Goal: Task Accomplishment & Management: Manage account settings

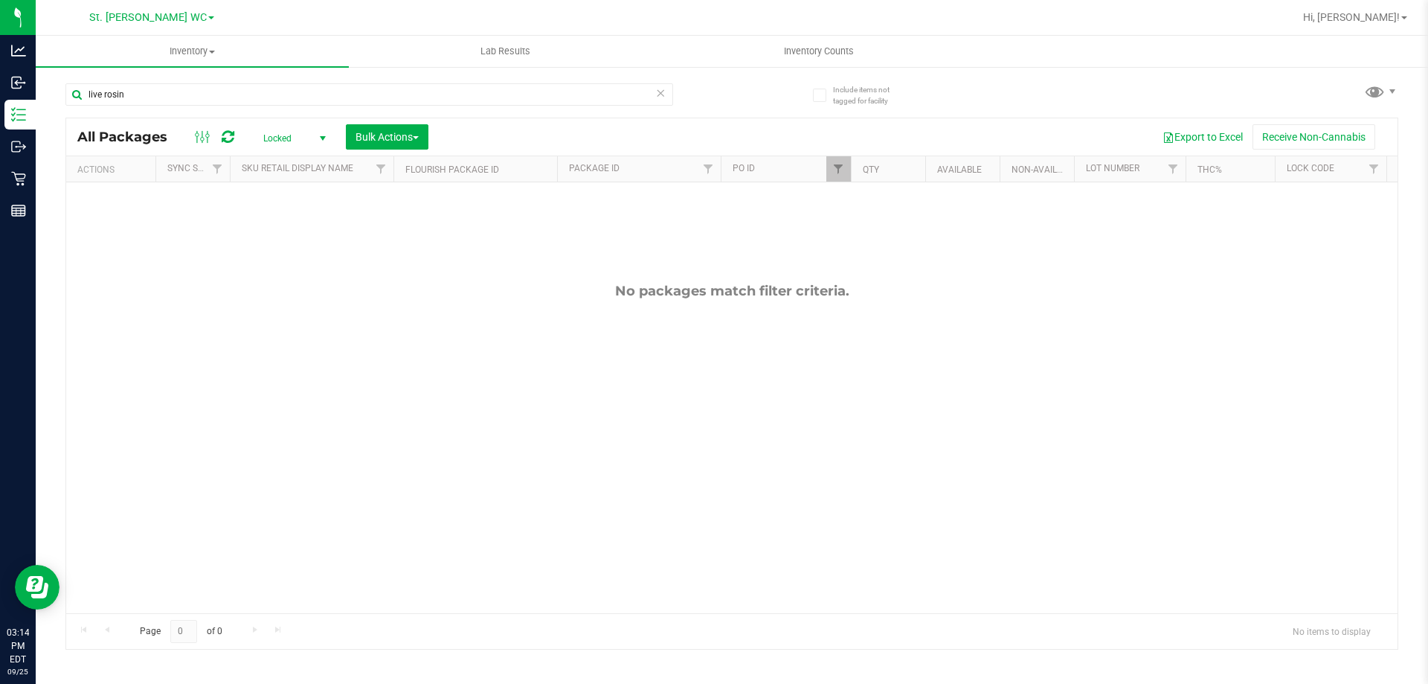
click at [294, 135] on span "Locked" at bounding box center [292, 138] width 82 height 21
click at [299, 152] on li "Active Only" at bounding box center [291, 162] width 80 height 22
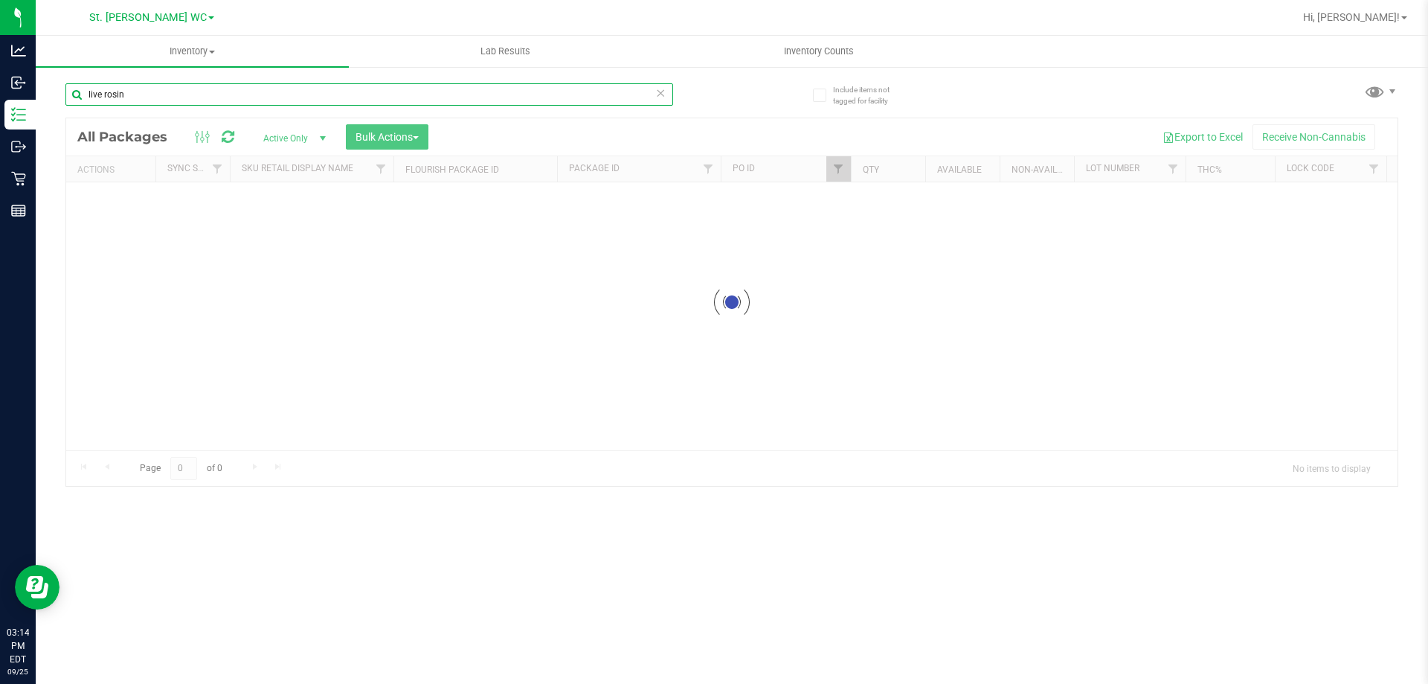
click at [164, 95] on input "live rosin" at bounding box center [369, 94] width 608 height 22
click at [167, 89] on input "live rosin" at bounding box center [369, 94] width 608 height 22
click at [169, 94] on input "live rosin" at bounding box center [369, 94] width 608 height 22
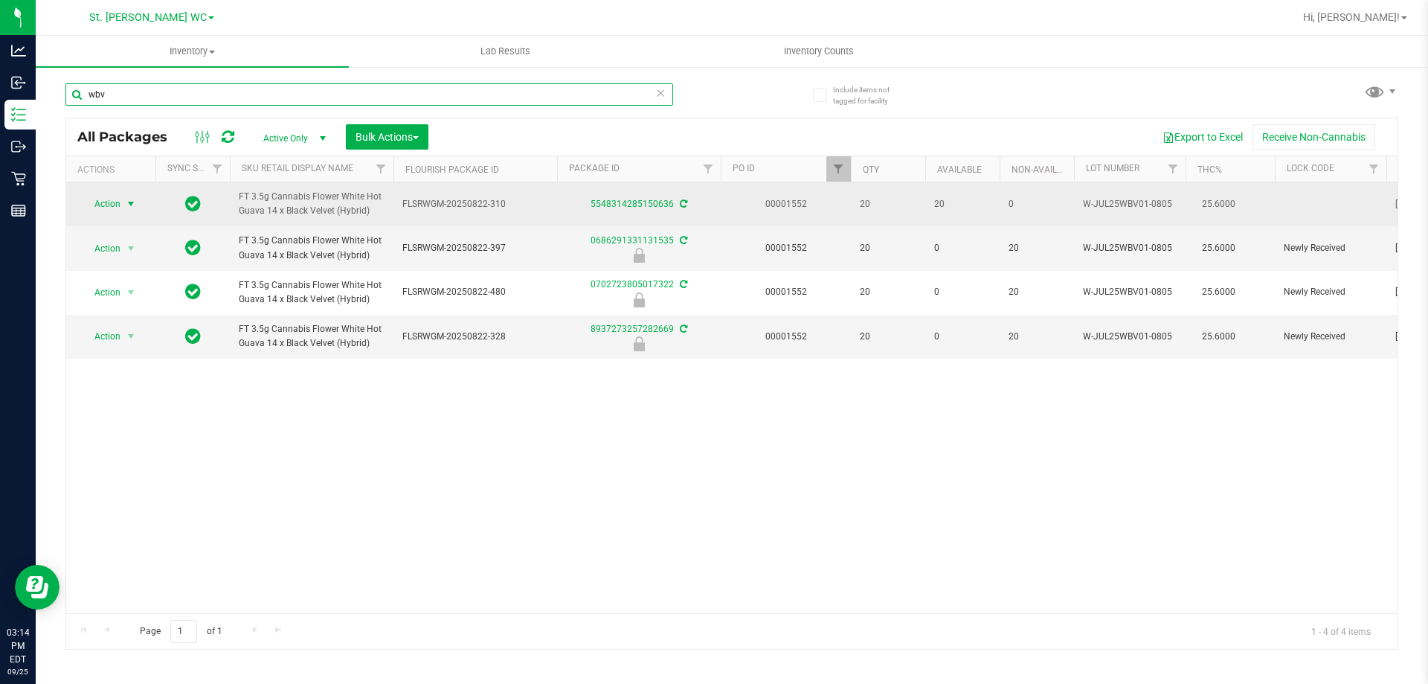
type input "wbv"
click at [117, 209] on span "Action" at bounding box center [101, 203] width 40 height 21
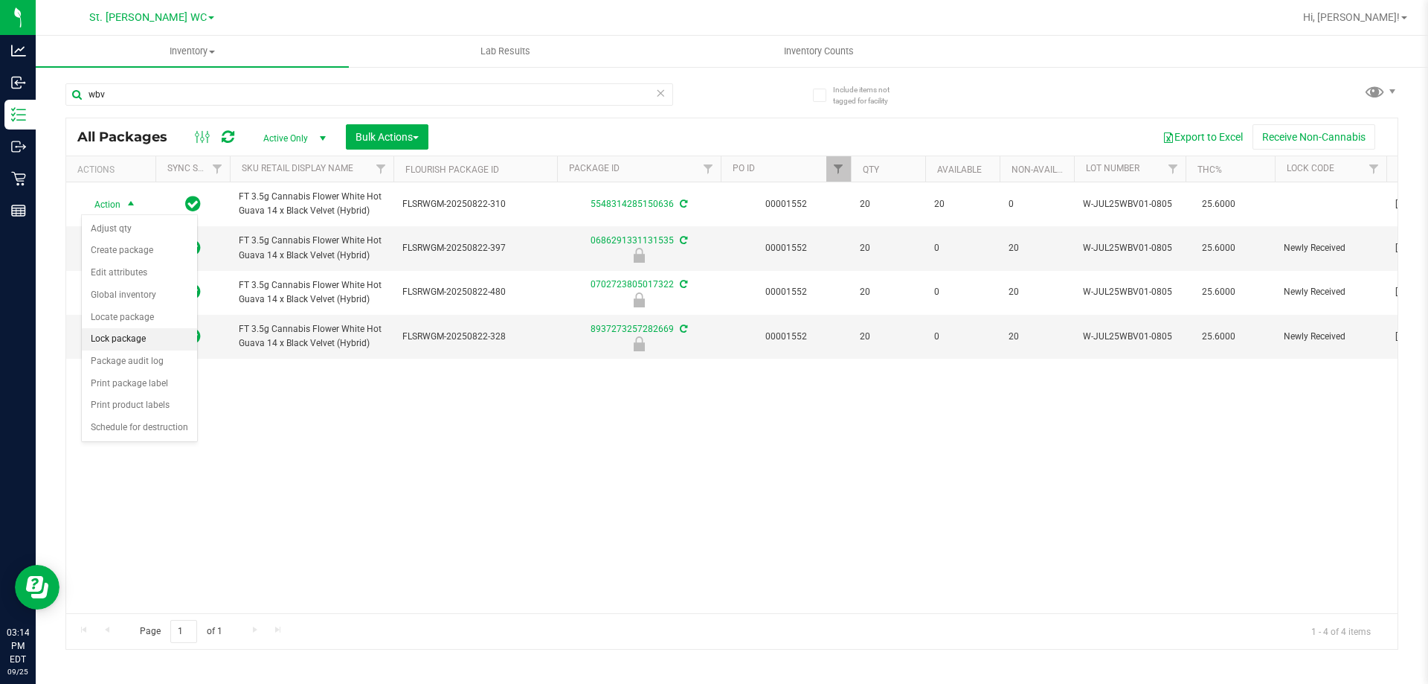
click at [150, 337] on li "Lock package" at bounding box center [139, 339] width 115 height 22
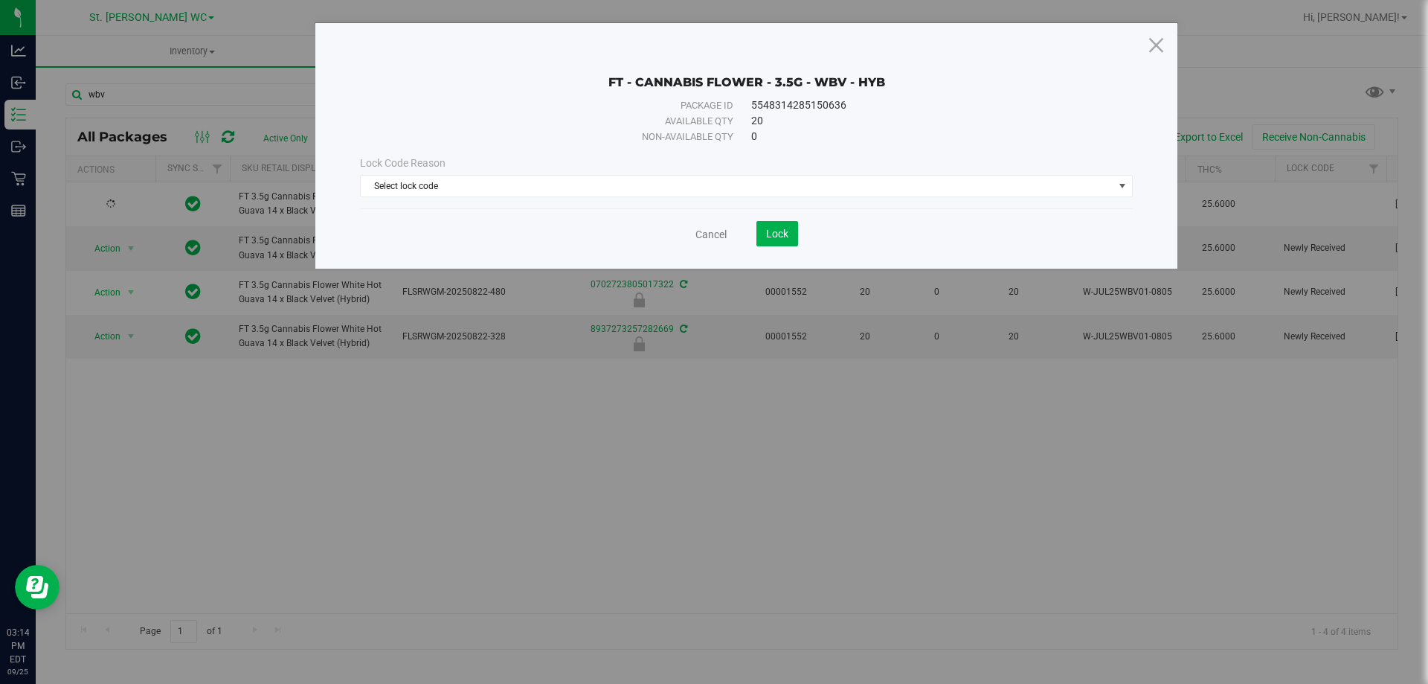
click at [408, 172] on div "Lock Code Reason Select lock code Select lock code Newly Received Administrativ…" at bounding box center [746, 176] width 795 height 42
click at [410, 188] on span "Select lock code" at bounding box center [737, 186] width 753 height 21
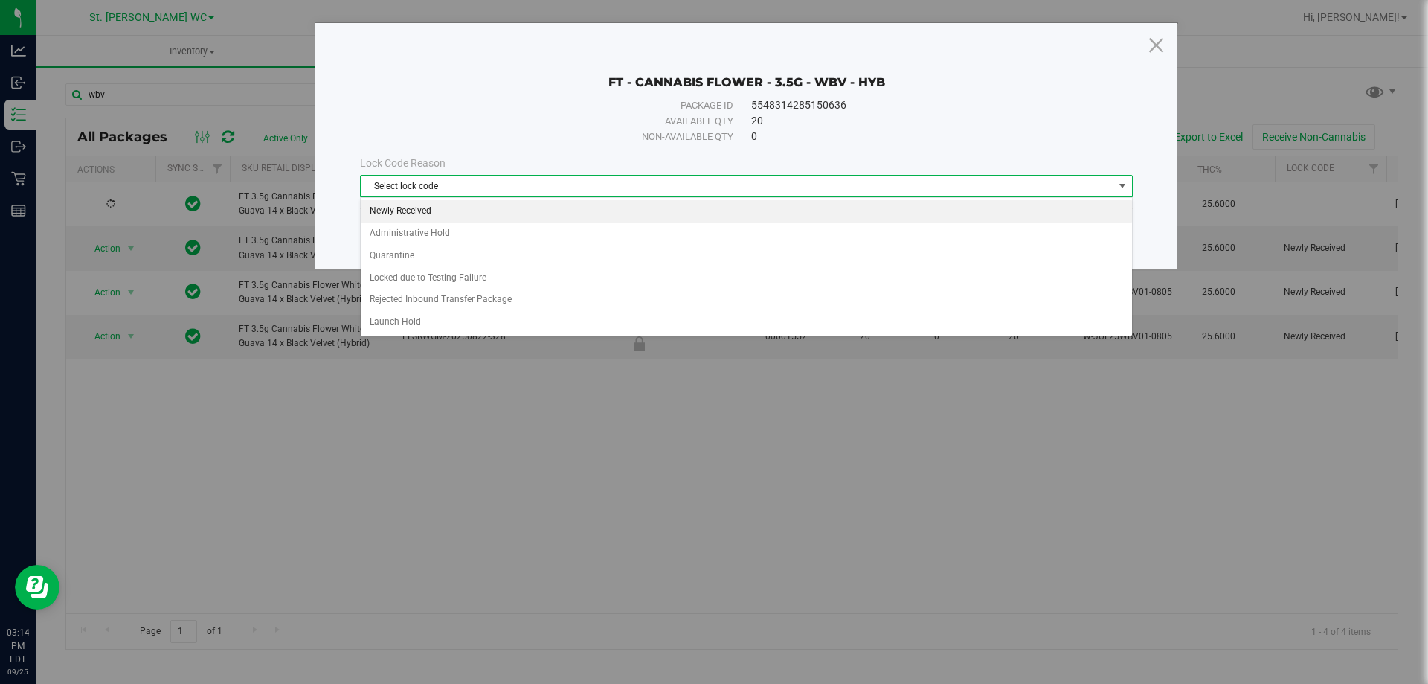
click at [407, 213] on li "Newly Received" at bounding box center [746, 211] width 771 height 22
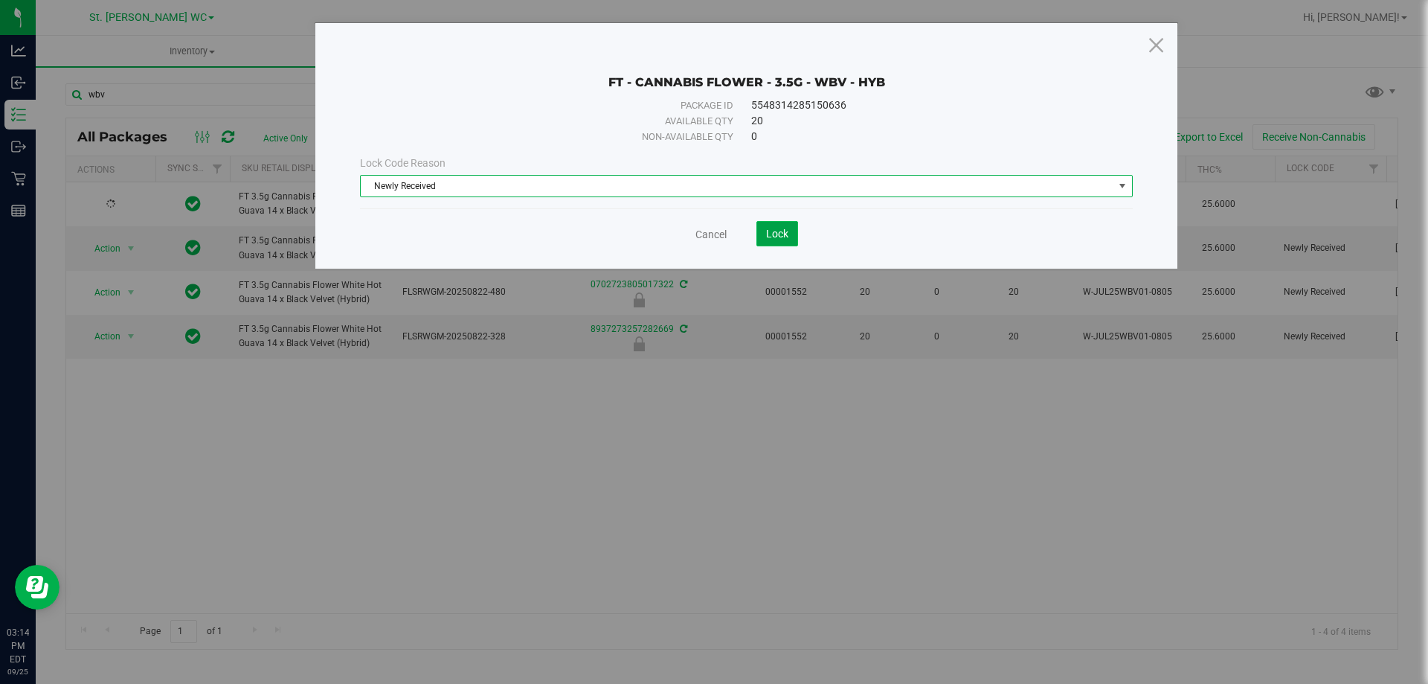
click at [788, 234] on button "Lock" at bounding box center [777, 233] width 42 height 25
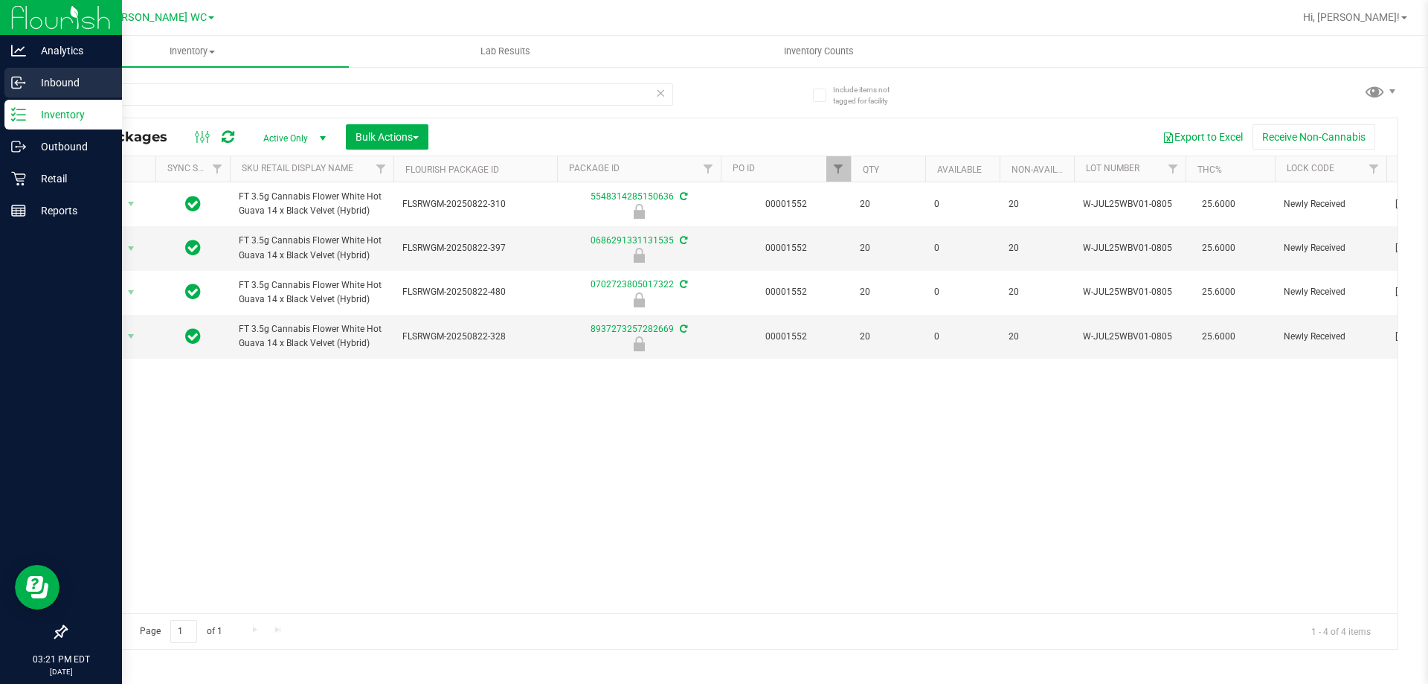
click at [13, 80] on icon at bounding box center [18, 82] width 15 height 15
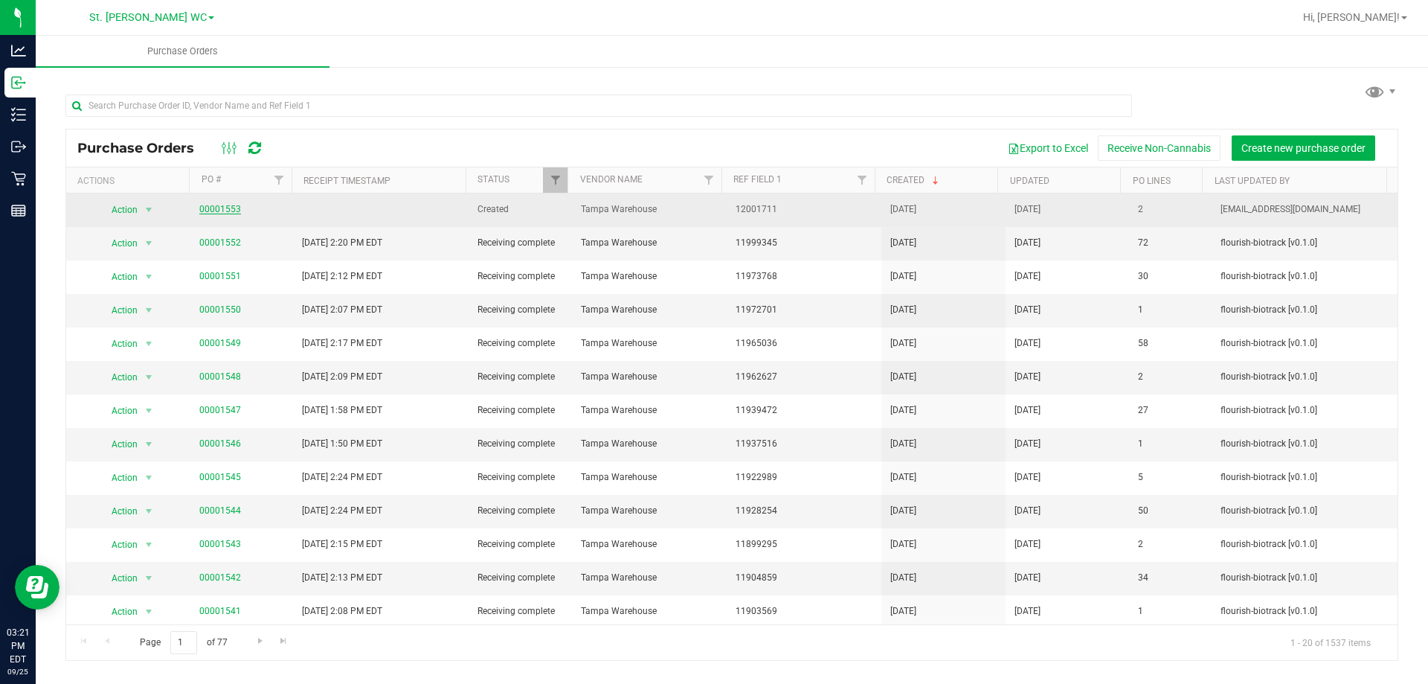
click at [232, 211] on link "00001553" at bounding box center [220, 209] width 42 height 10
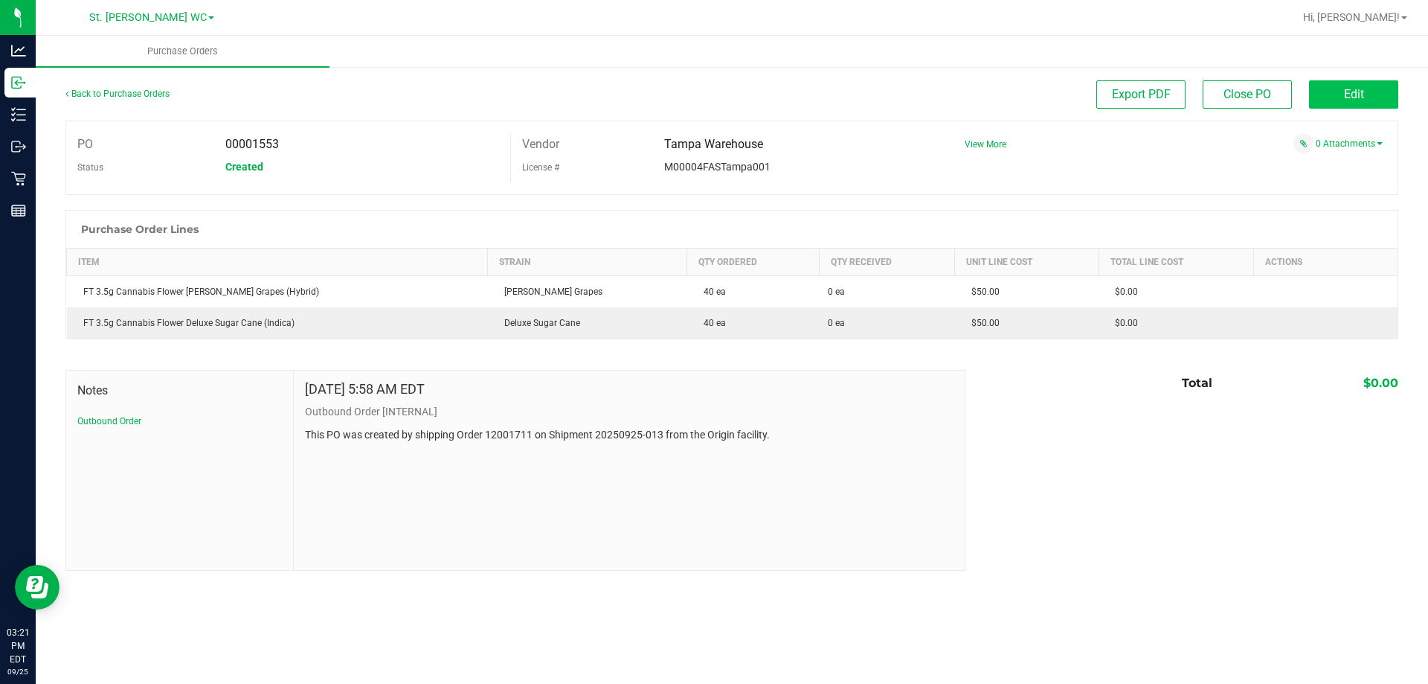
click at [1323, 91] on button "Edit" at bounding box center [1353, 94] width 89 height 28
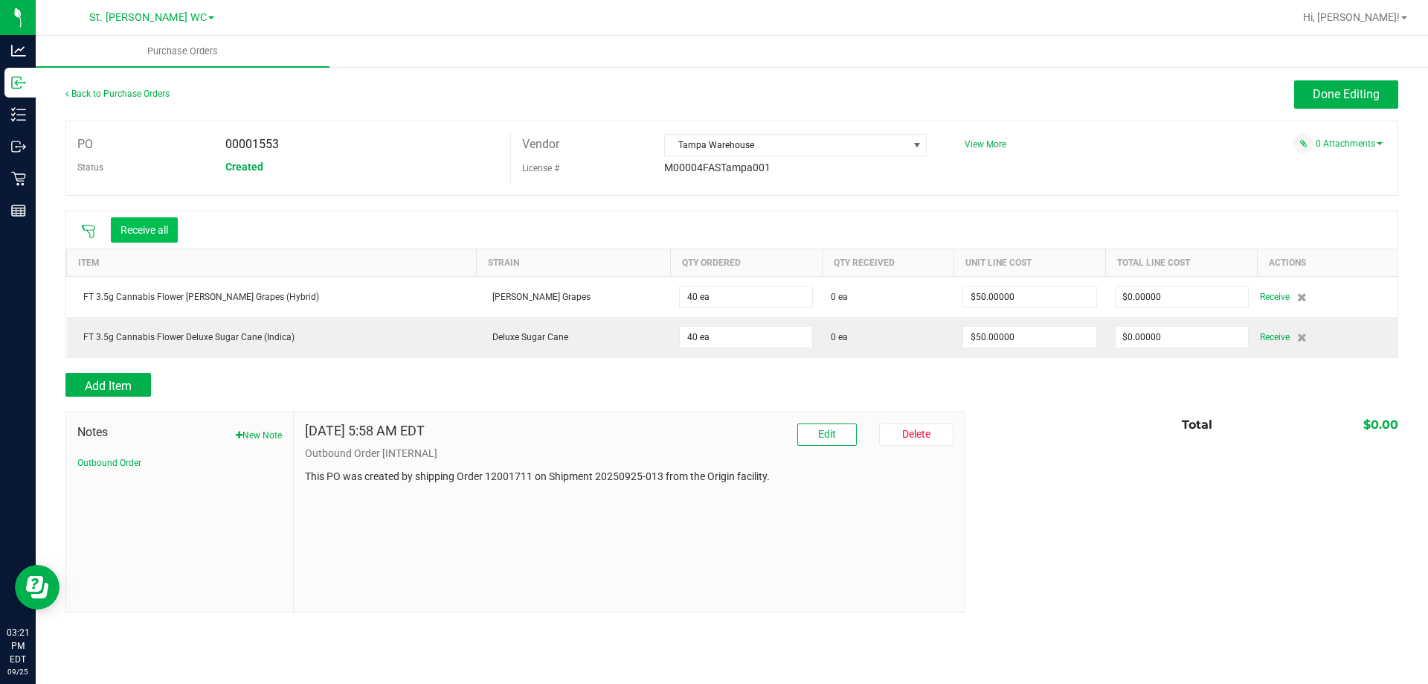
click at [155, 230] on button "Receive all" at bounding box center [144, 229] width 67 height 25
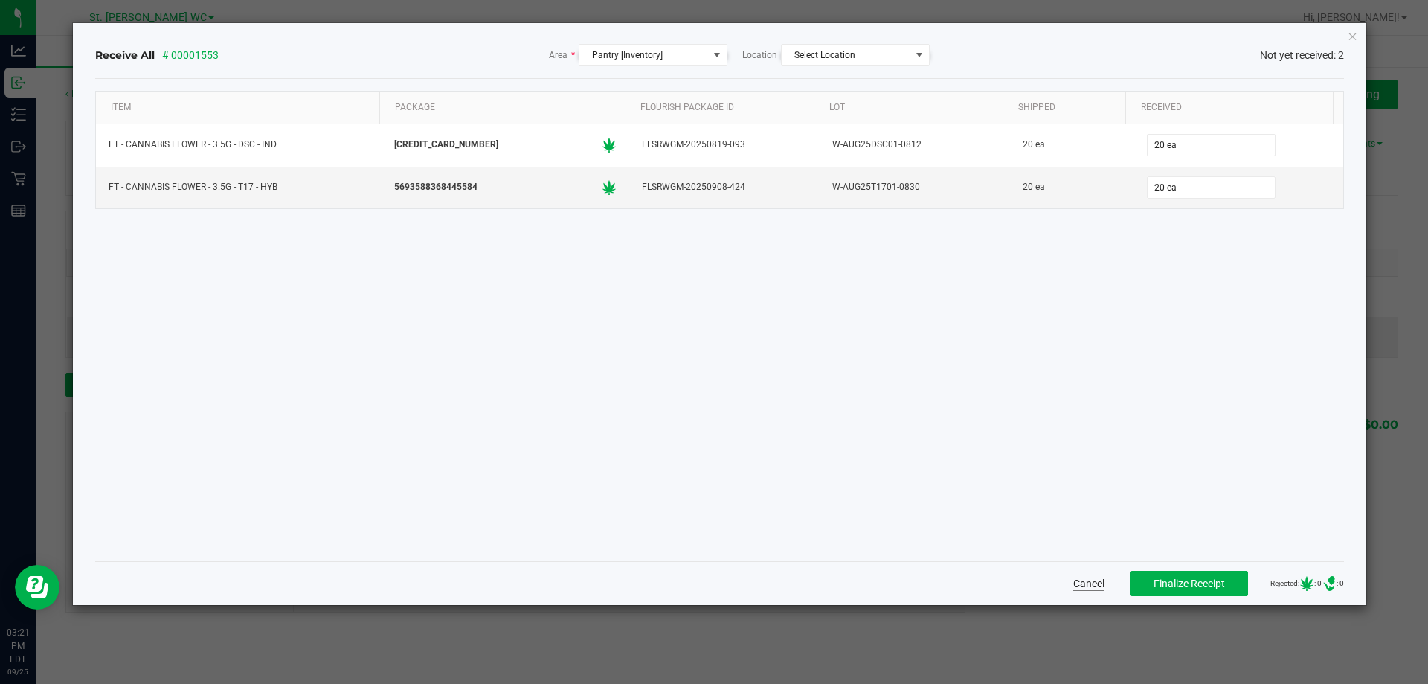
click at [1082, 588] on button "Cancel" at bounding box center [1088, 583] width 31 height 15
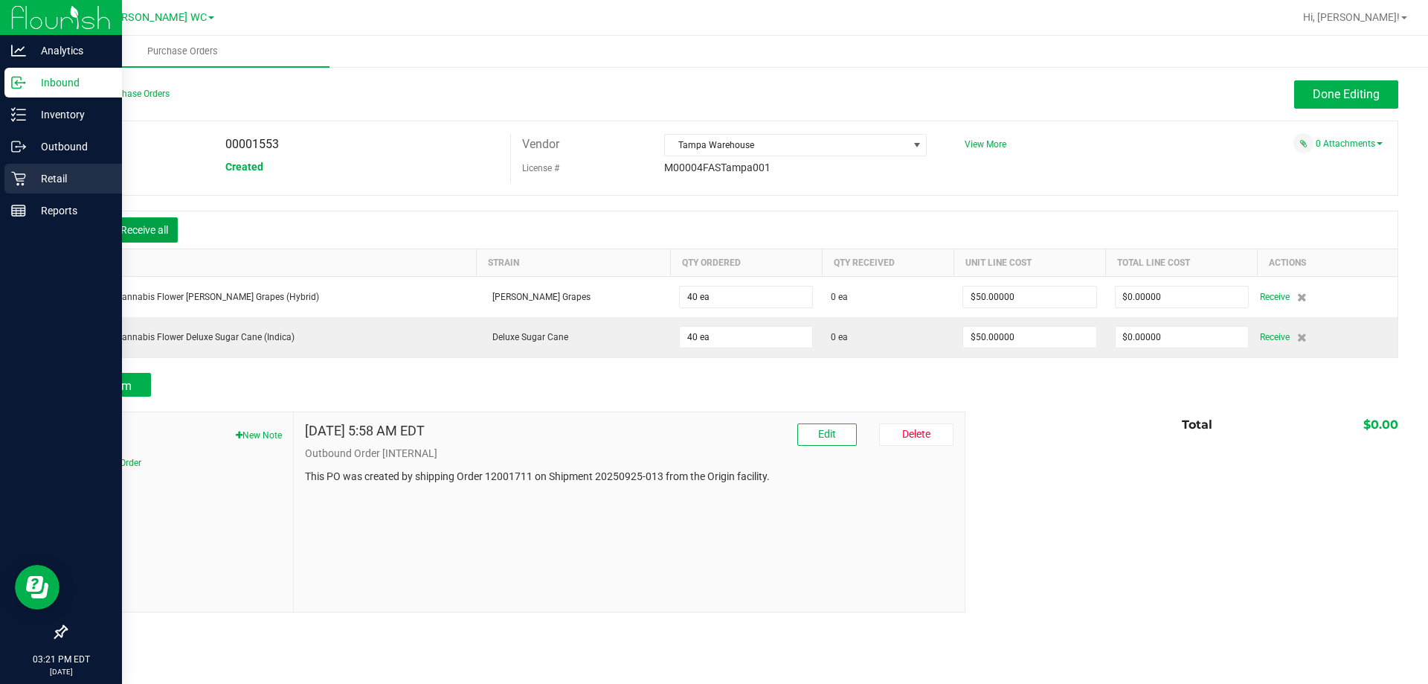
click at [11, 173] on icon at bounding box center [18, 178] width 15 height 15
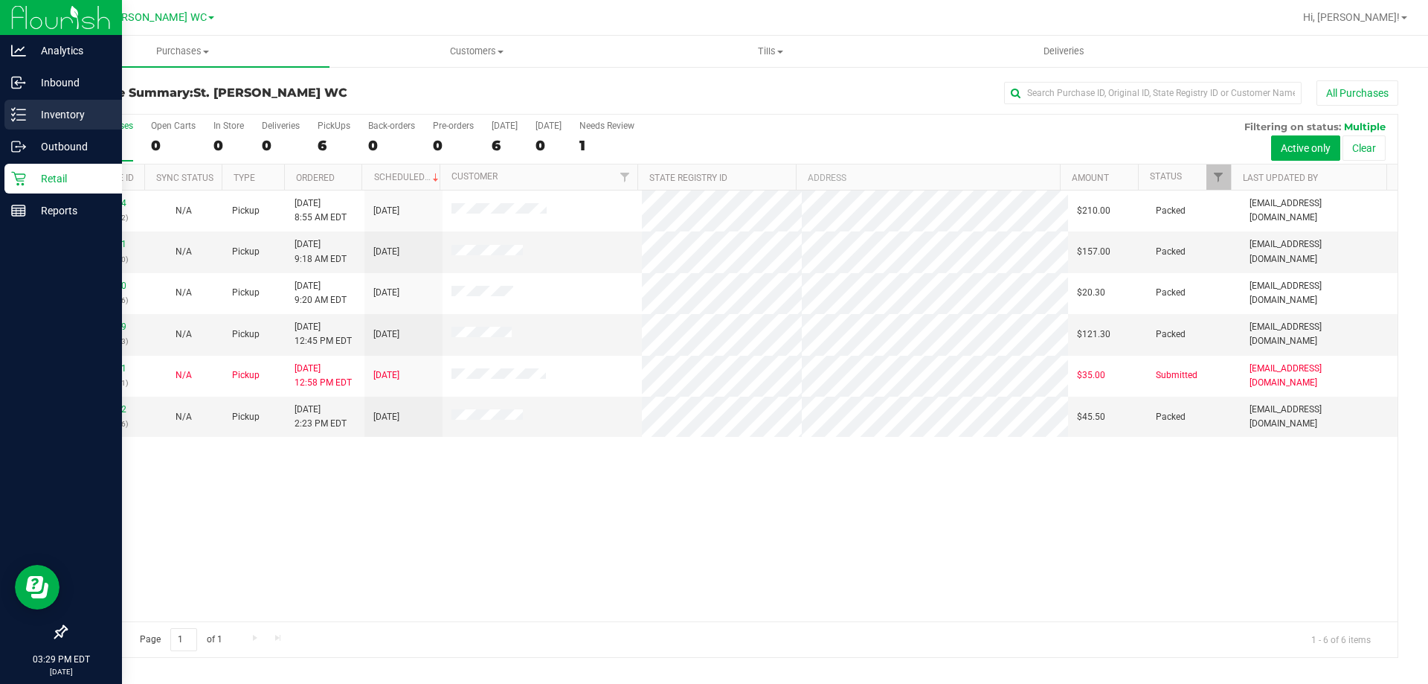
click at [26, 130] on link "Inventory" at bounding box center [61, 116] width 122 height 32
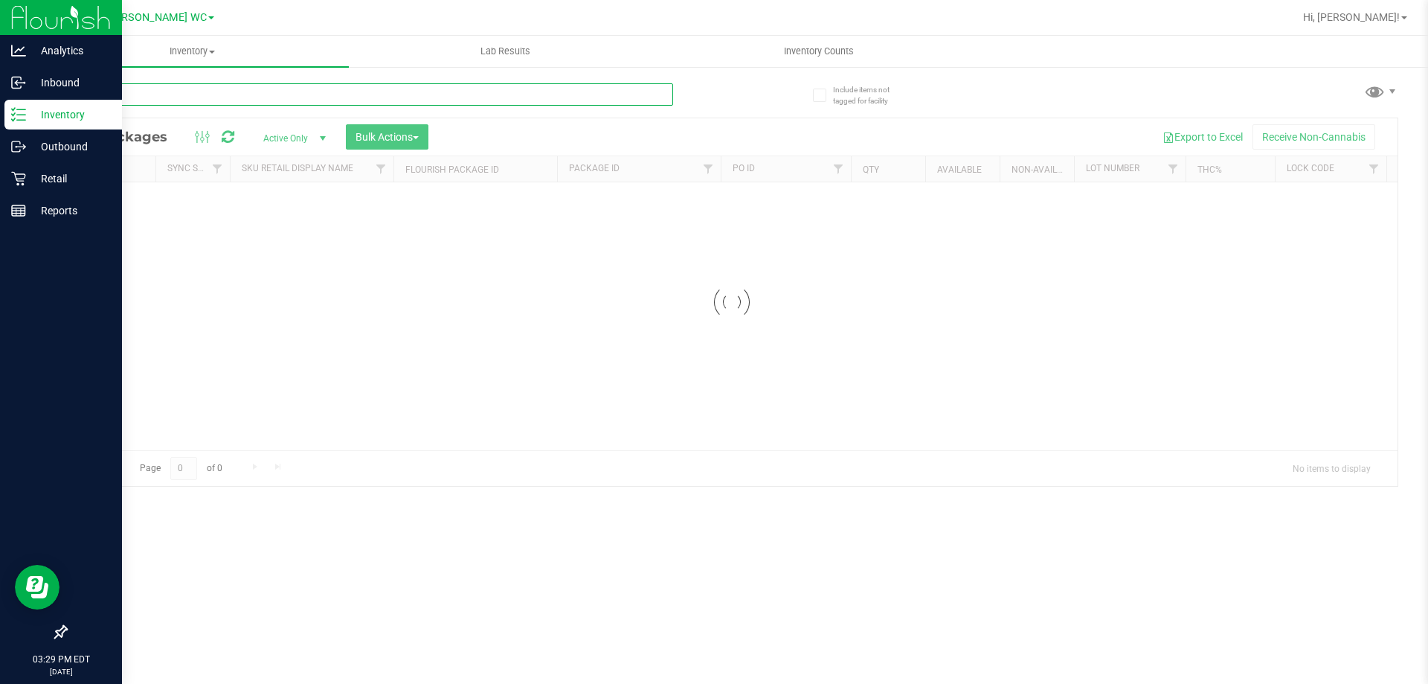
click at [171, 103] on input "text" at bounding box center [369, 94] width 608 height 22
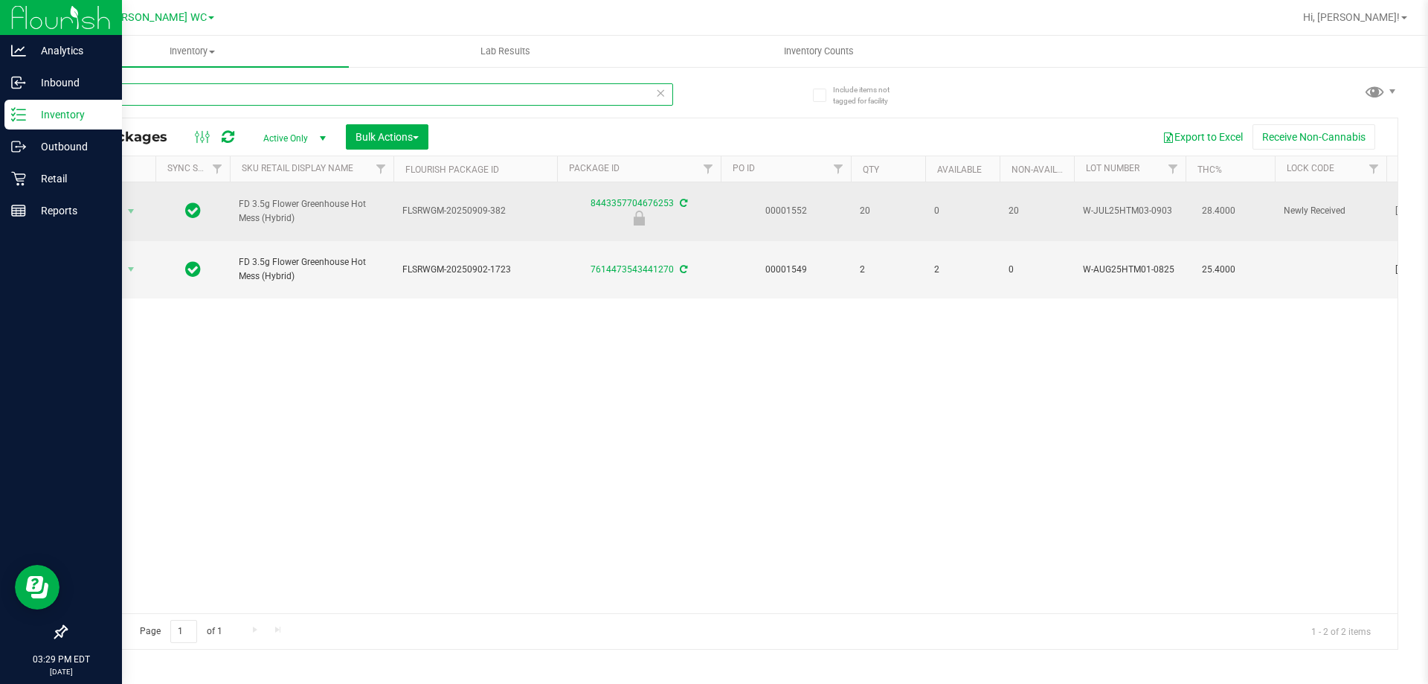
type input "htm"
click at [123, 193] on td "Action Action Edit attributes Global inventory Locate package Package audit log…" at bounding box center [110, 211] width 89 height 59
click at [119, 204] on span "Action" at bounding box center [101, 211] width 40 height 21
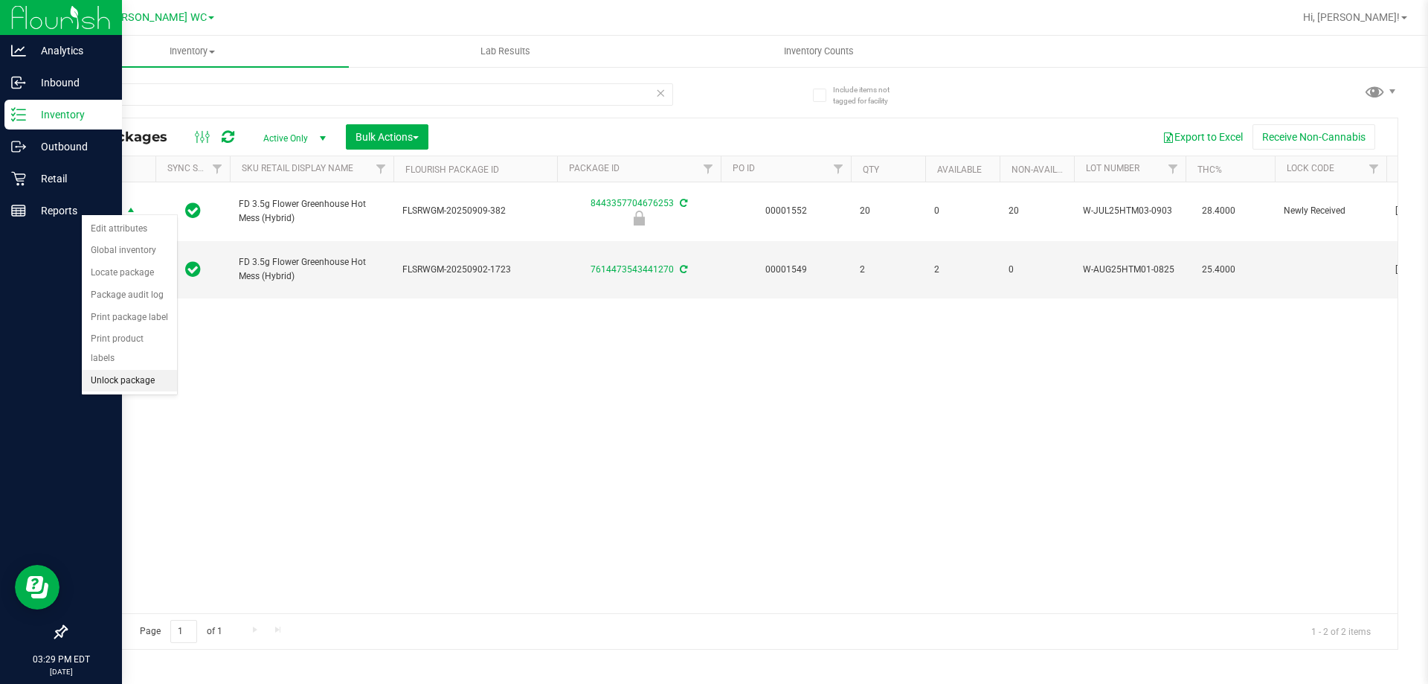
click at [118, 370] on li "Unlock package" at bounding box center [129, 381] width 95 height 22
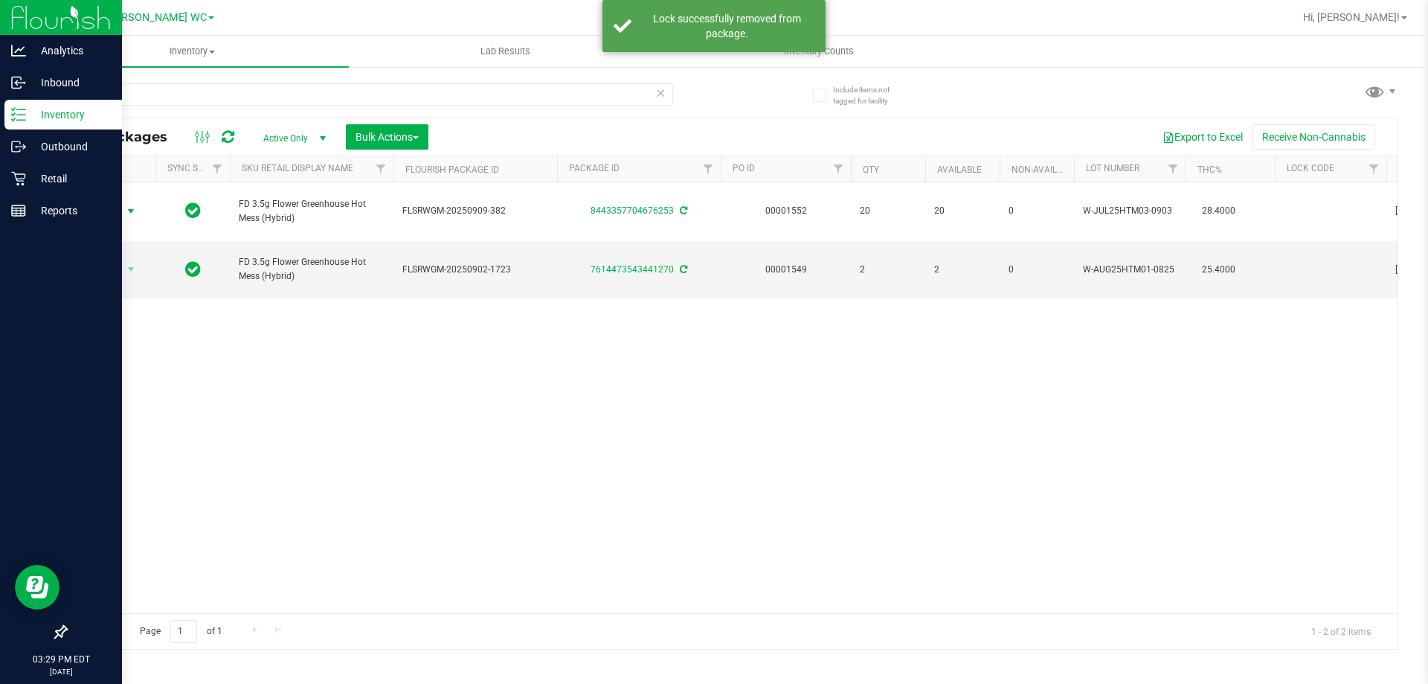
click at [120, 204] on span "Action" at bounding box center [101, 211] width 40 height 21
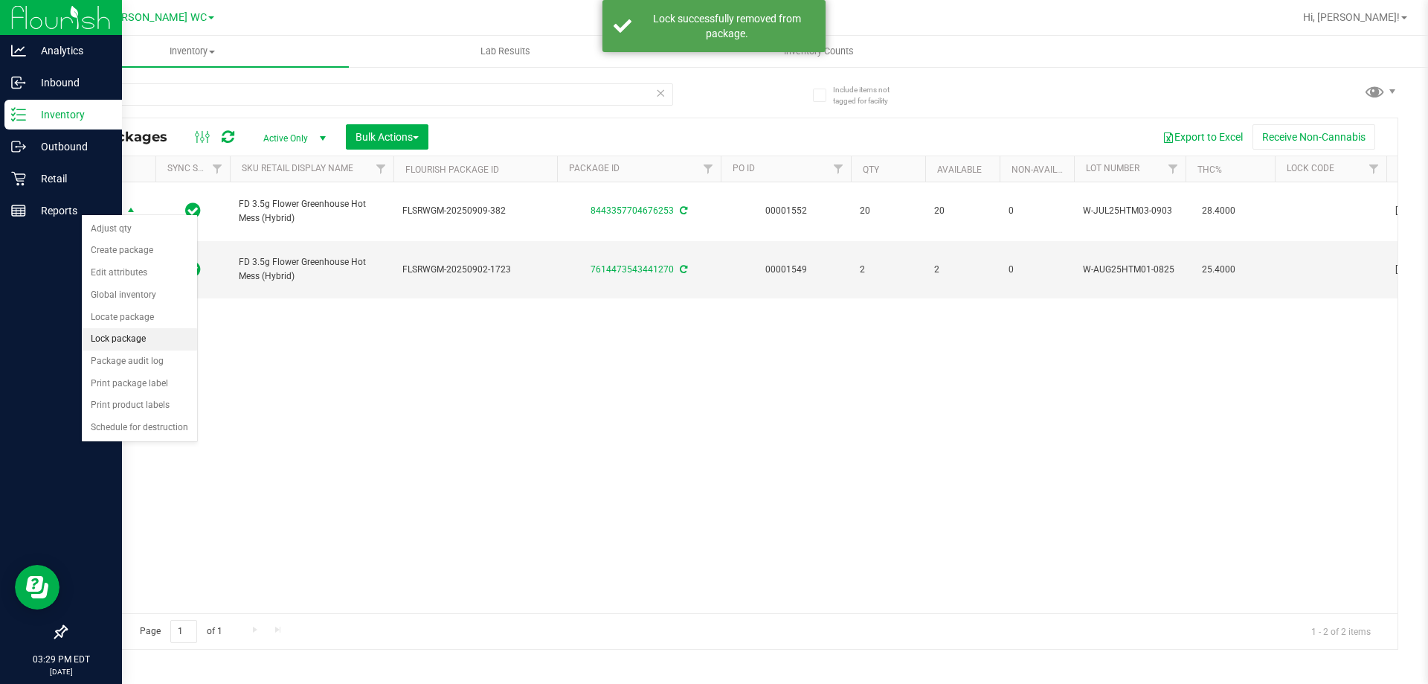
click at [114, 329] on li "Lock package" at bounding box center [139, 339] width 115 height 22
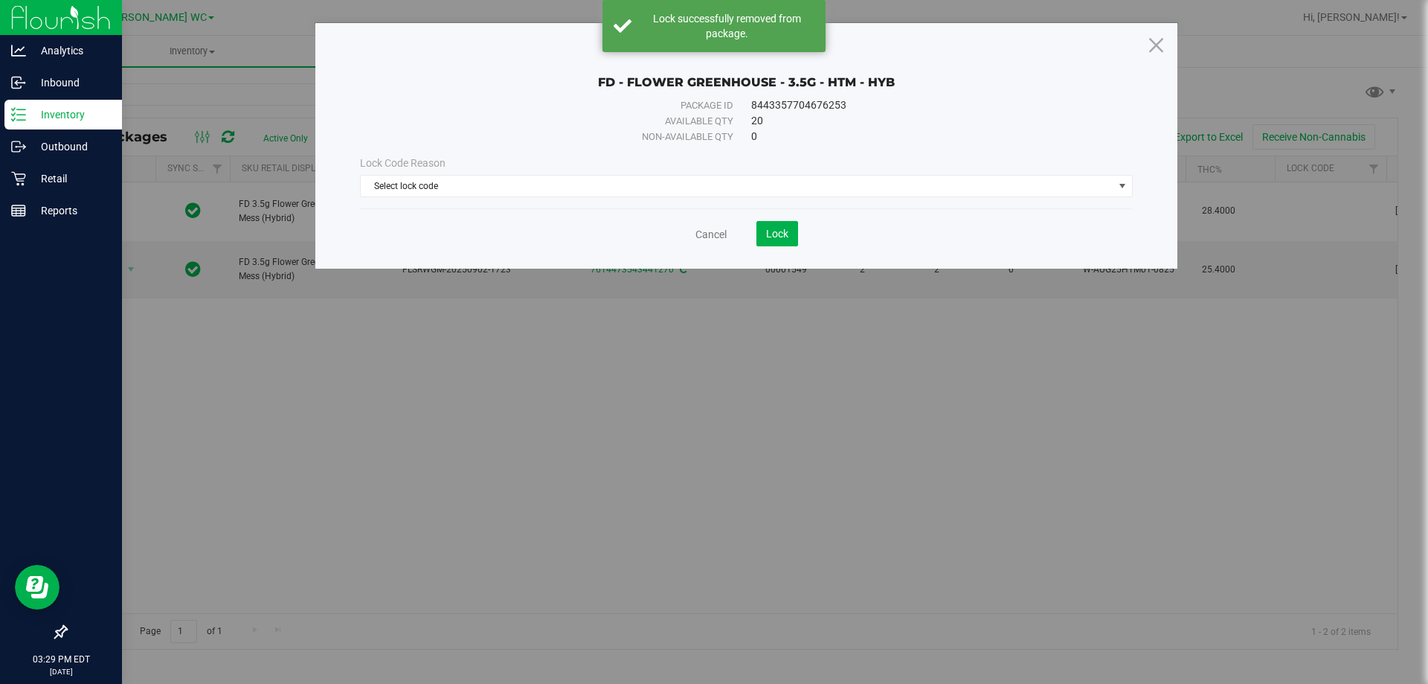
click at [621, 197] on div "Lock Code Reason Select lock code Select lock code Newly Received Administrativ…" at bounding box center [746, 176] width 795 height 64
click at [614, 195] on span "Select lock code" at bounding box center [737, 186] width 753 height 21
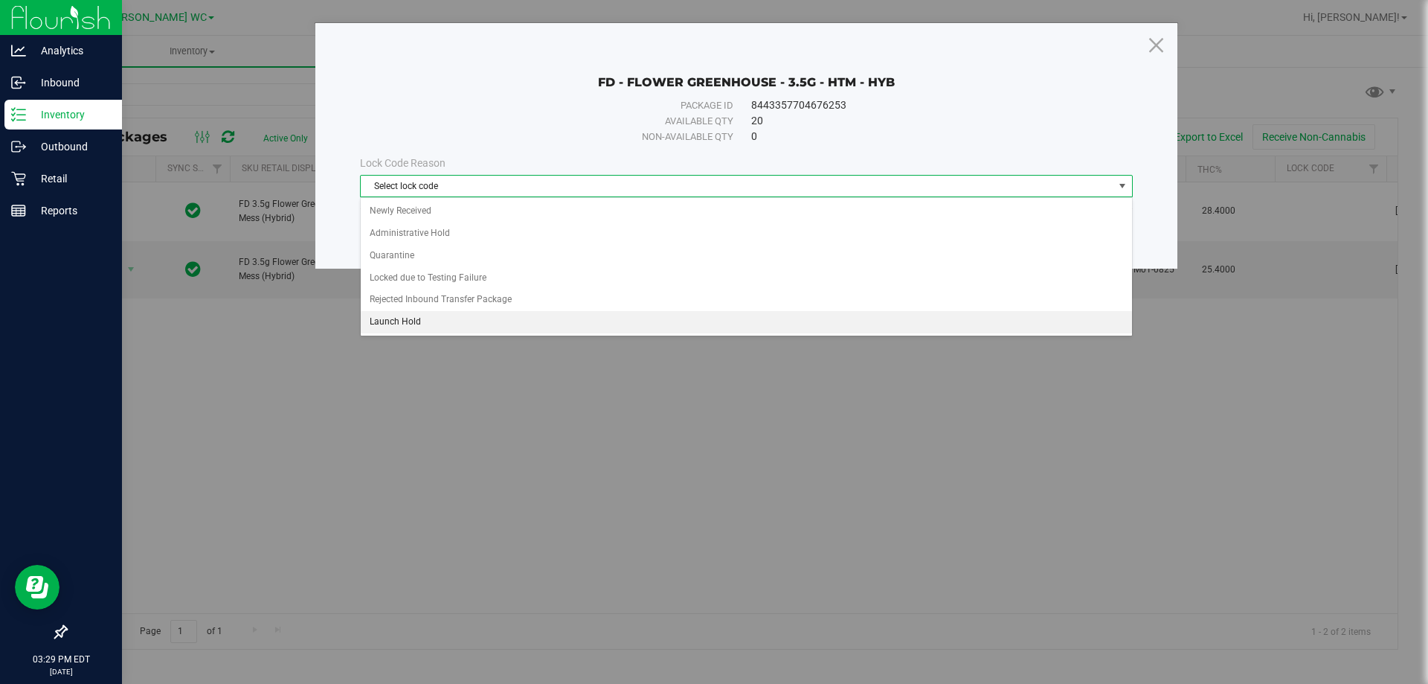
click at [436, 312] on li "Launch Hold" at bounding box center [746, 322] width 771 height 22
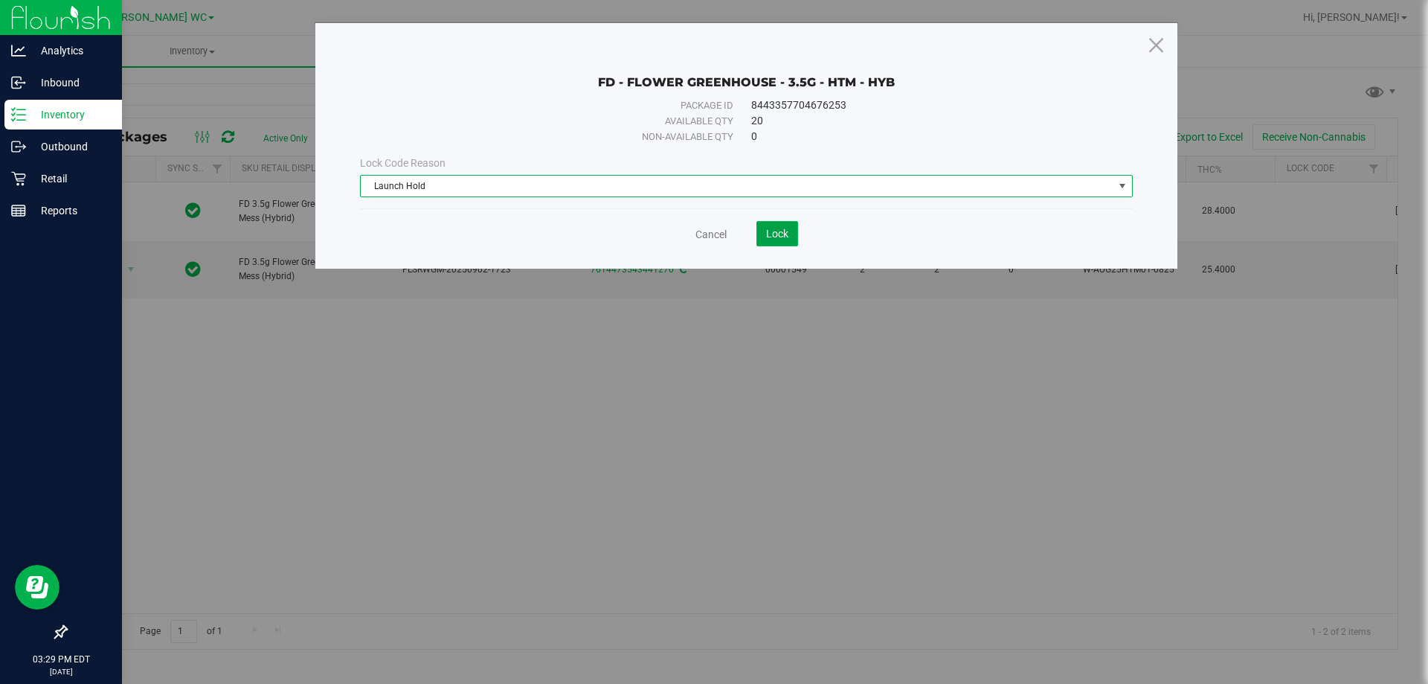
click at [759, 231] on button "Lock" at bounding box center [777, 233] width 42 height 25
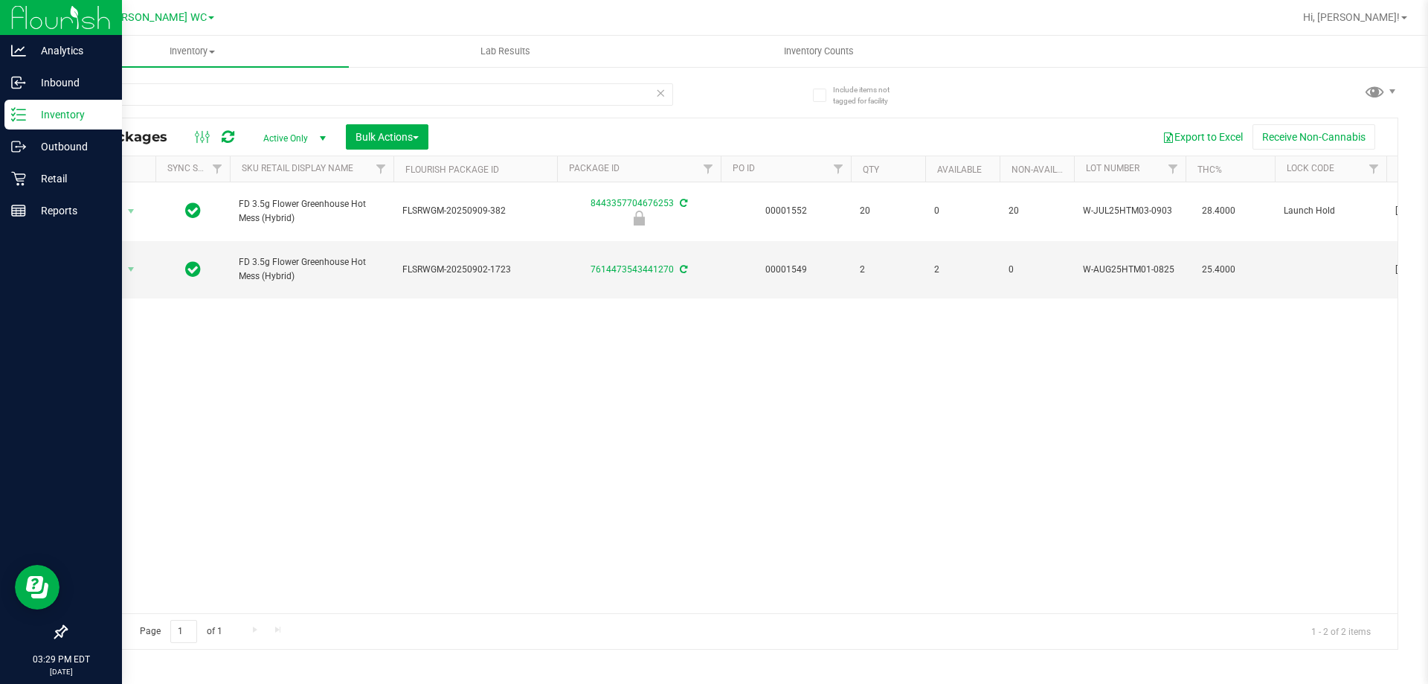
click at [483, 80] on div "htm" at bounding box center [398, 94] width 666 height 48
click at [480, 82] on div "htm" at bounding box center [398, 94] width 666 height 48
click at [478, 93] on input "htm" at bounding box center [369, 94] width 608 height 22
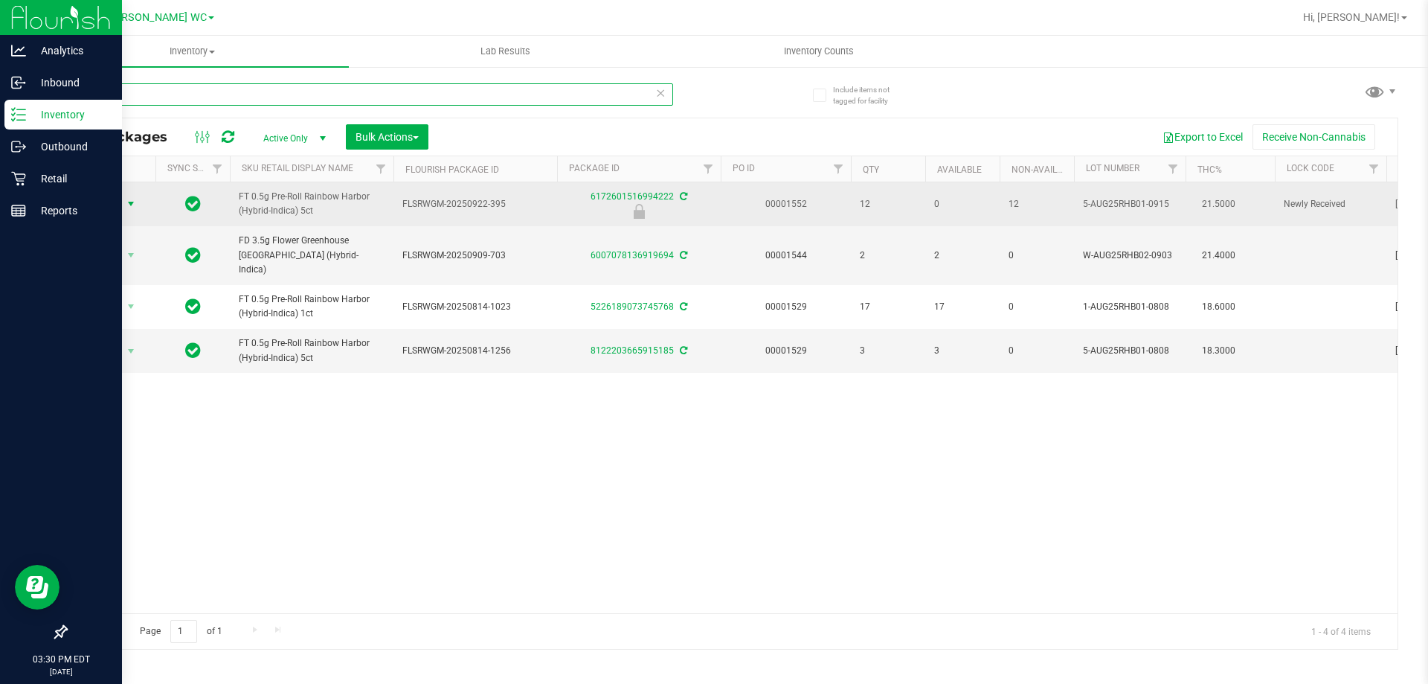
type input "rhb"
click at [118, 205] on span "Action" at bounding box center [101, 203] width 40 height 21
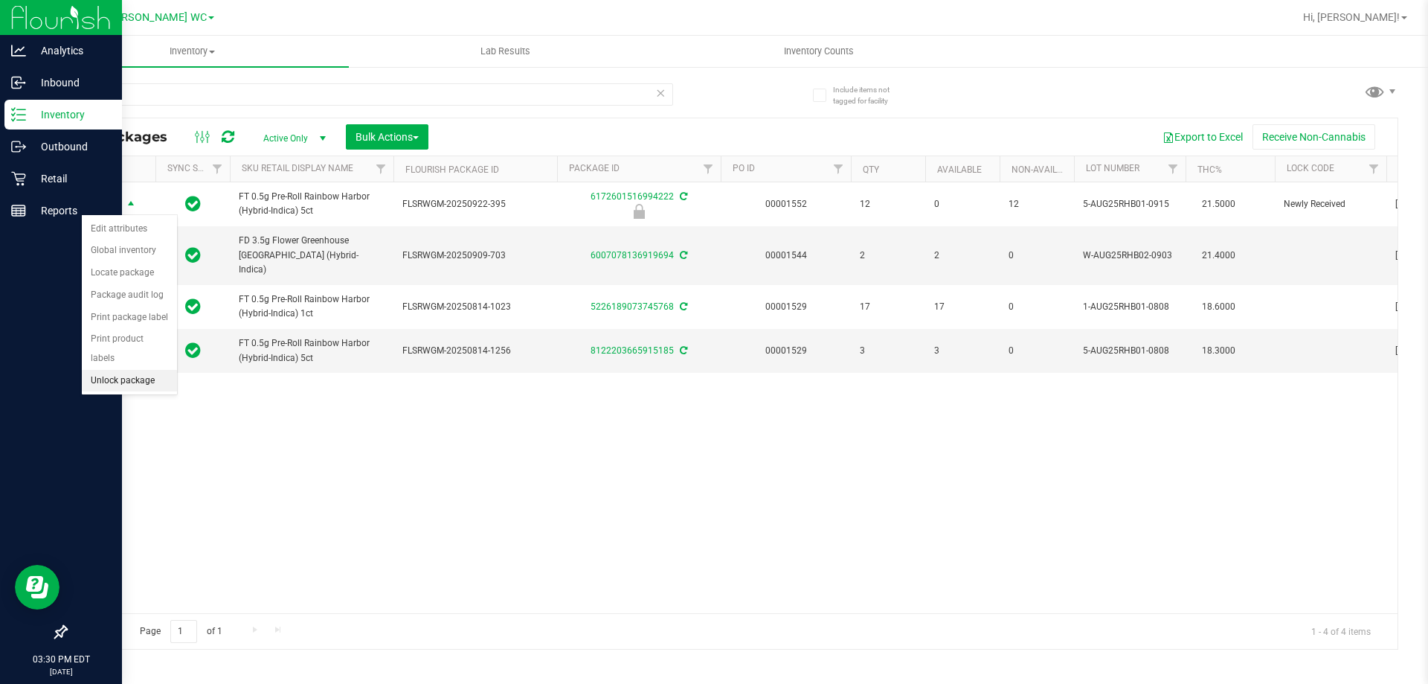
click at [137, 370] on li "Unlock package" at bounding box center [129, 381] width 95 height 22
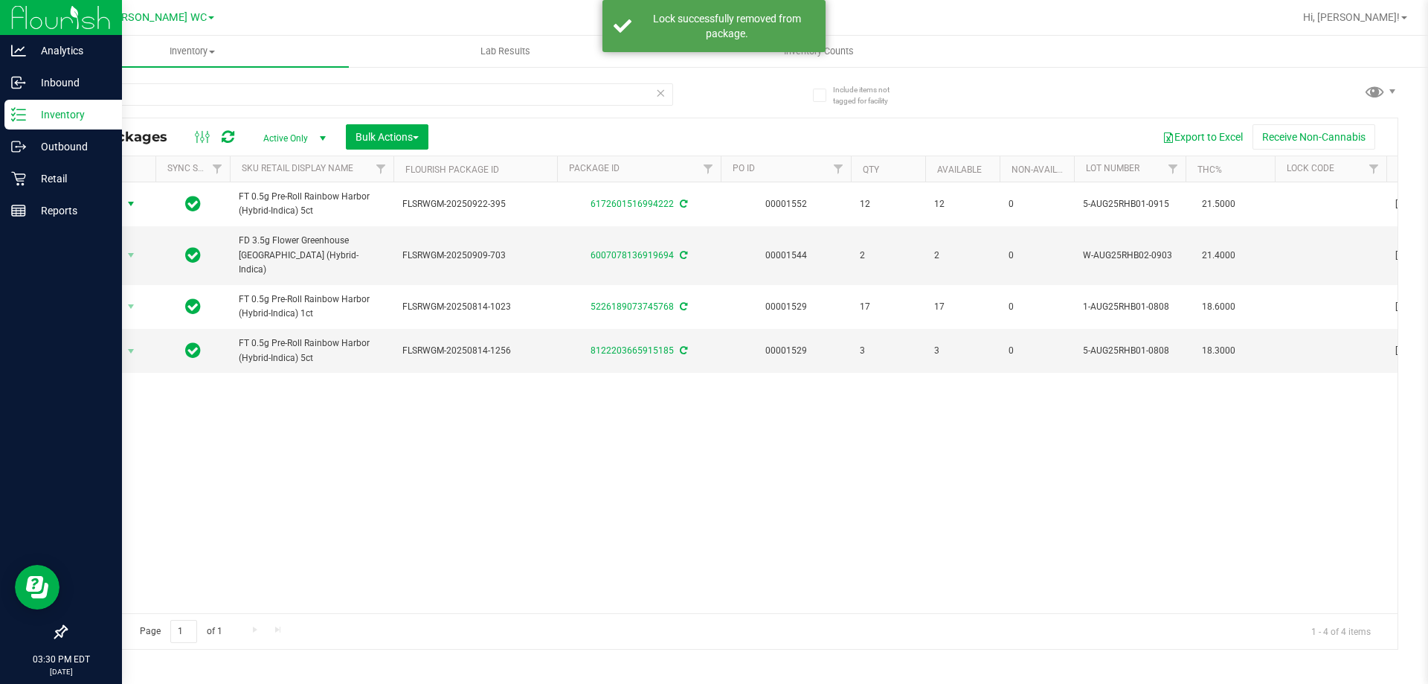
click at [119, 203] on span "Action" at bounding box center [101, 203] width 40 height 21
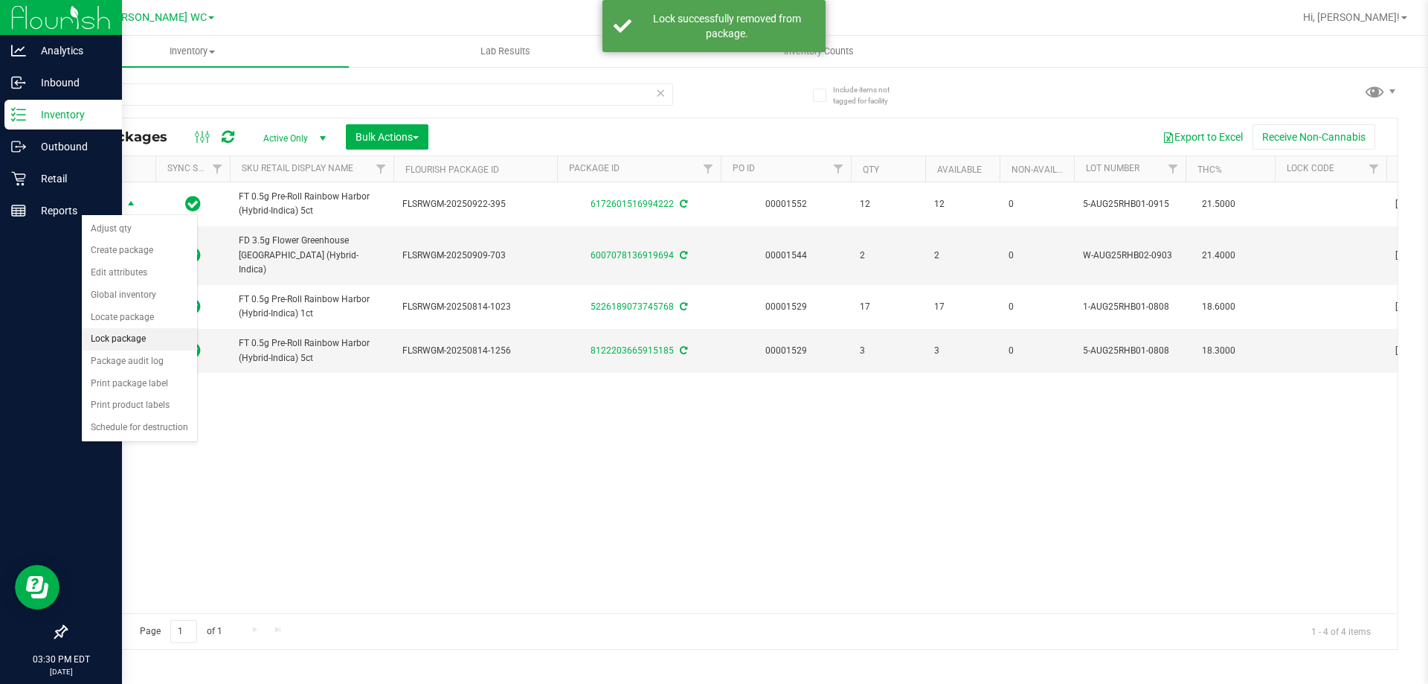
click at [156, 343] on li "Lock package" at bounding box center [139, 339] width 115 height 22
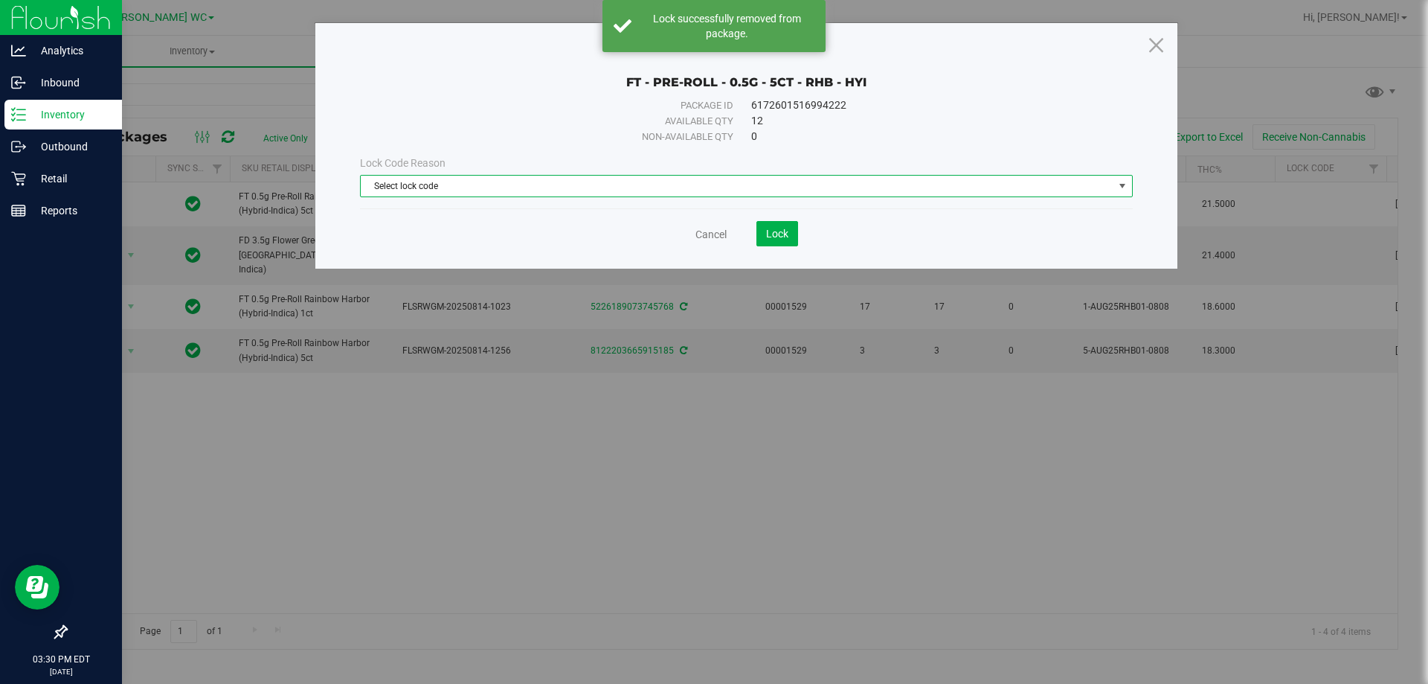
click at [565, 179] on span "Select lock code" at bounding box center [737, 186] width 753 height 21
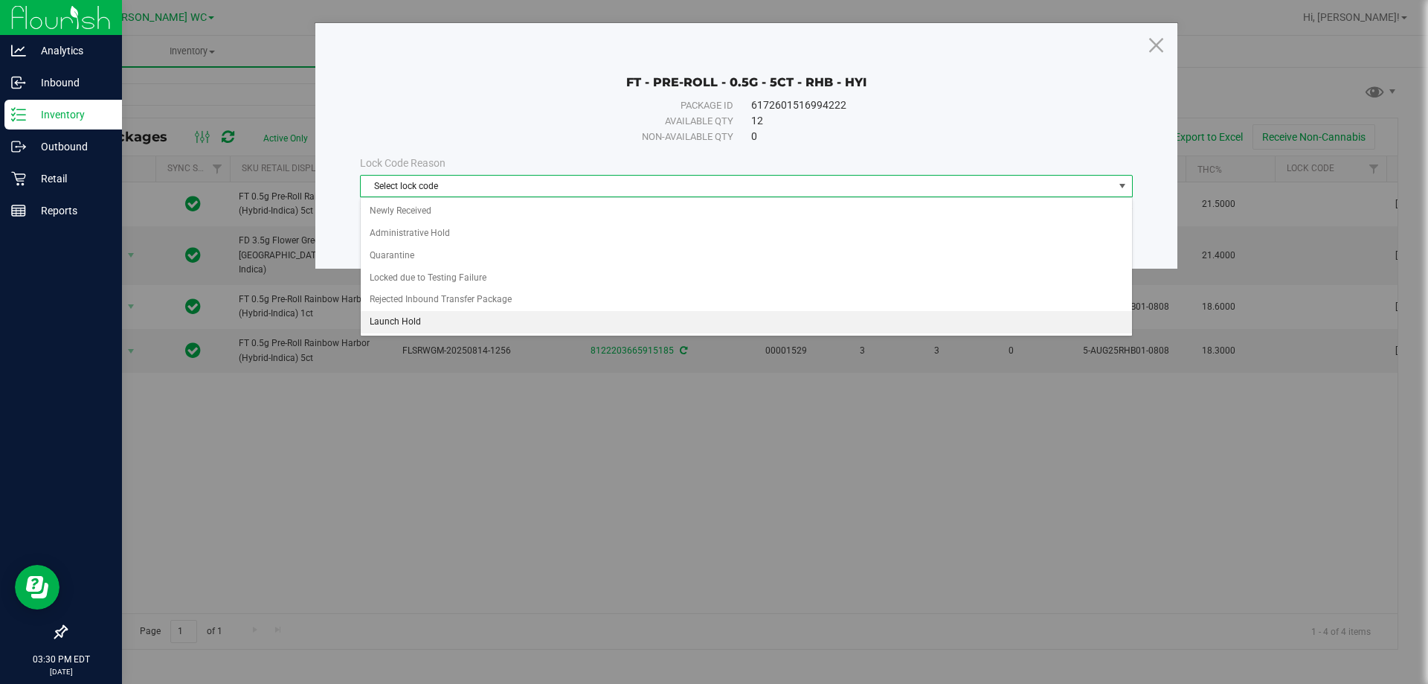
click at [416, 327] on li "Launch Hold" at bounding box center [746, 322] width 771 height 22
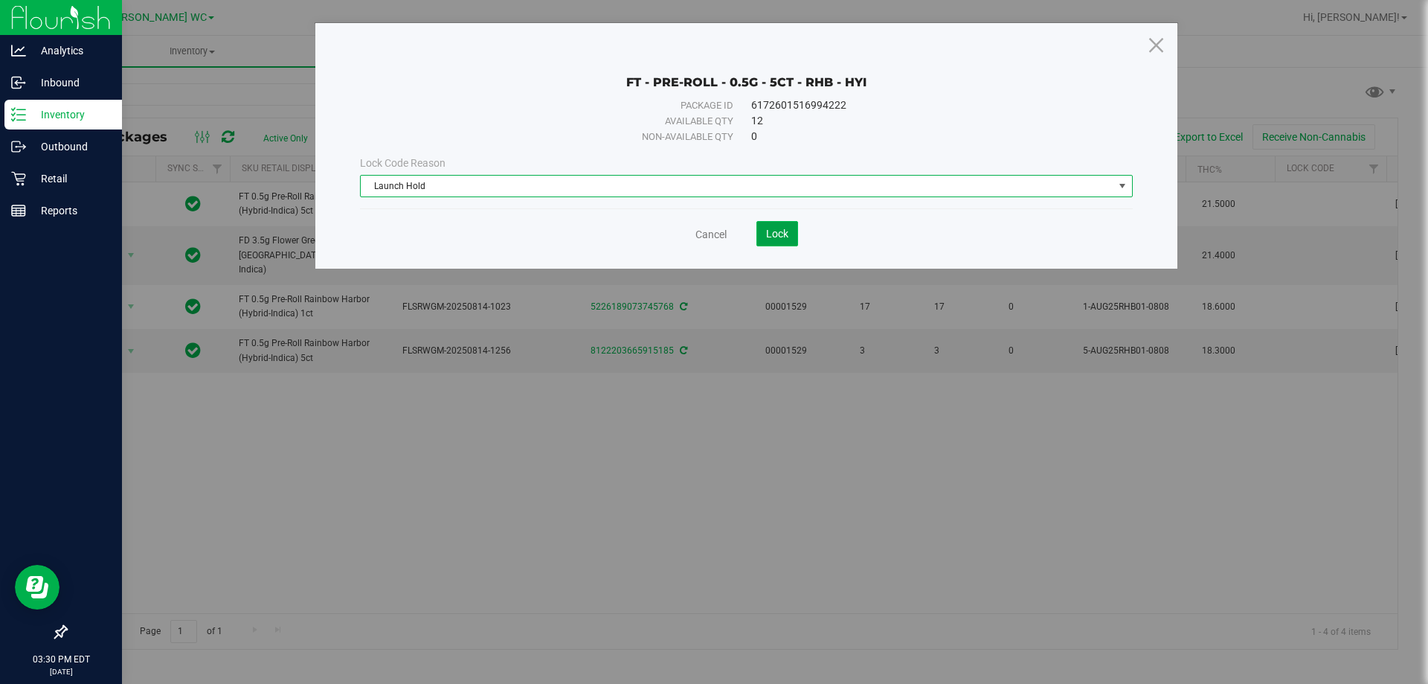
click at [764, 229] on button "Lock" at bounding box center [777, 233] width 42 height 25
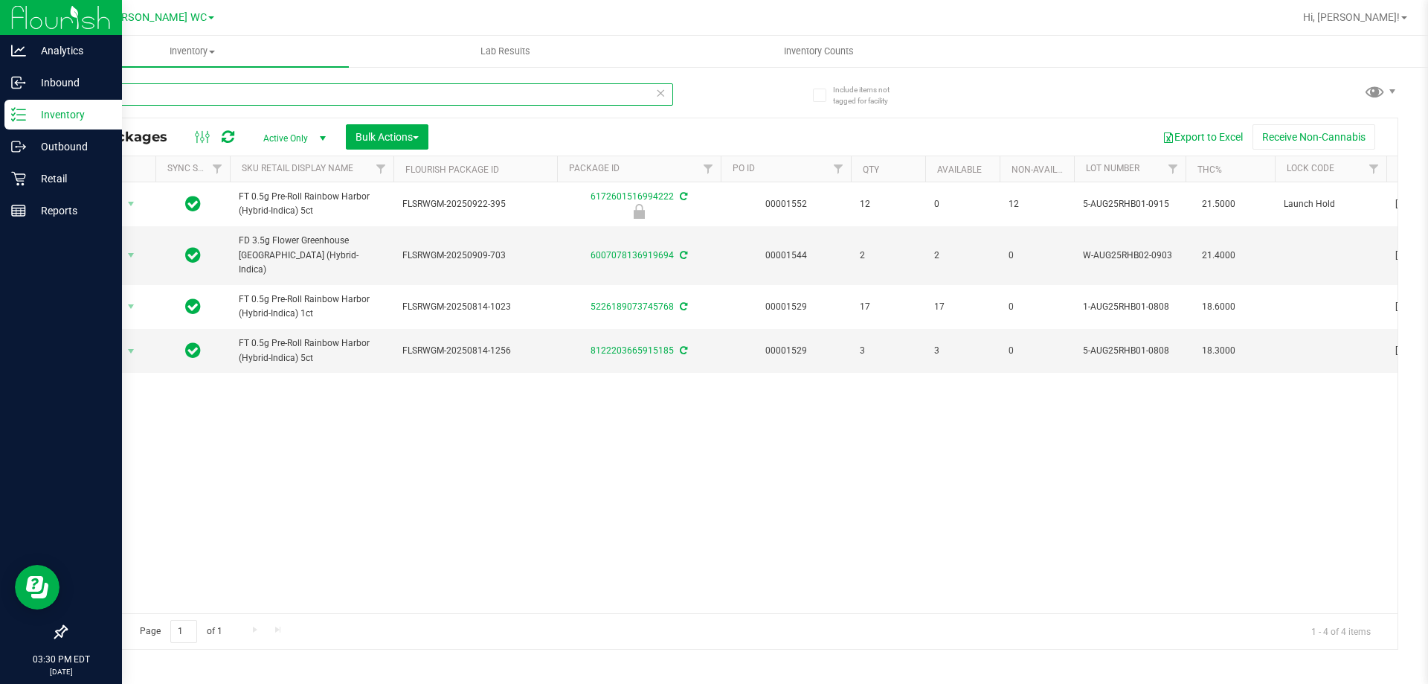
click at [151, 86] on input "rhb" at bounding box center [369, 94] width 608 height 22
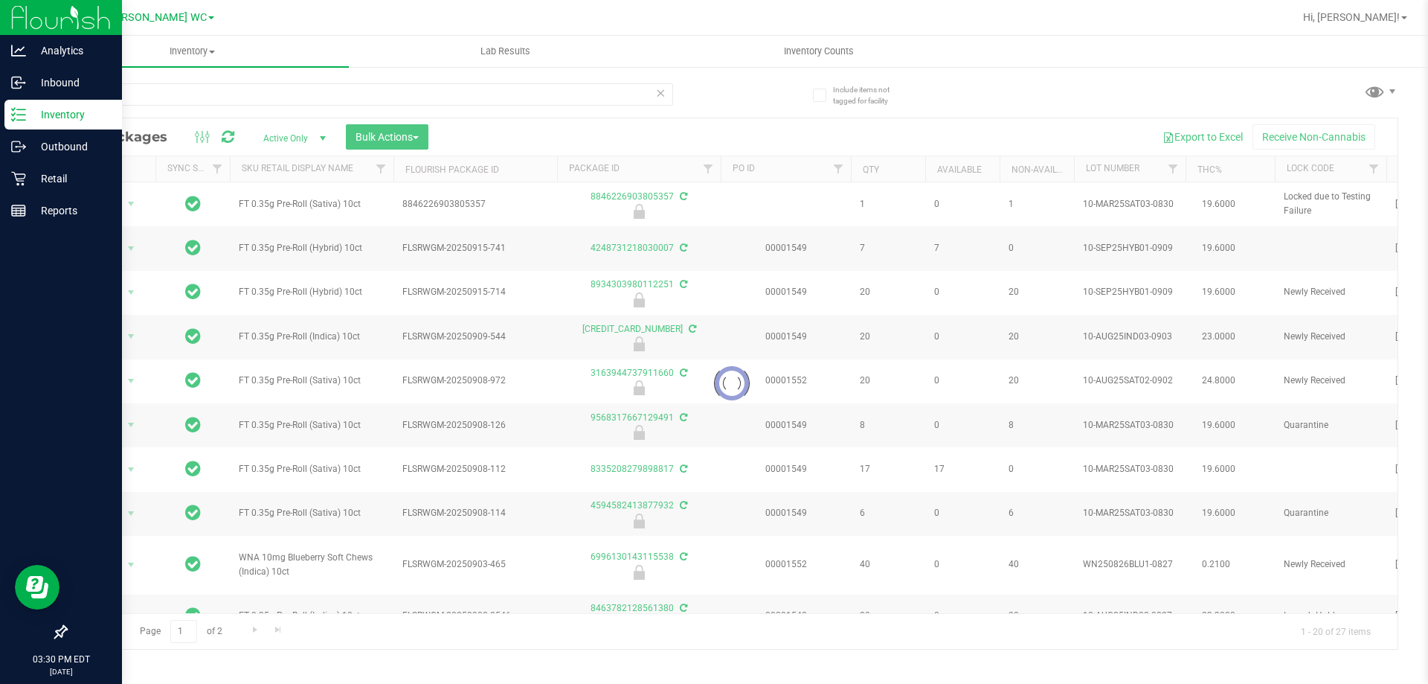
click at [287, 216] on div at bounding box center [731, 383] width 1331 height 530
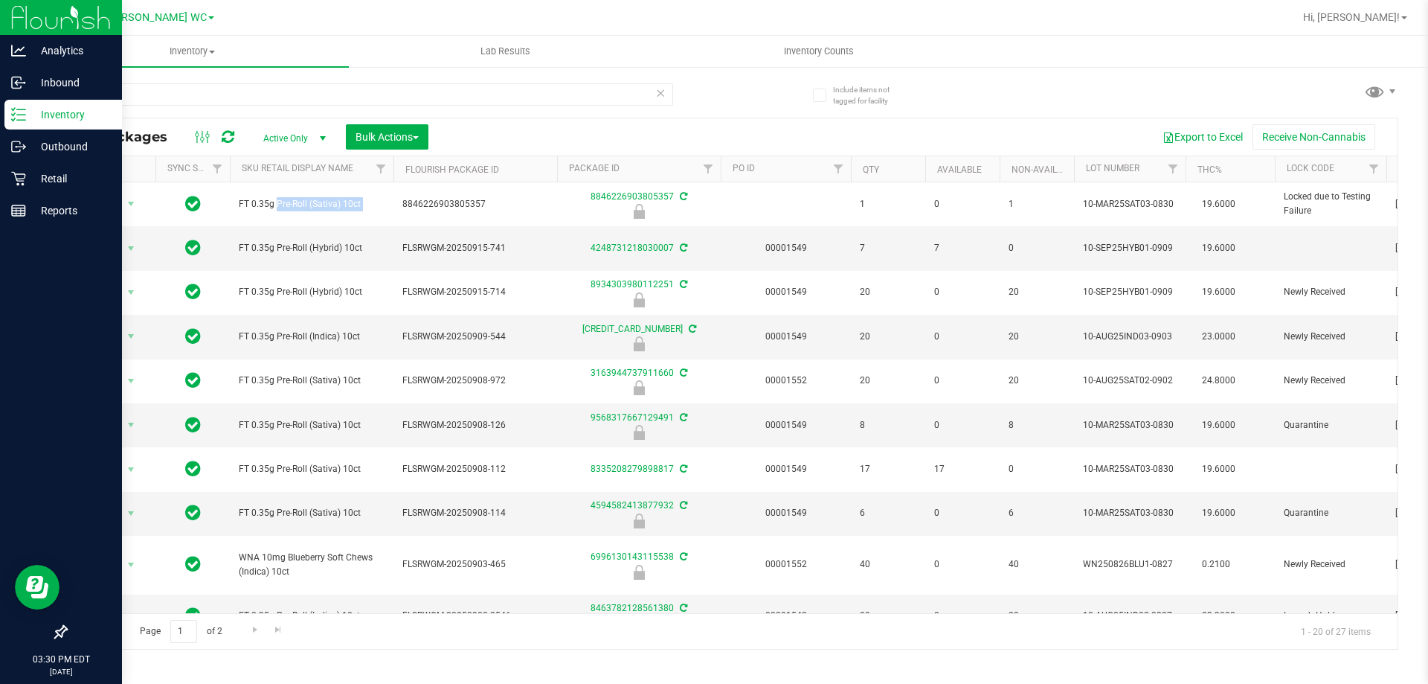
copy tr "FT 0.35g Pre-Roll (Sativa) 10ct"
click at [258, 93] on input "10ct" at bounding box center [369, 94] width 608 height 22
paste input "FT 0.35g Pre-Roll (Sativa)"
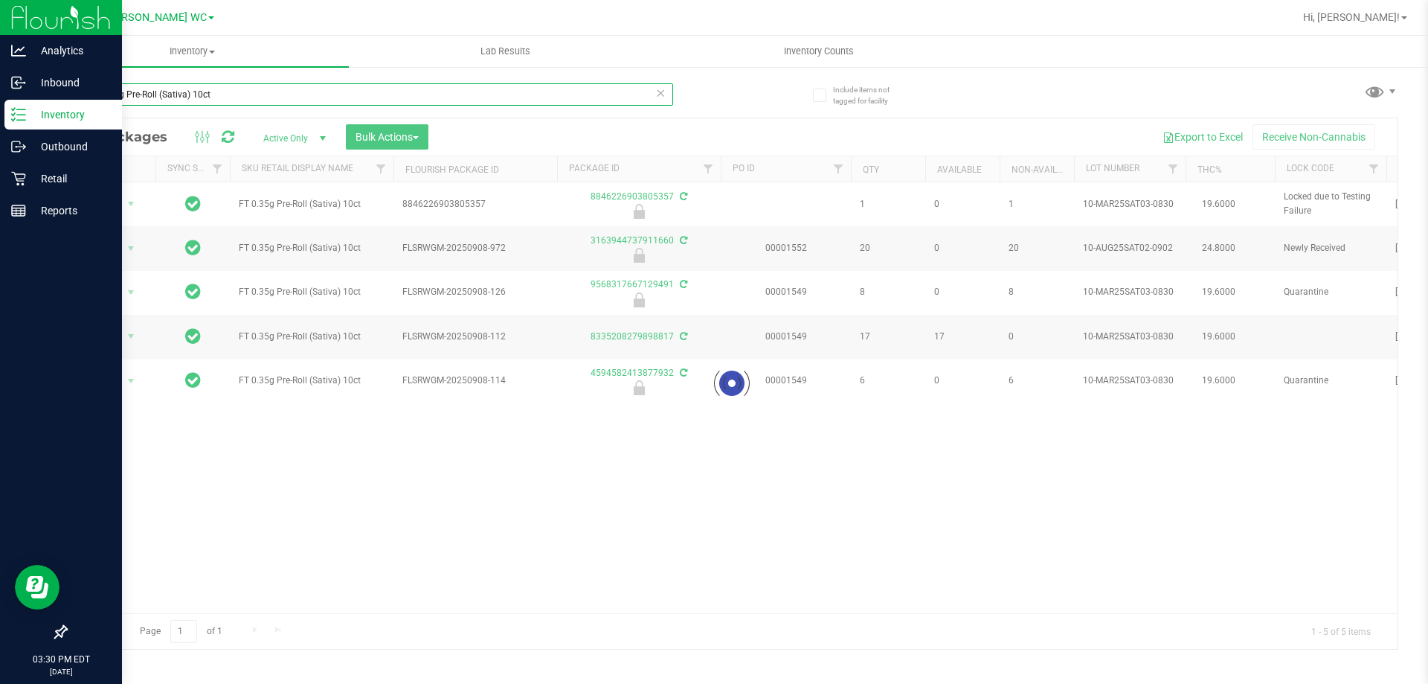
type input "FT 0.35g Pre-Roll (Sativa) 10ct"
click at [115, 263] on div at bounding box center [731, 383] width 1331 height 530
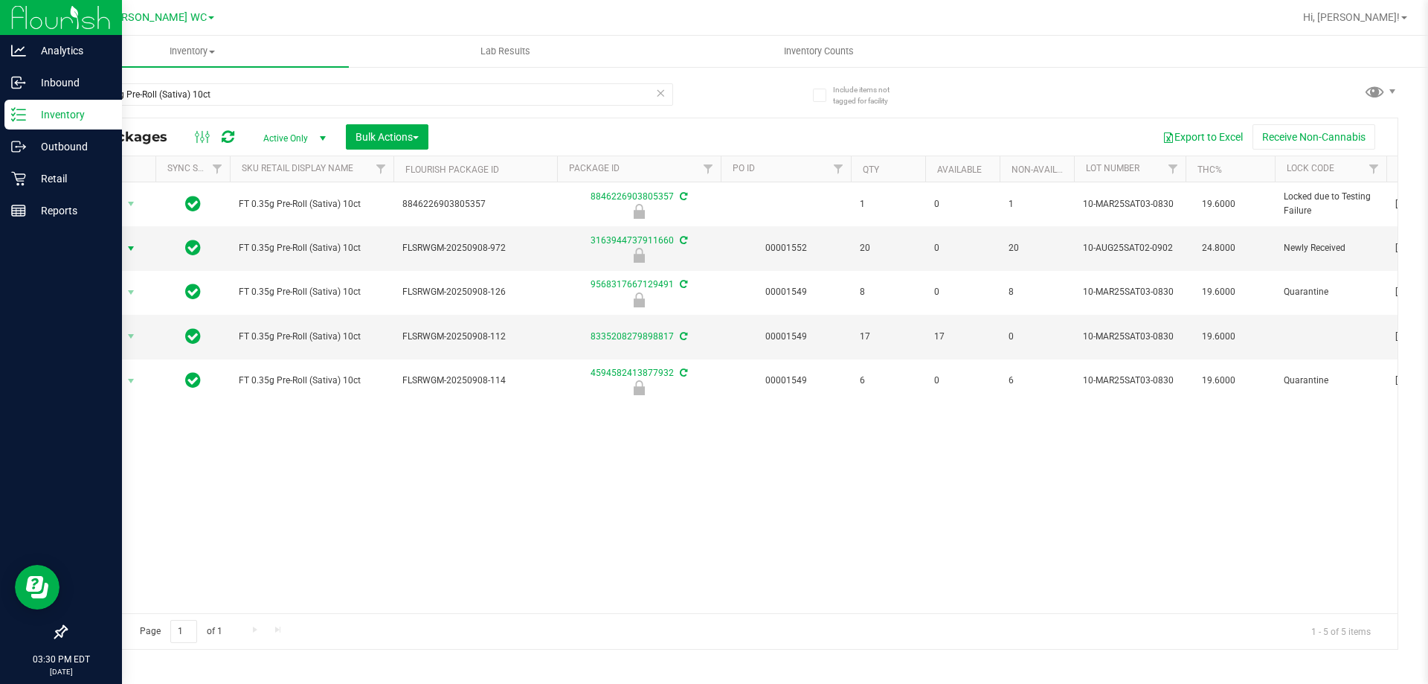
click at [114, 257] on span "Action" at bounding box center [101, 248] width 40 height 21
click at [135, 417] on ul "Edit attributes Global inventory Locate package Package audit log Print package…" at bounding box center [129, 349] width 95 height 174
click at [138, 414] on li "Unlock package" at bounding box center [129, 425] width 95 height 22
click at [109, 255] on span "Action" at bounding box center [101, 248] width 40 height 21
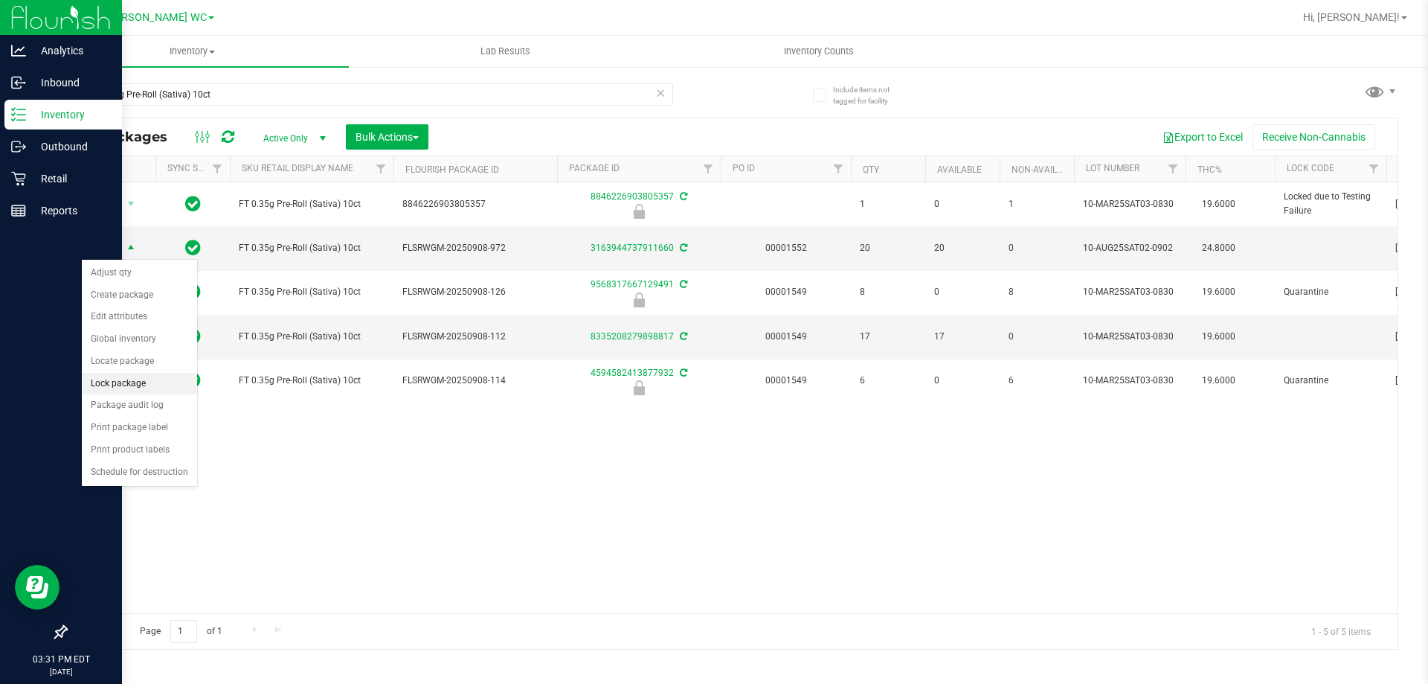
click at [109, 380] on li "Lock package" at bounding box center [139, 384] width 115 height 22
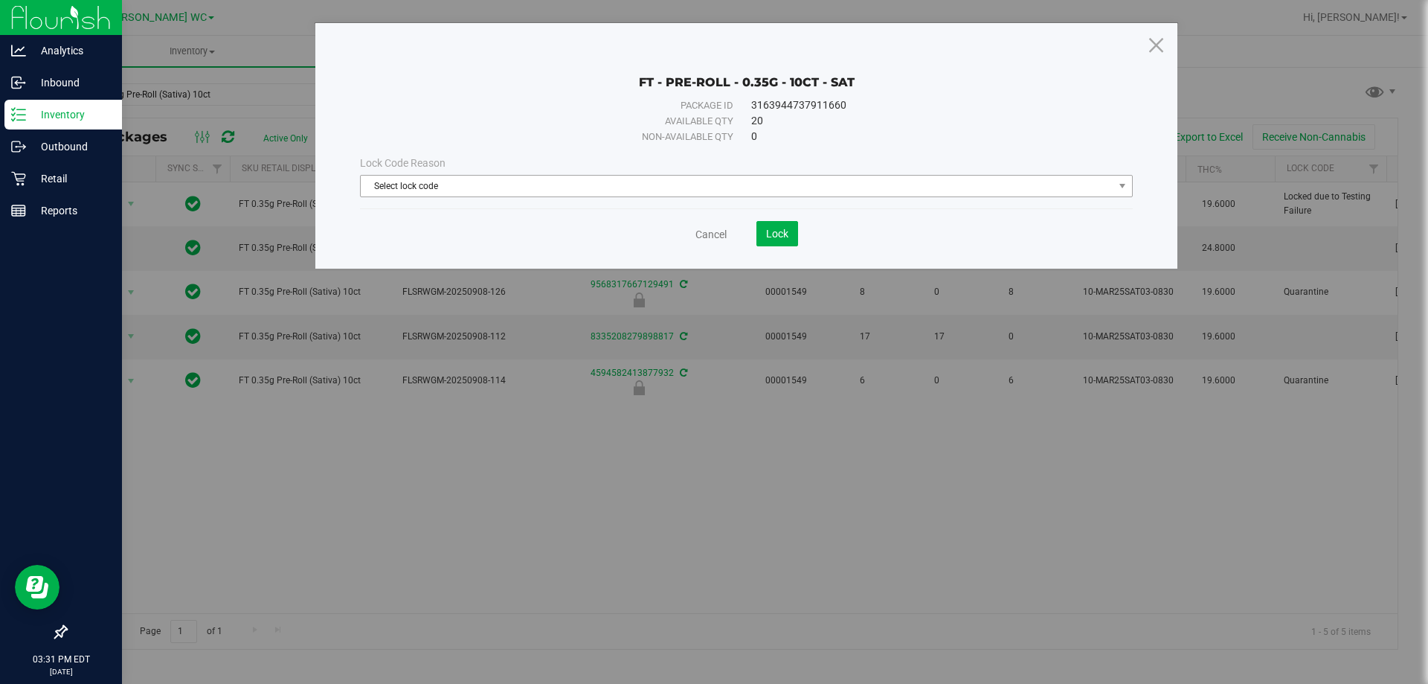
click at [445, 193] on span "Select lock code" at bounding box center [737, 186] width 753 height 21
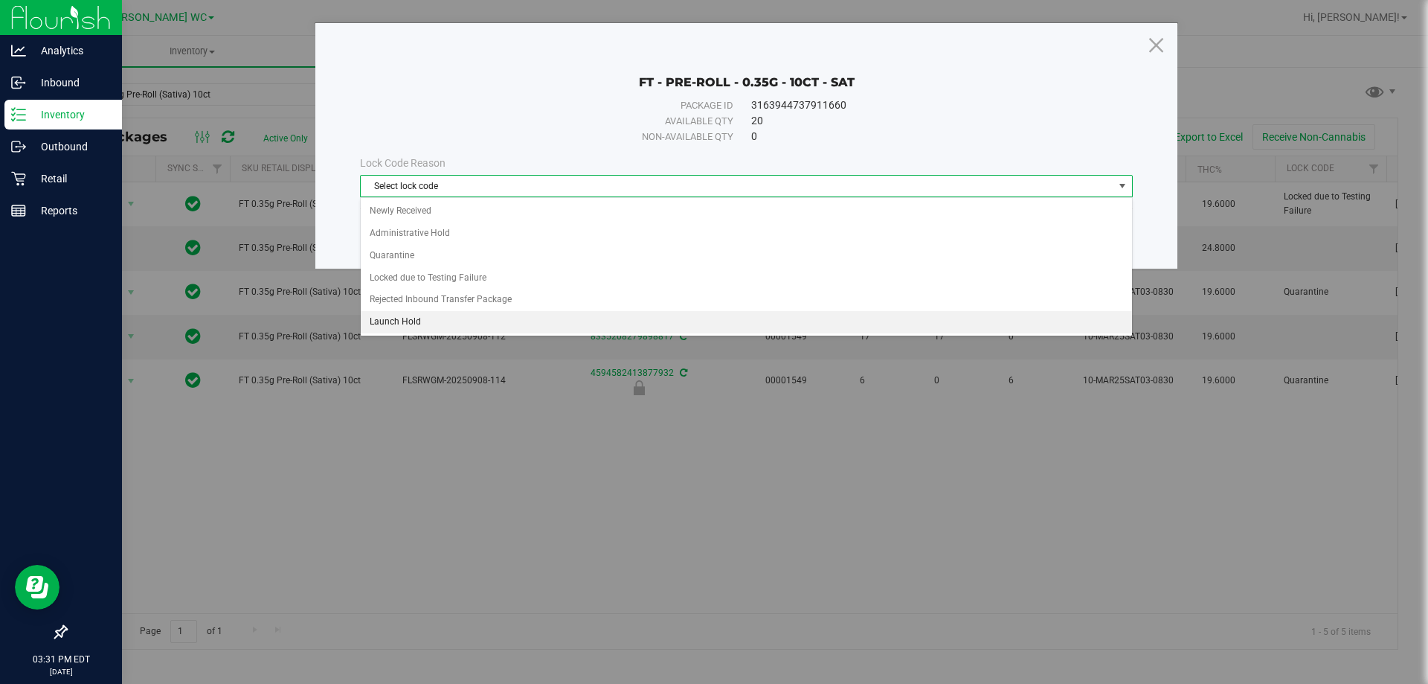
click at [454, 314] on li "Launch Hold" at bounding box center [746, 322] width 771 height 22
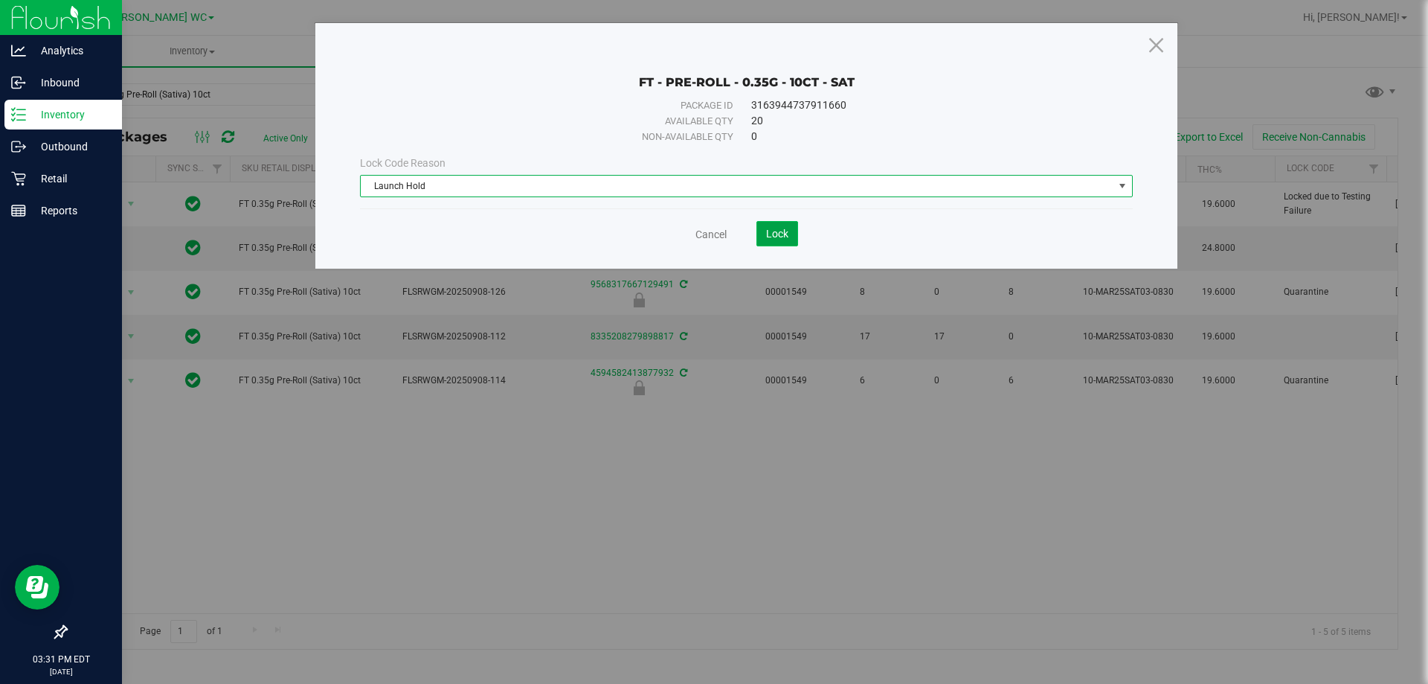
click at [777, 233] on span "Lock" at bounding box center [777, 234] width 22 height 12
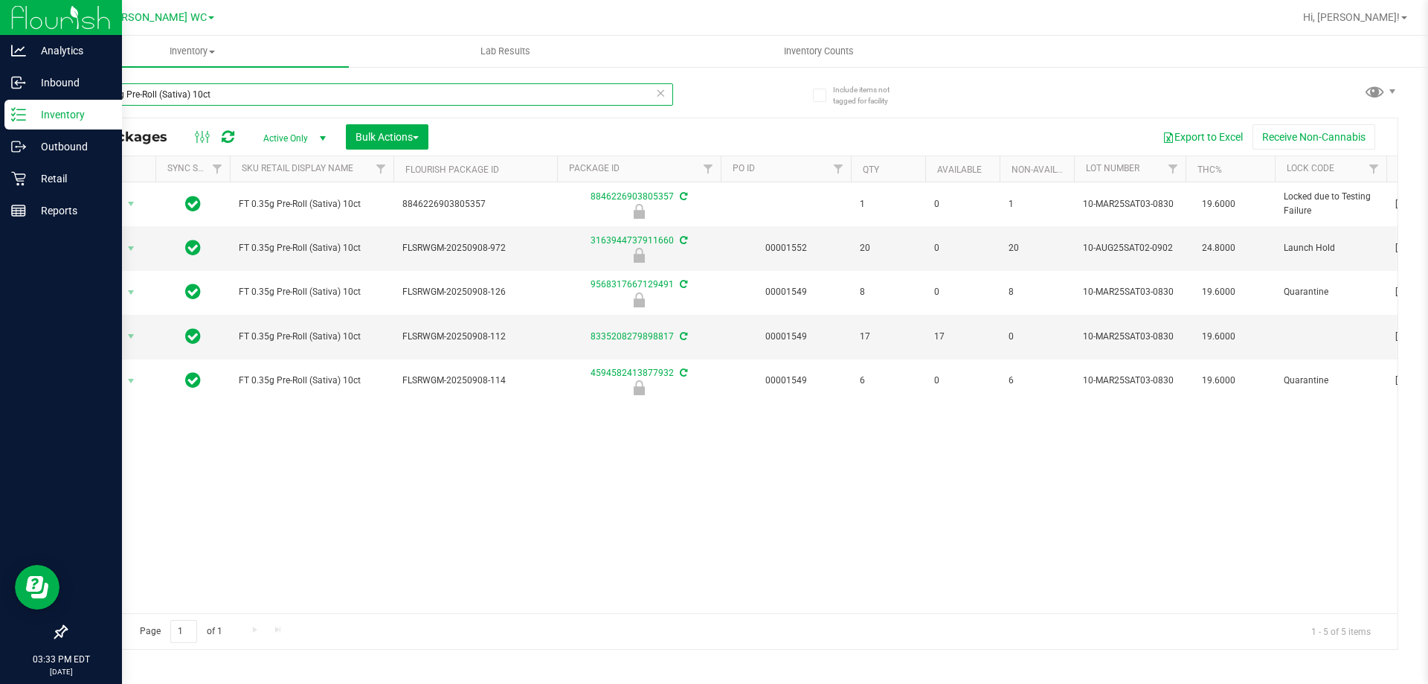
click at [210, 89] on input "FT 0.35g Pre-Roll (Sativa) 10ct" at bounding box center [369, 94] width 608 height 22
click at [331, 164] on link "Sku Retail Display Name" at bounding box center [298, 168] width 112 height 10
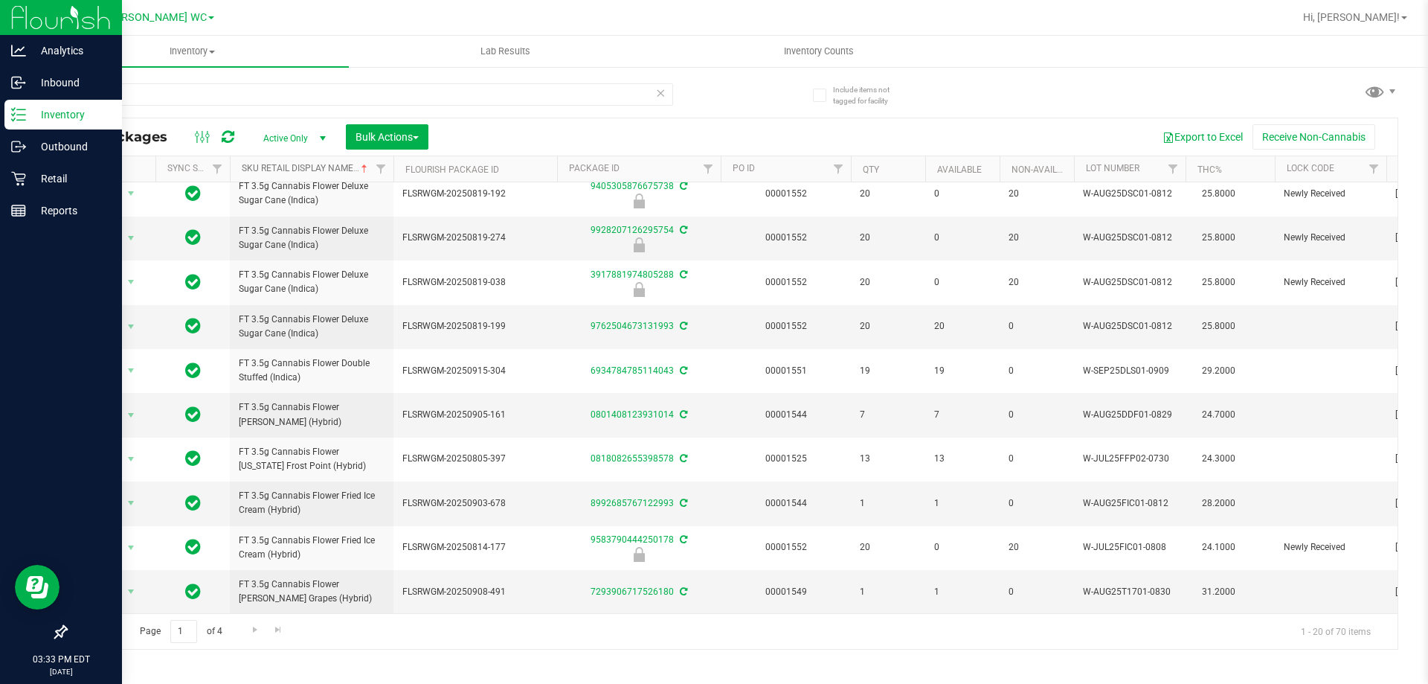
scroll to position [475, 0]
click at [252, 630] on span "Go to the next page" at bounding box center [255, 629] width 12 height 12
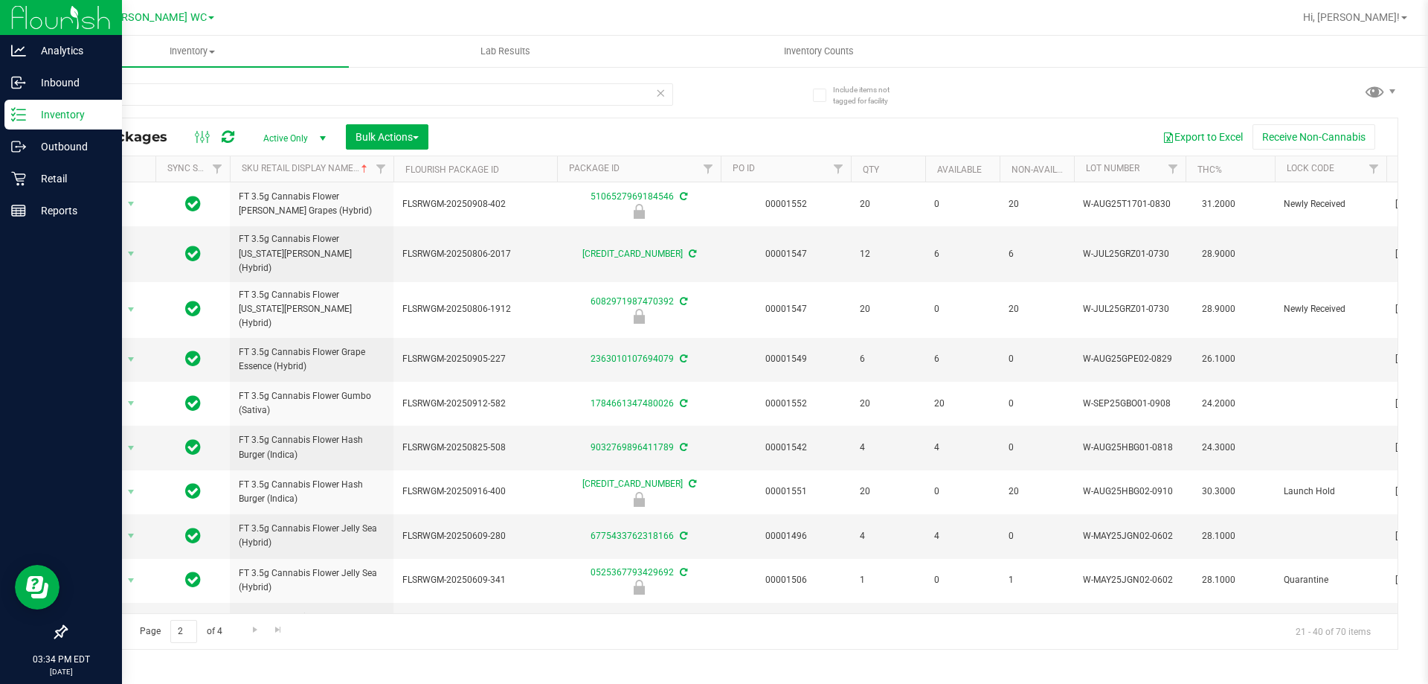
click at [116, 632] on link "Go to the previous page" at bounding box center [107, 630] width 22 height 20
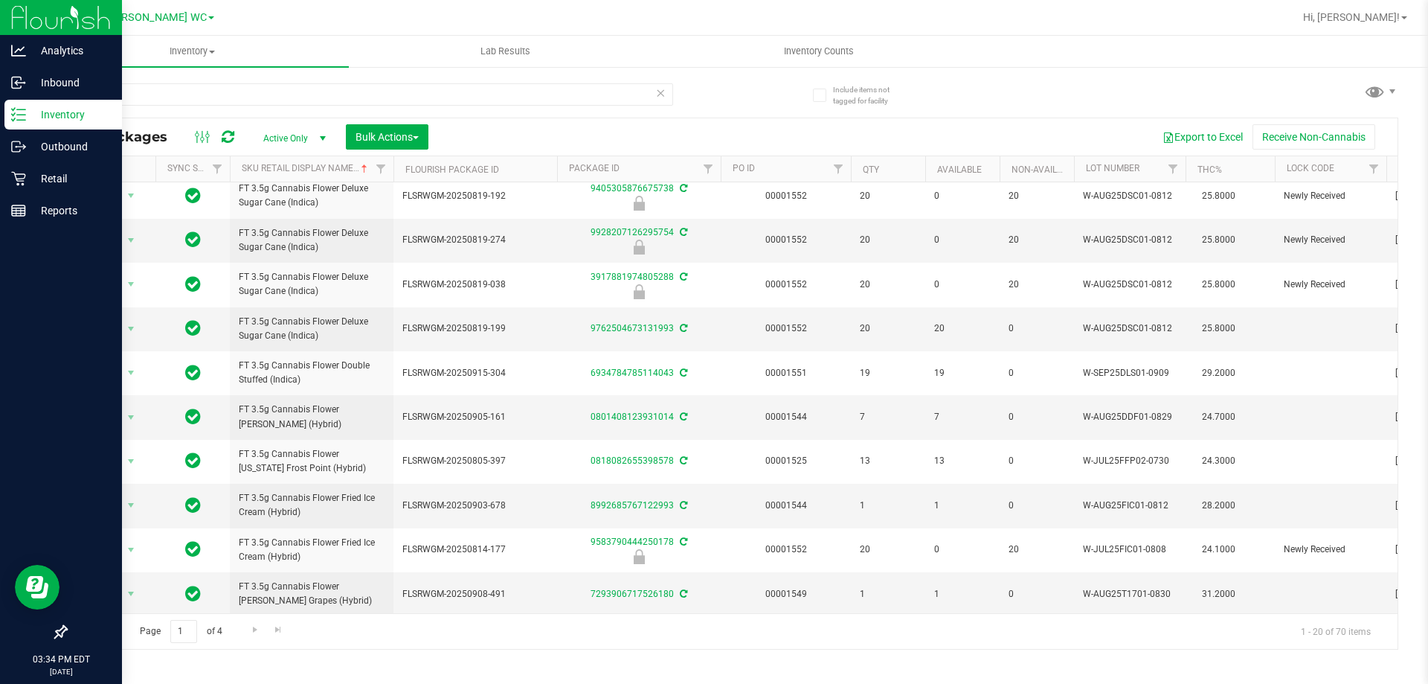
scroll to position [475, 0]
click at [257, 630] on span "Go to the next page" at bounding box center [255, 629] width 12 height 12
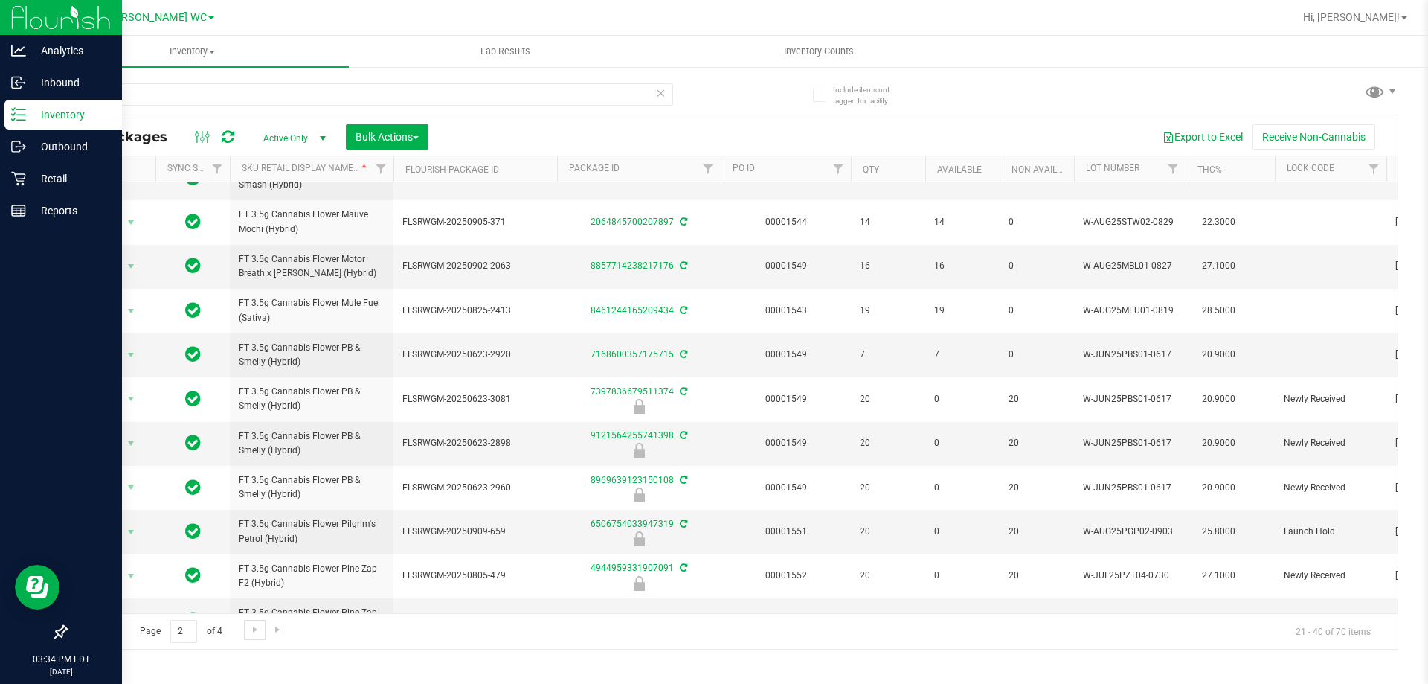
scroll to position [463, 0]
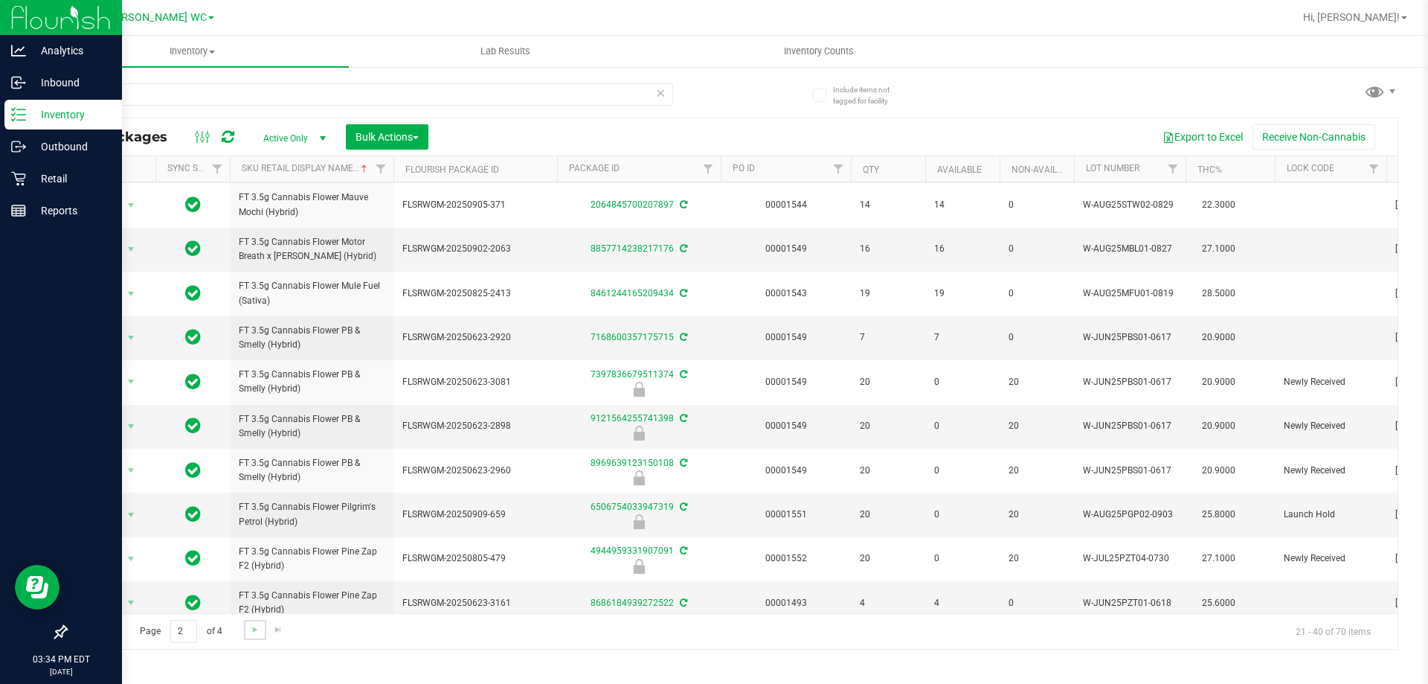
click at [262, 630] on link "Go to the next page" at bounding box center [255, 630] width 22 height 20
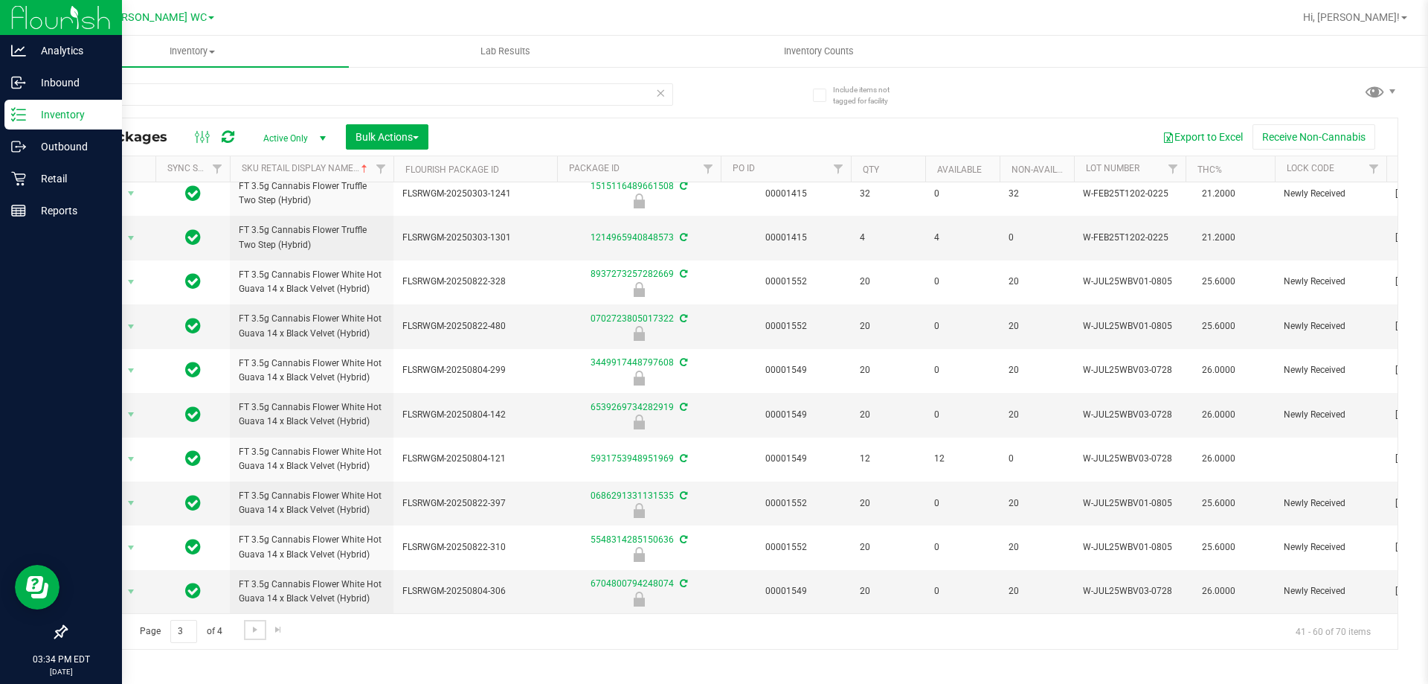
scroll to position [463, 0]
click at [249, 628] on span "Go to the next page" at bounding box center [255, 629] width 12 height 12
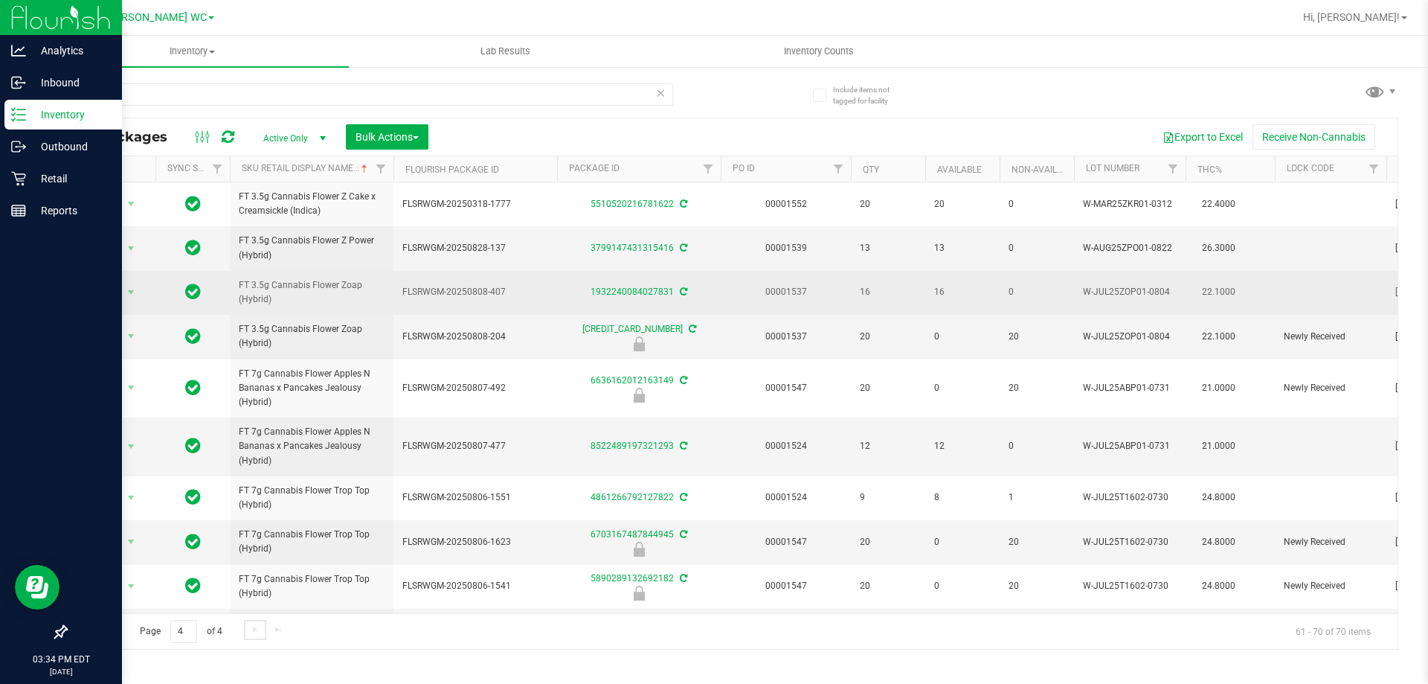
scroll to position [44, 0]
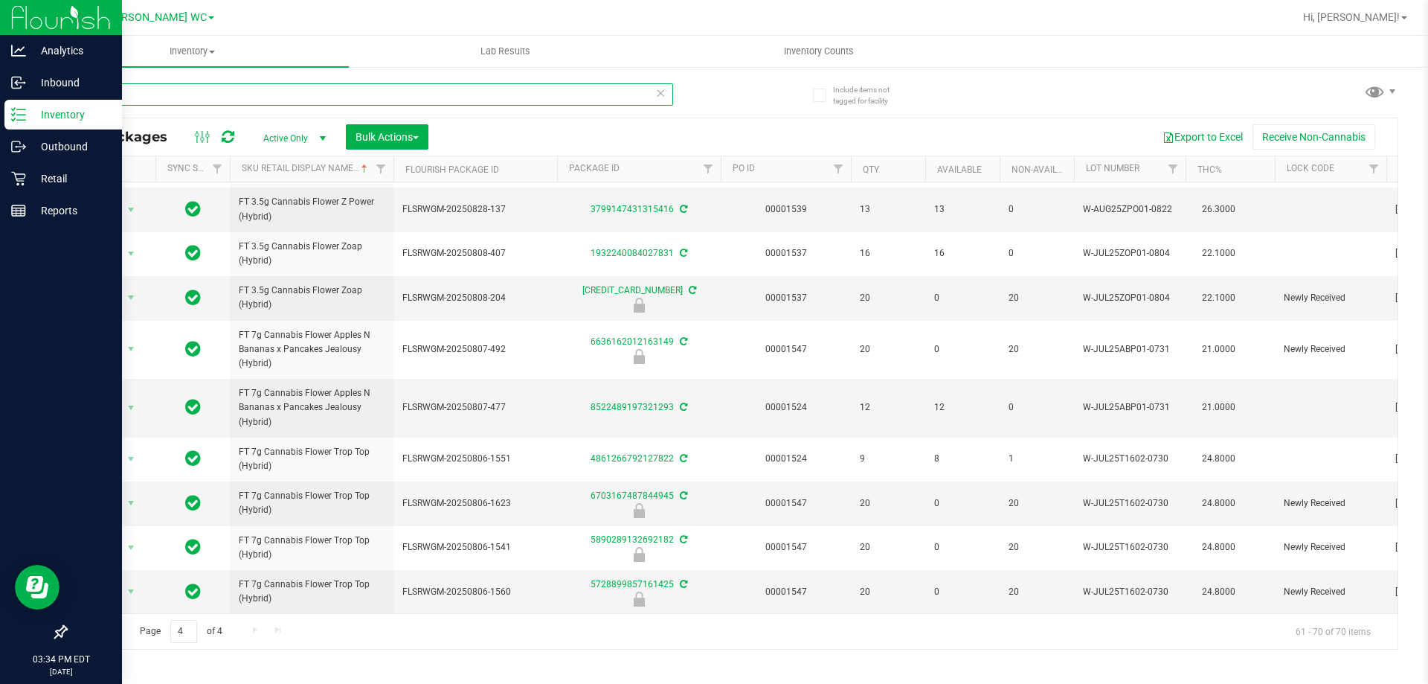
click at [173, 84] on input "bis flo" at bounding box center [369, 94] width 608 height 22
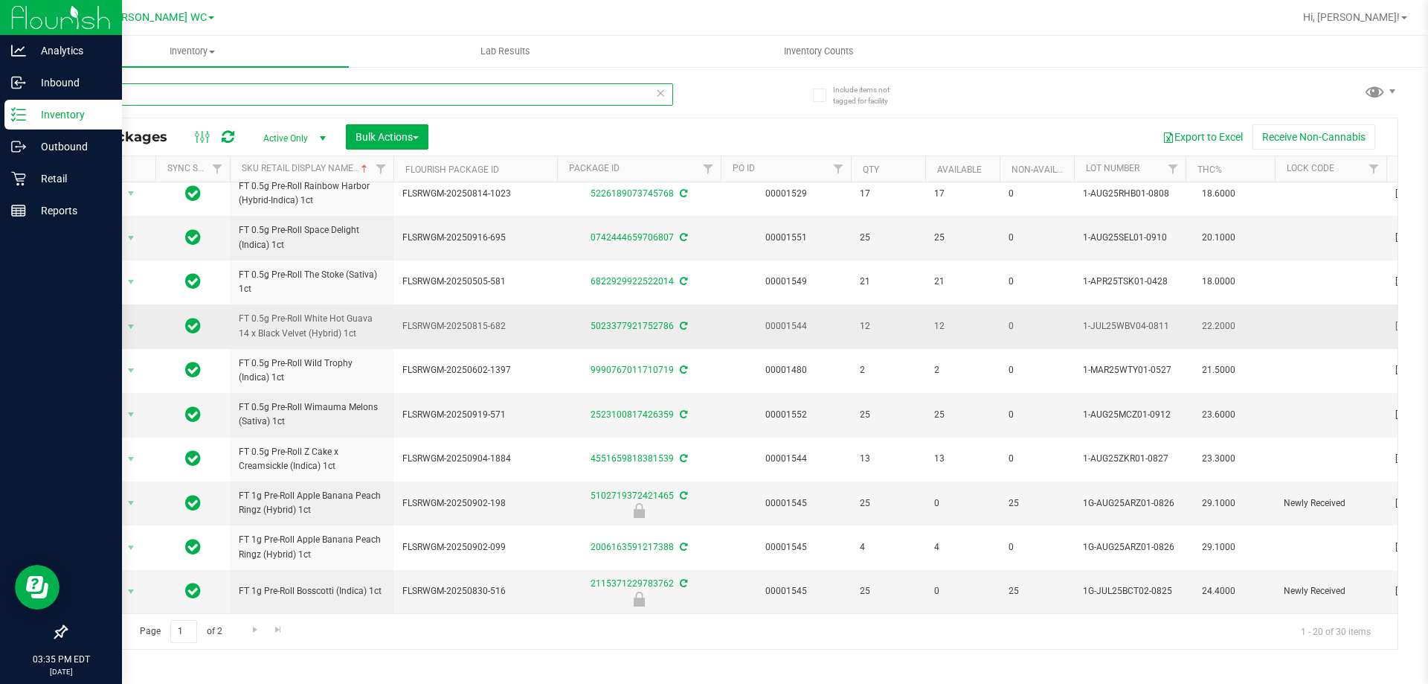
scroll to position [463, 0]
click at [259, 636] on link "Go to the next page" at bounding box center [255, 630] width 22 height 20
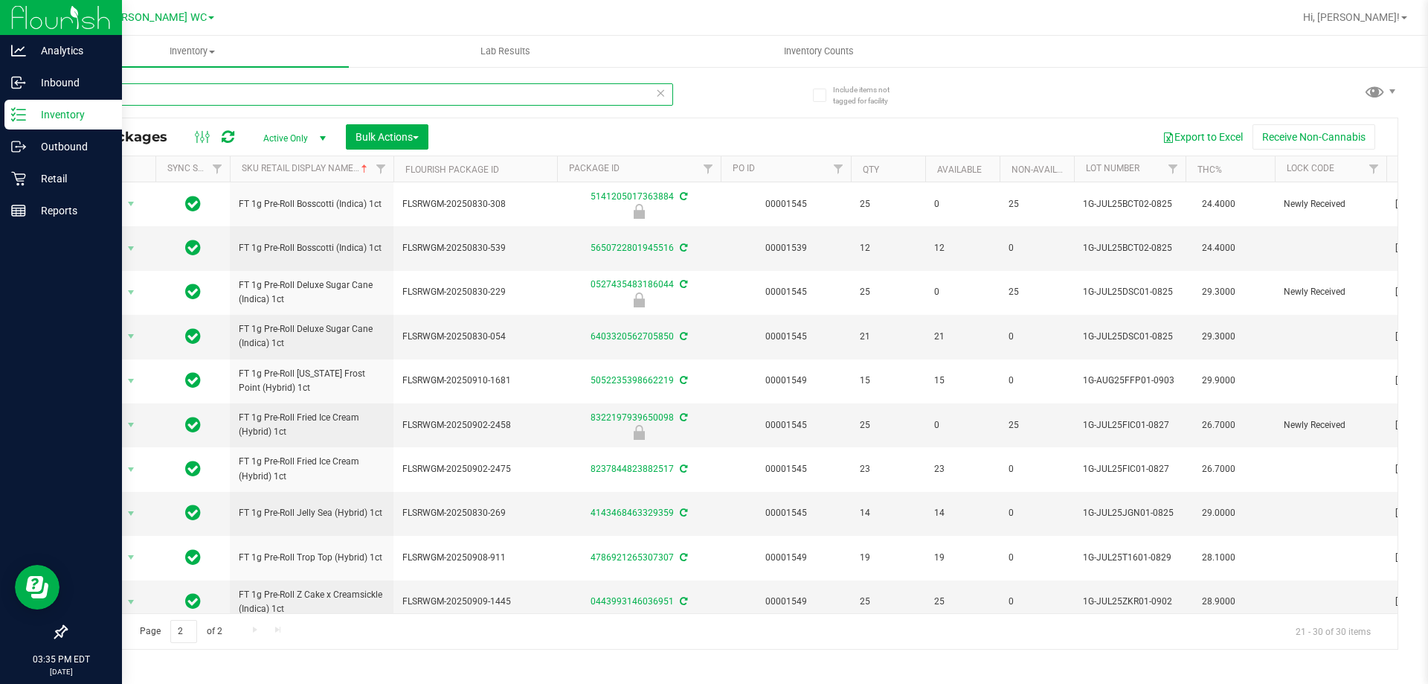
click at [172, 85] on input "1ct" at bounding box center [369, 94] width 608 height 22
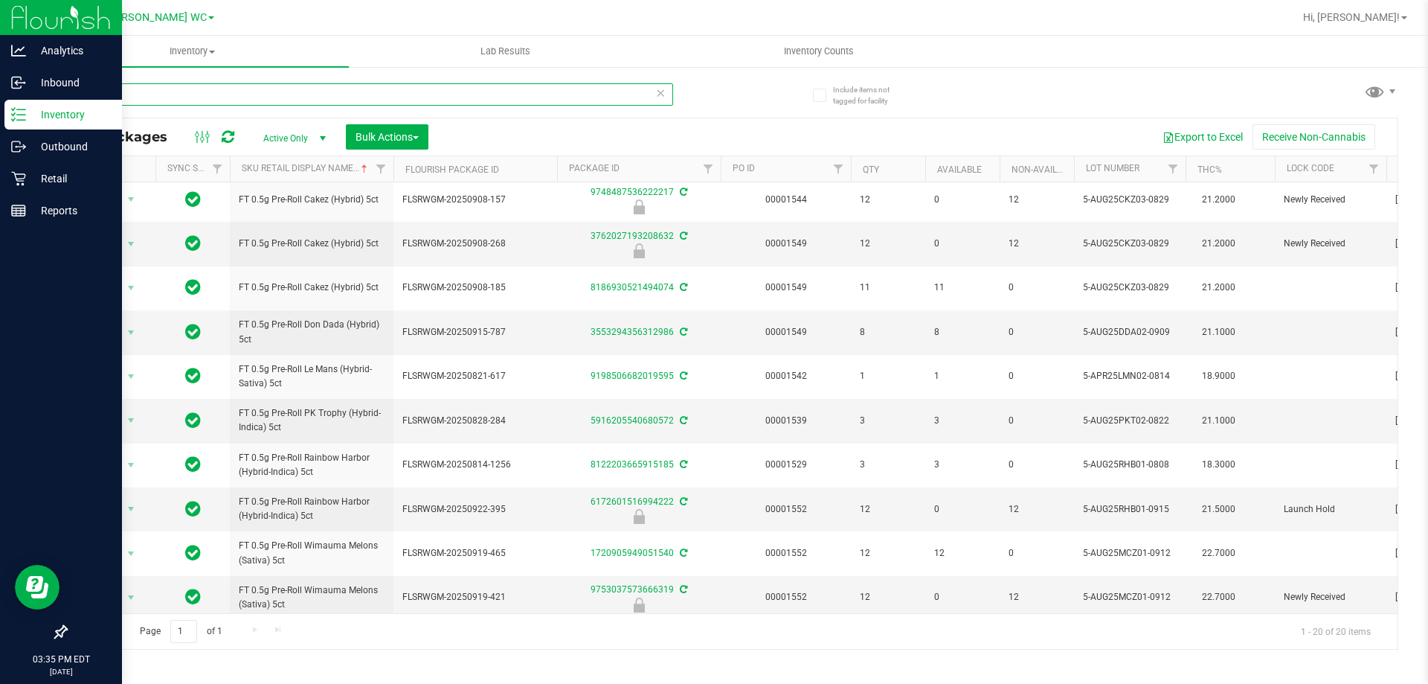
scroll to position [463, 0]
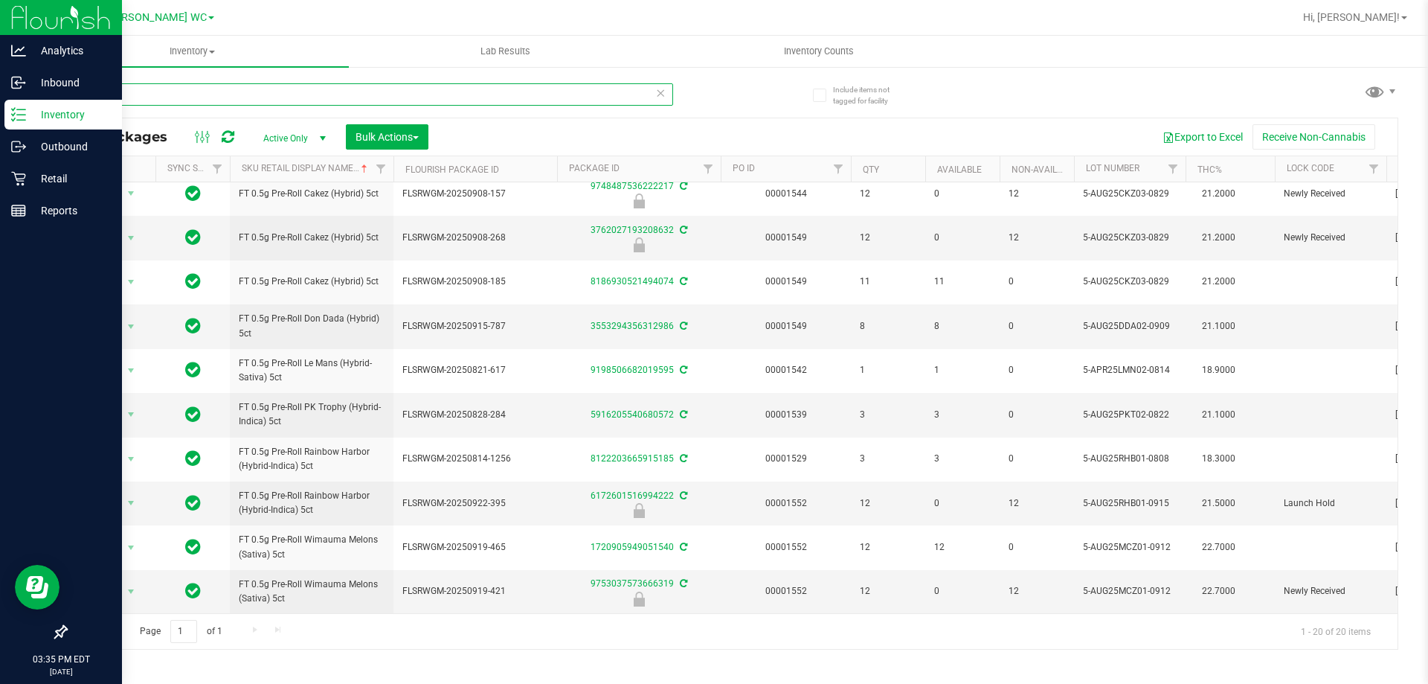
click at [251, 97] on input "5ct" at bounding box center [369, 94] width 608 height 22
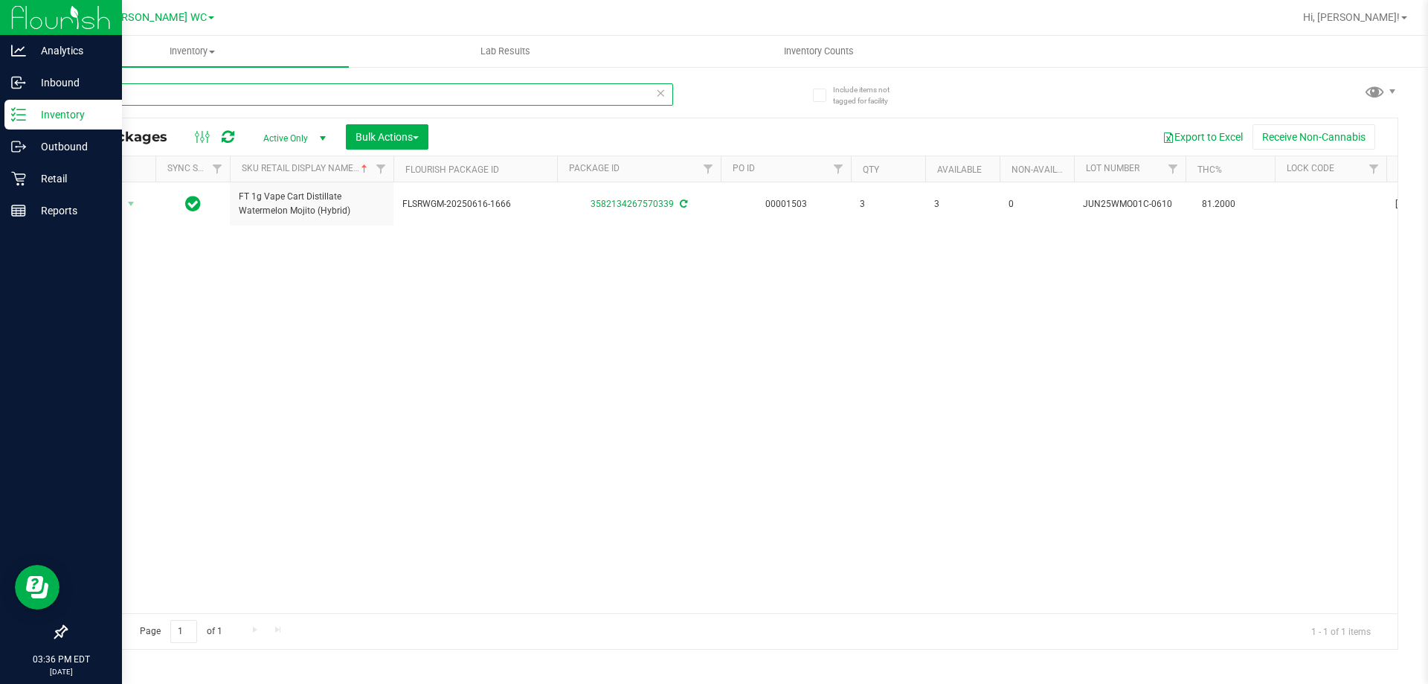
click at [170, 102] on input "wmo" at bounding box center [369, 94] width 608 height 22
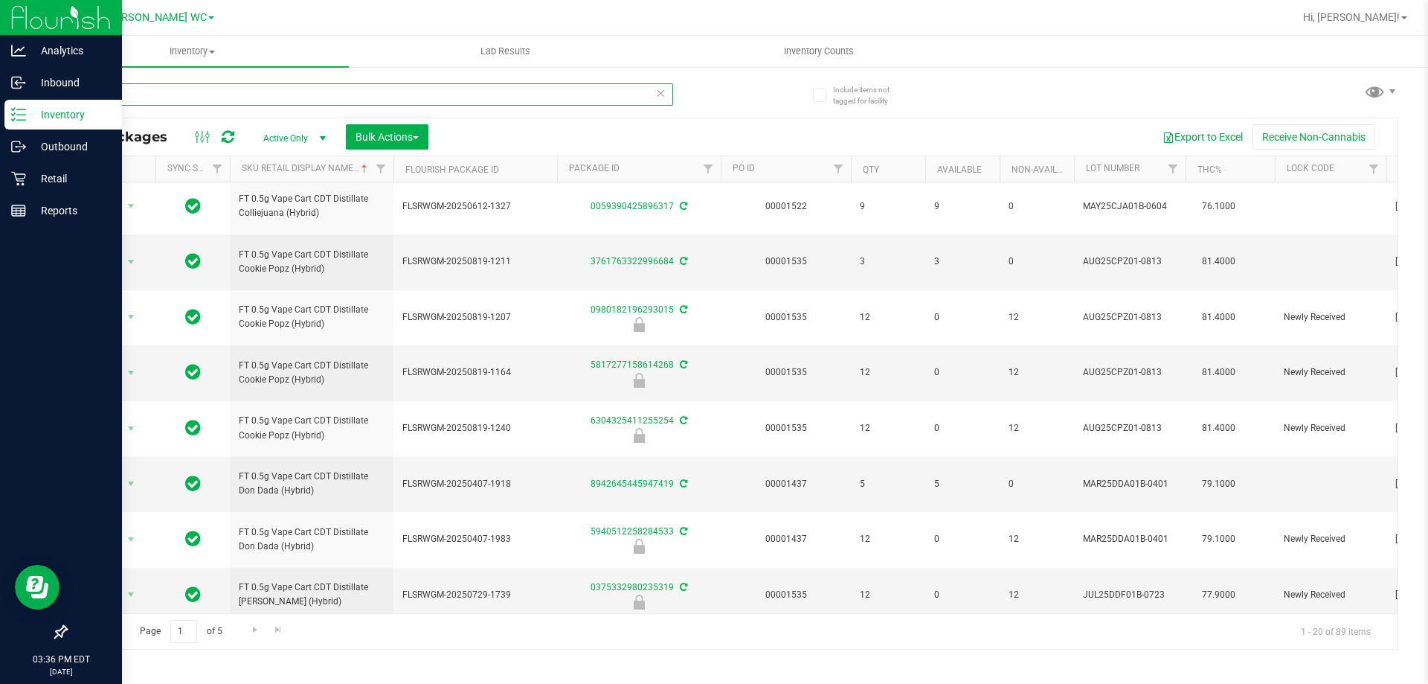
scroll to position [690, 0]
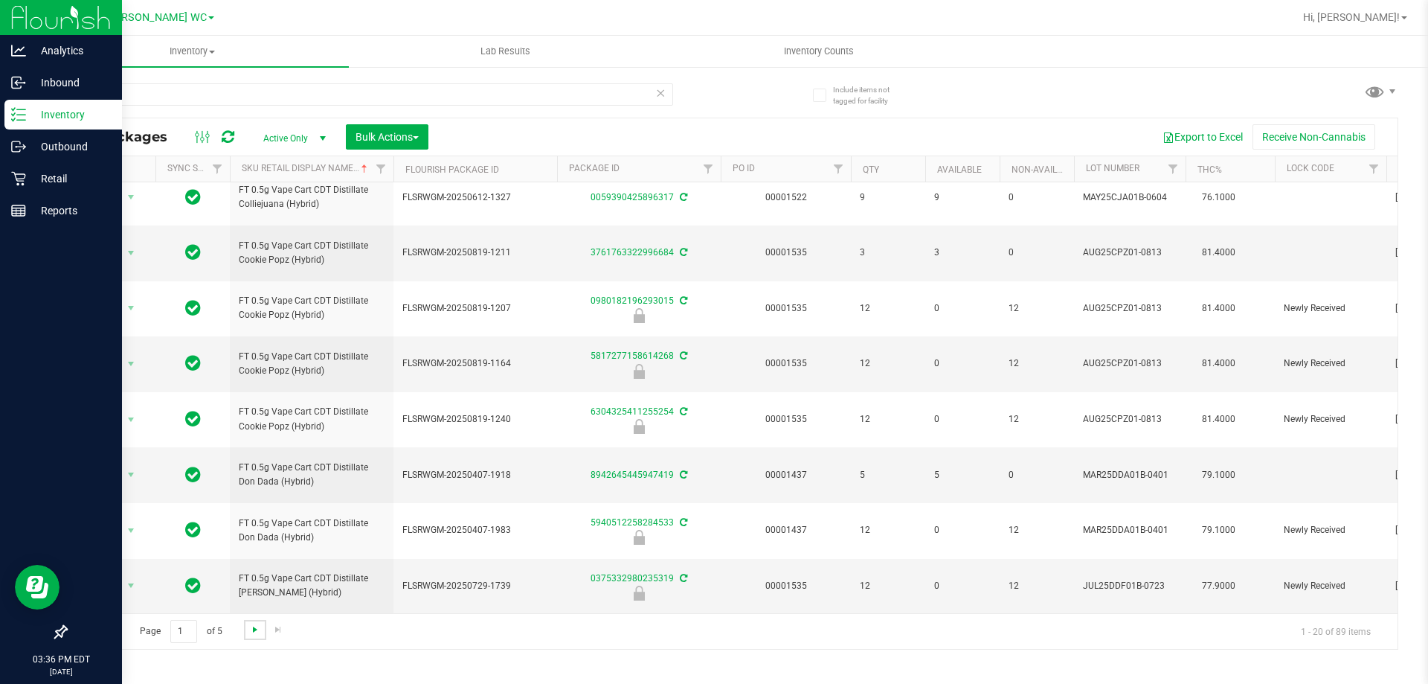
click at [256, 623] on span "Go to the next page" at bounding box center [255, 629] width 12 height 12
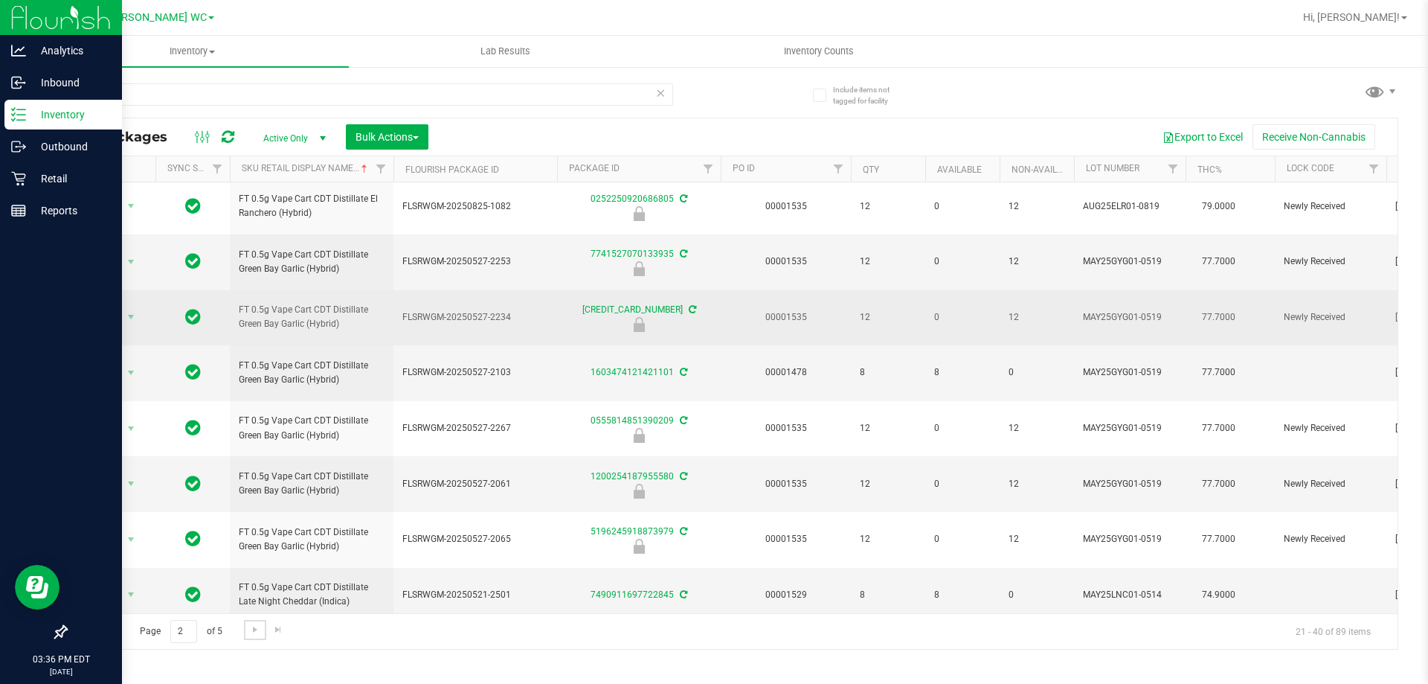
scroll to position [690, 0]
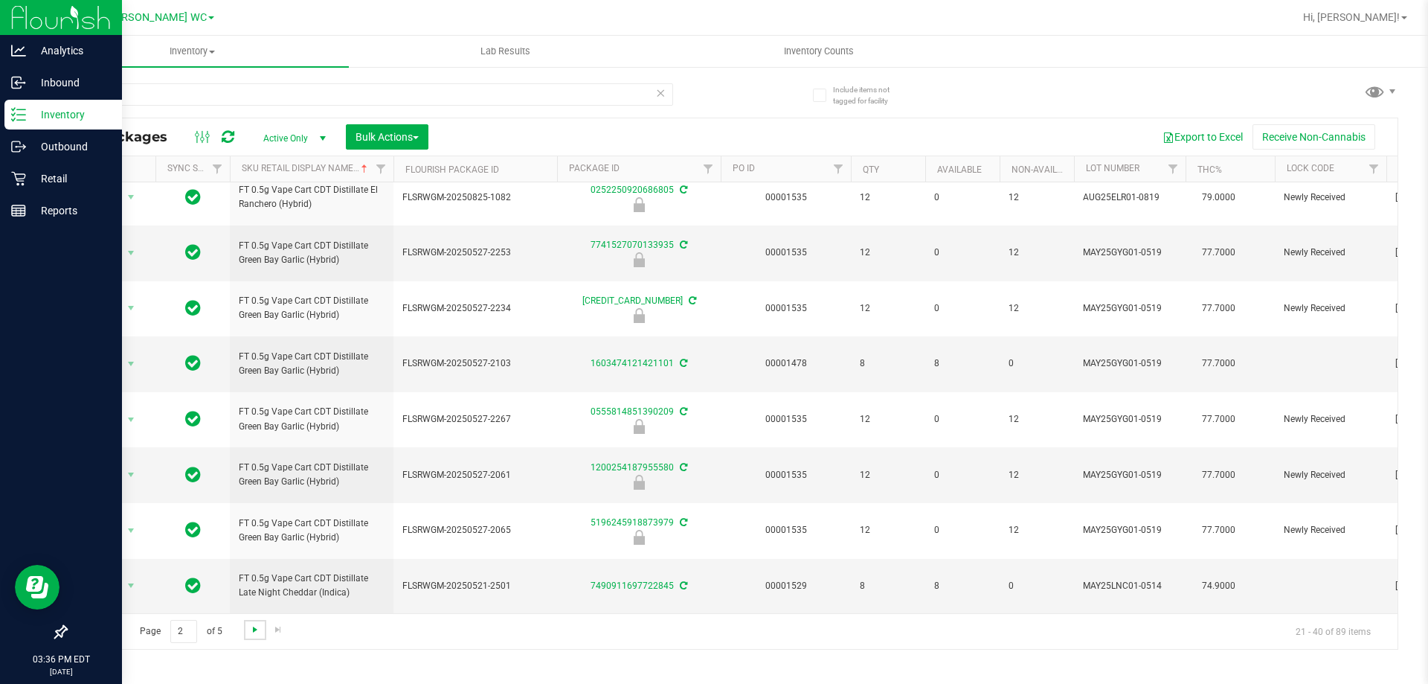
click at [255, 632] on span "Go to the next page" at bounding box center [255, 629] width 12 height 12
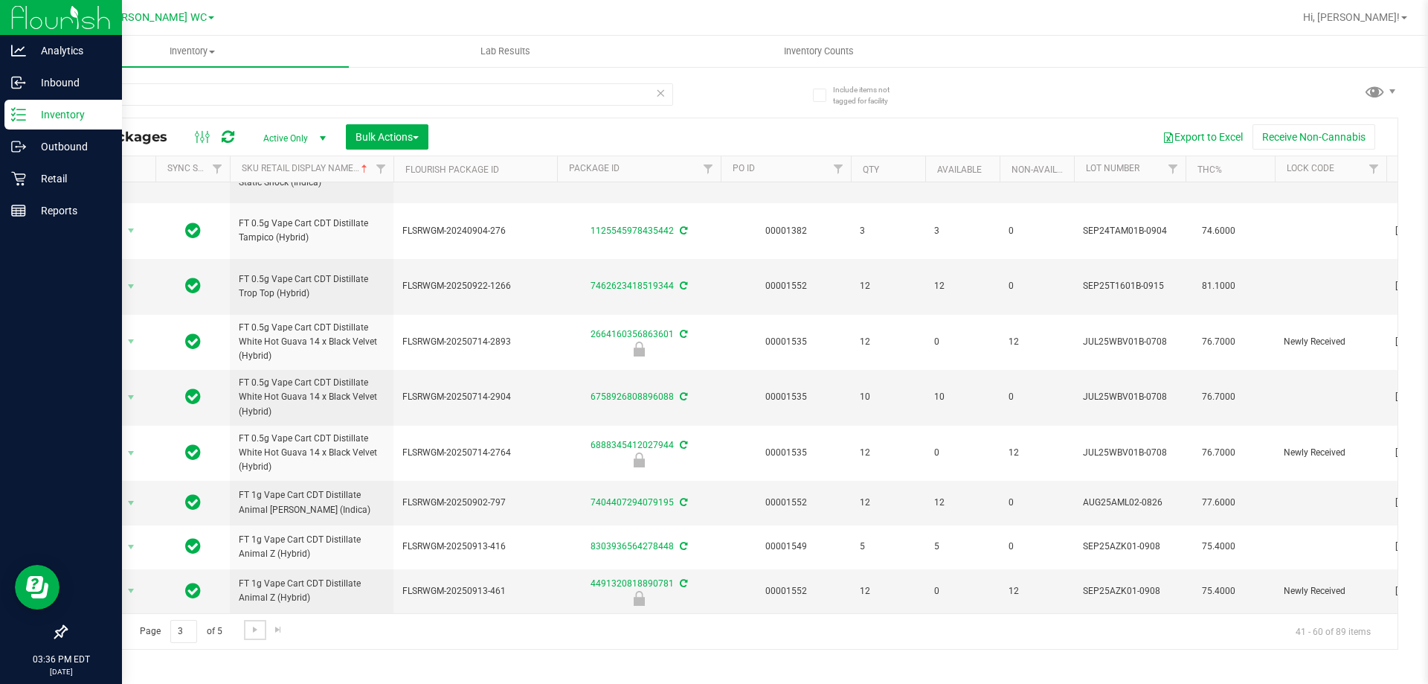
scroll to position [678, 0]
click at [258, 636] on link "Go to the next page" at bounding box center [255, 630] width 22 height 20
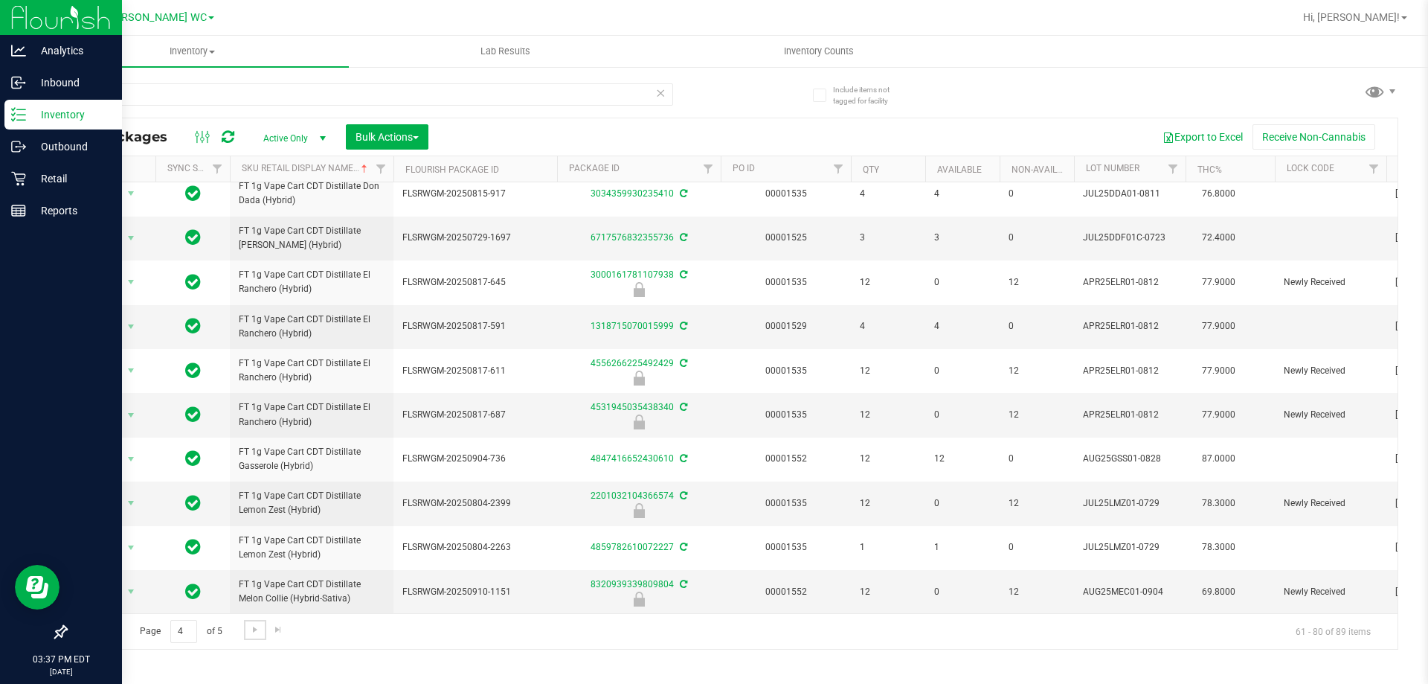
scroll to position [576, 0]
click at [261, 632] on link "Go to the next page" at bounding box center [255, 630] width 22 height 20
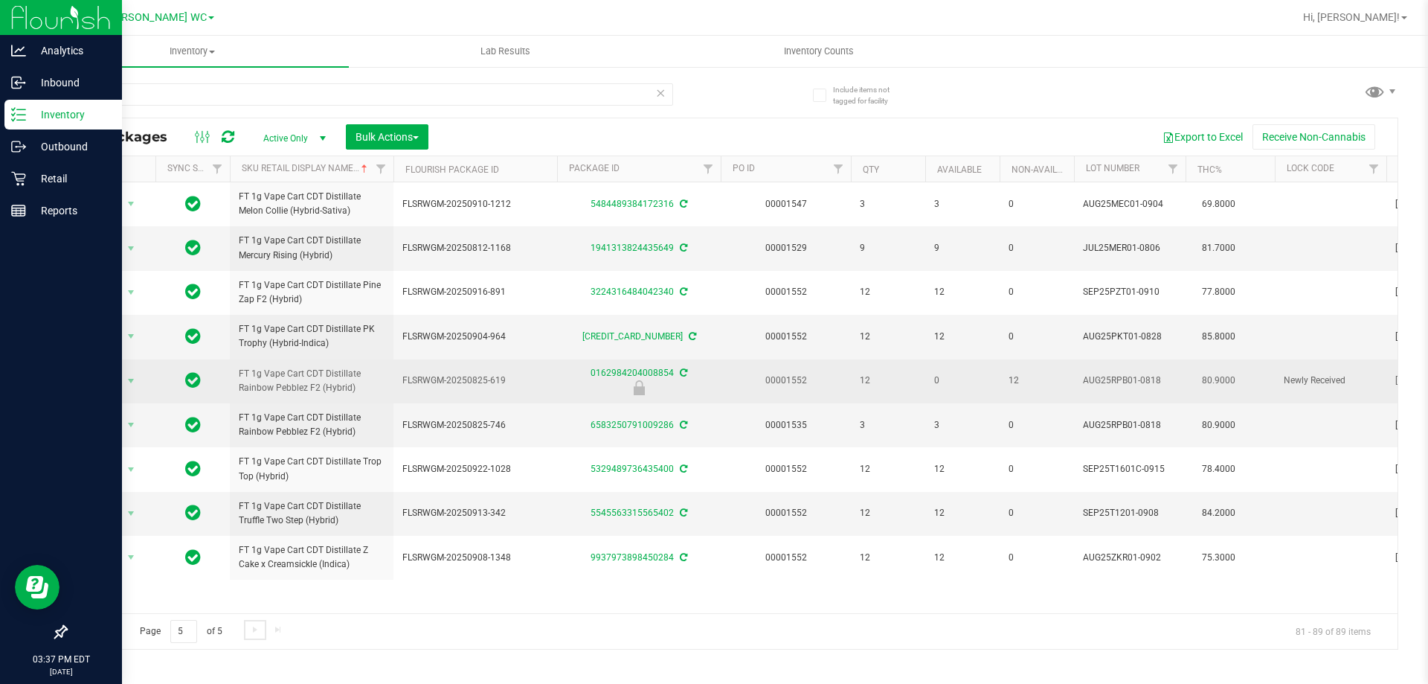
scroll to position [22, 0]
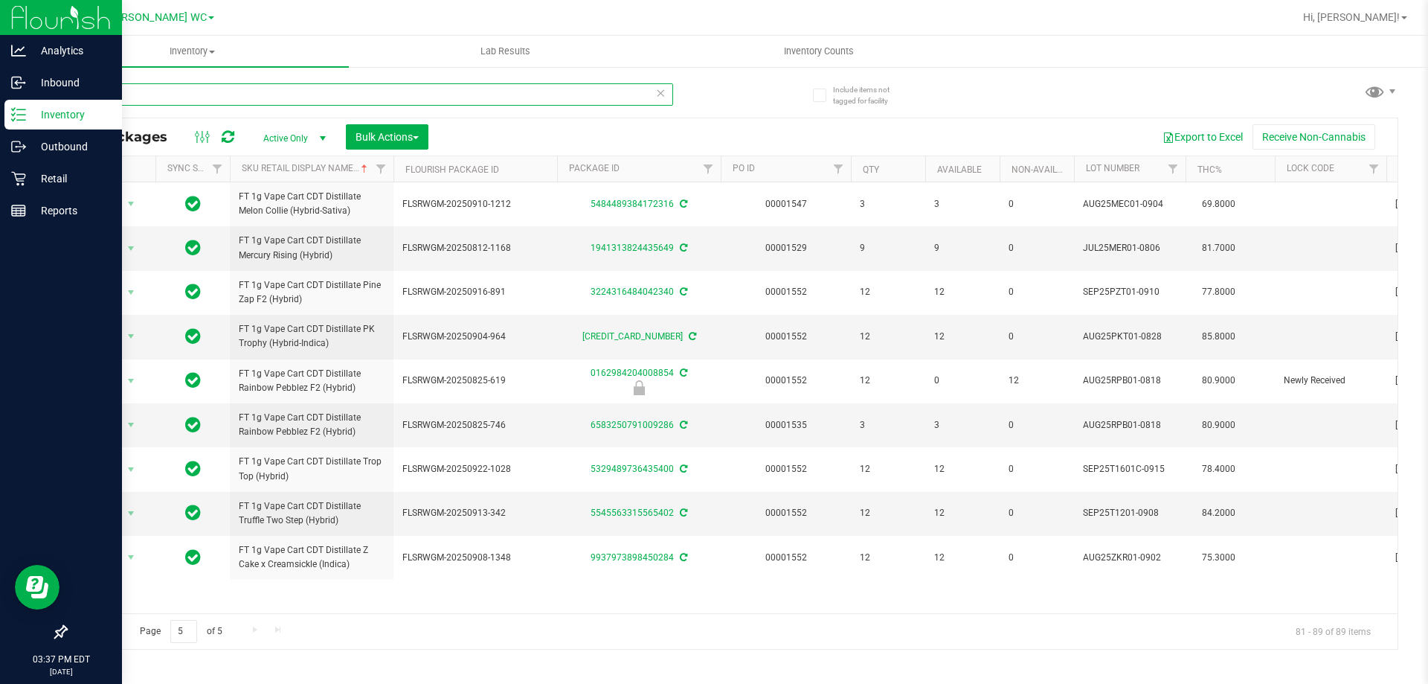
click at [156, 100] on input "cdt" at bounding box center [369, 94] width 608 height 22
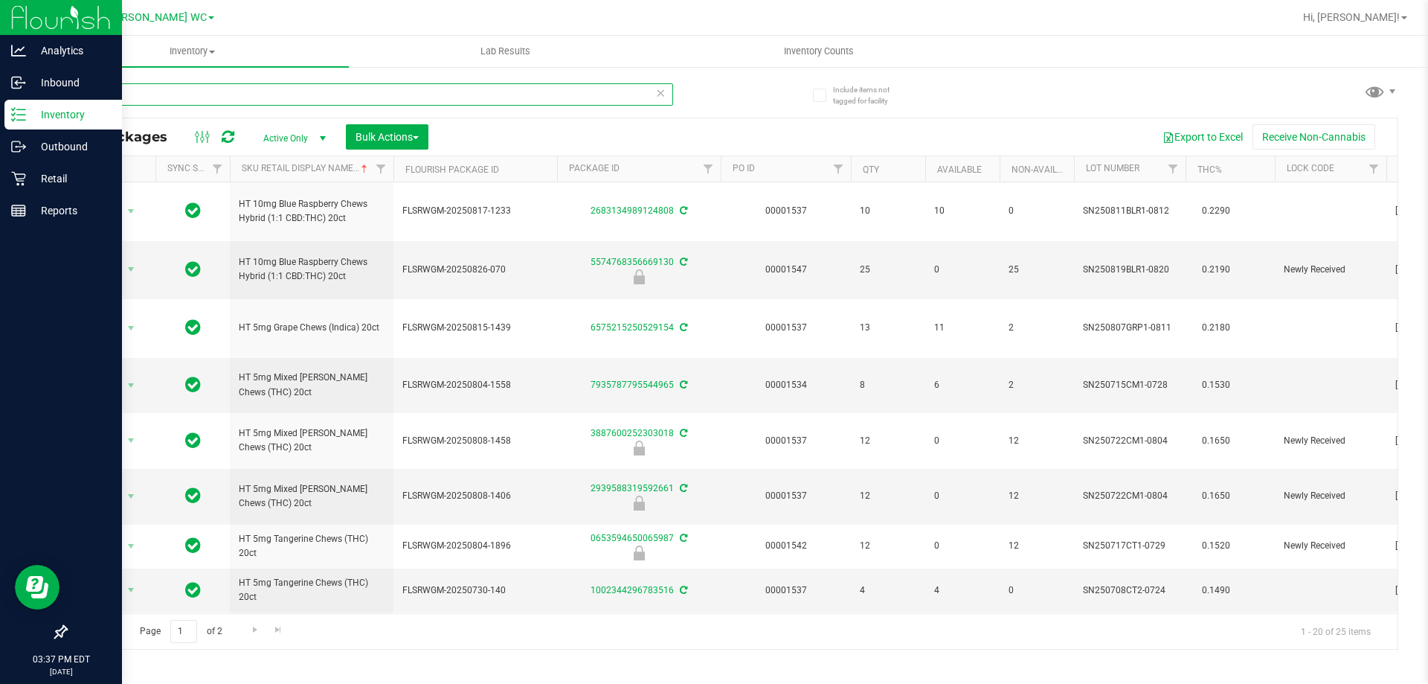
click at [143, 94] on input "chew" at bounding box center [369, 94] width 608 height 22
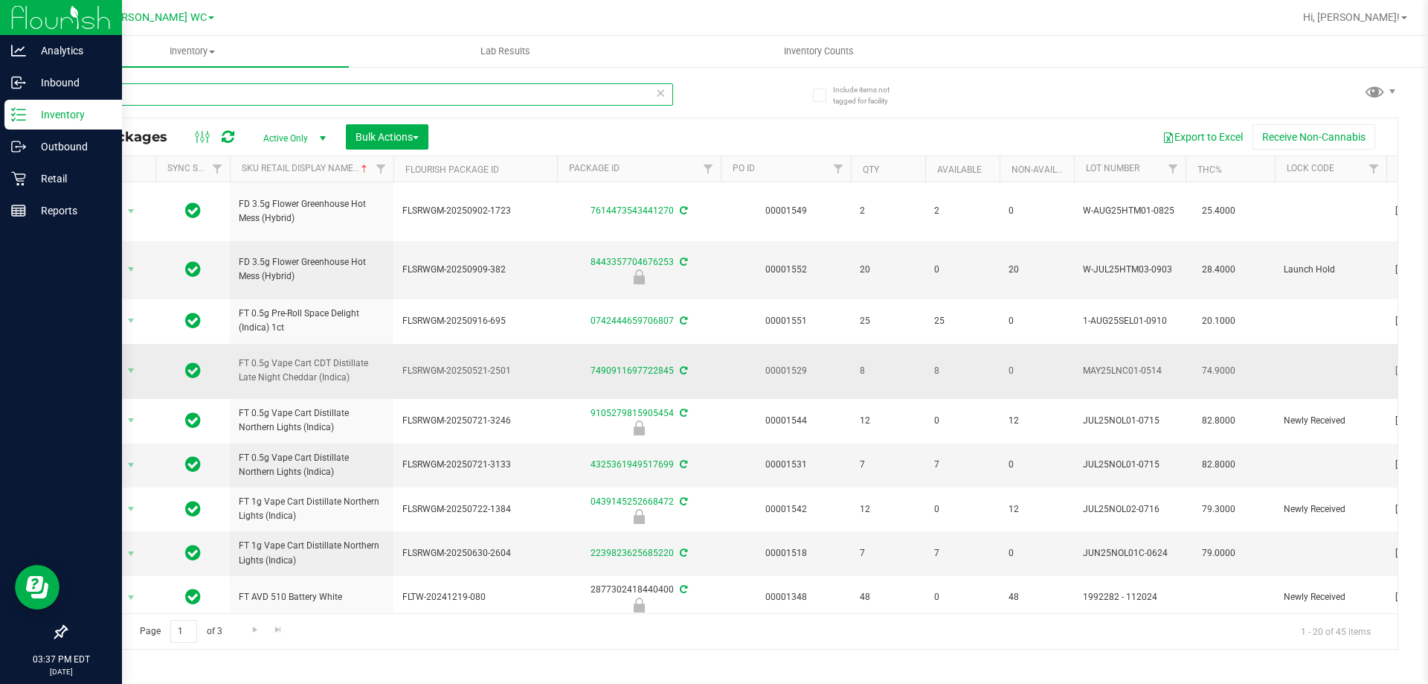
scroll to position [149, 0]
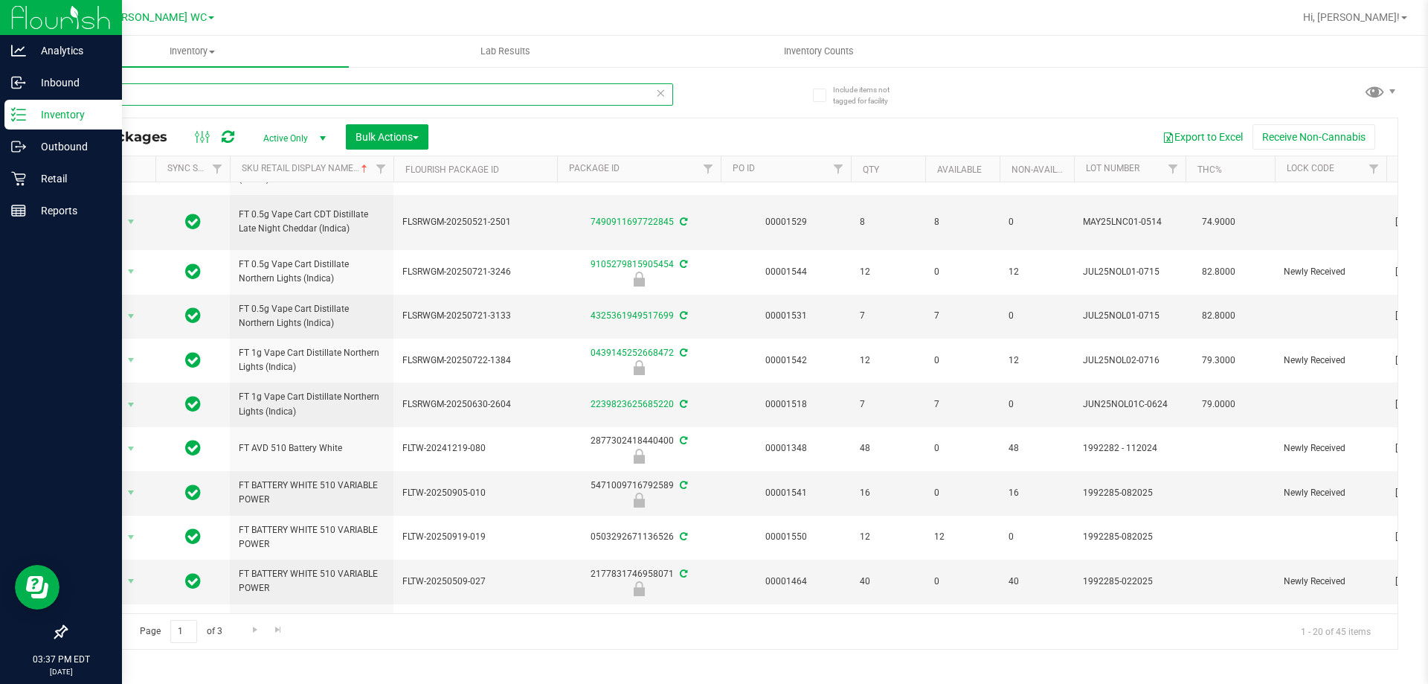
click at [189, 96] on input "ht" at bounding box center [369, 94] width 608 height 22
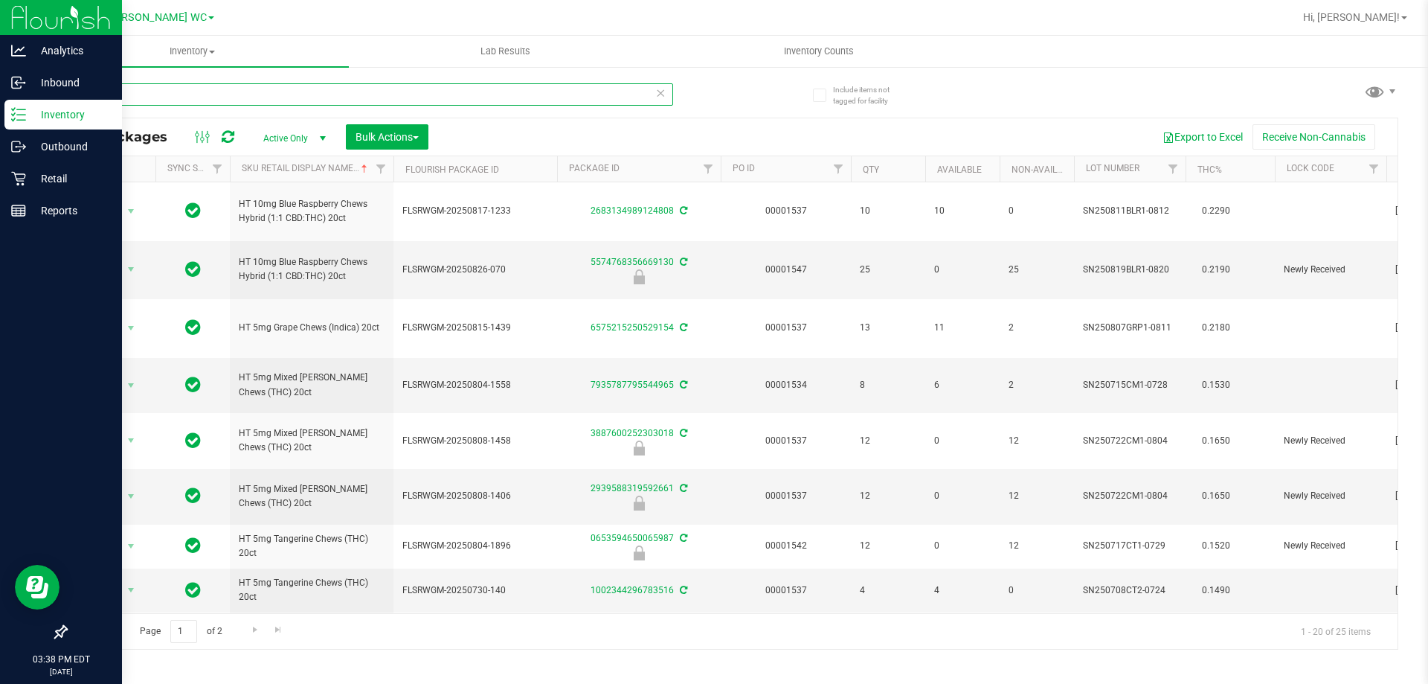
click at [136, 84] on input "chews" at bounding box center [369, 94] width 608 height 22
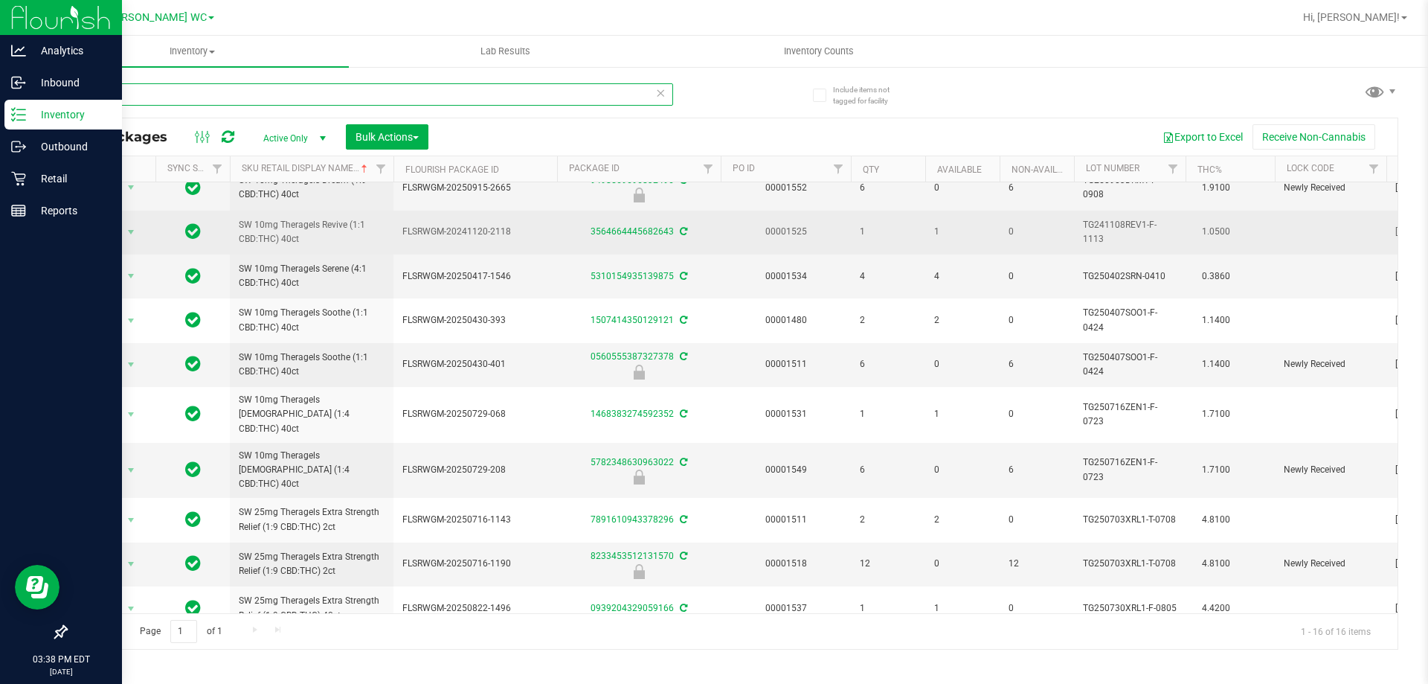
scroll to position [287, 0]
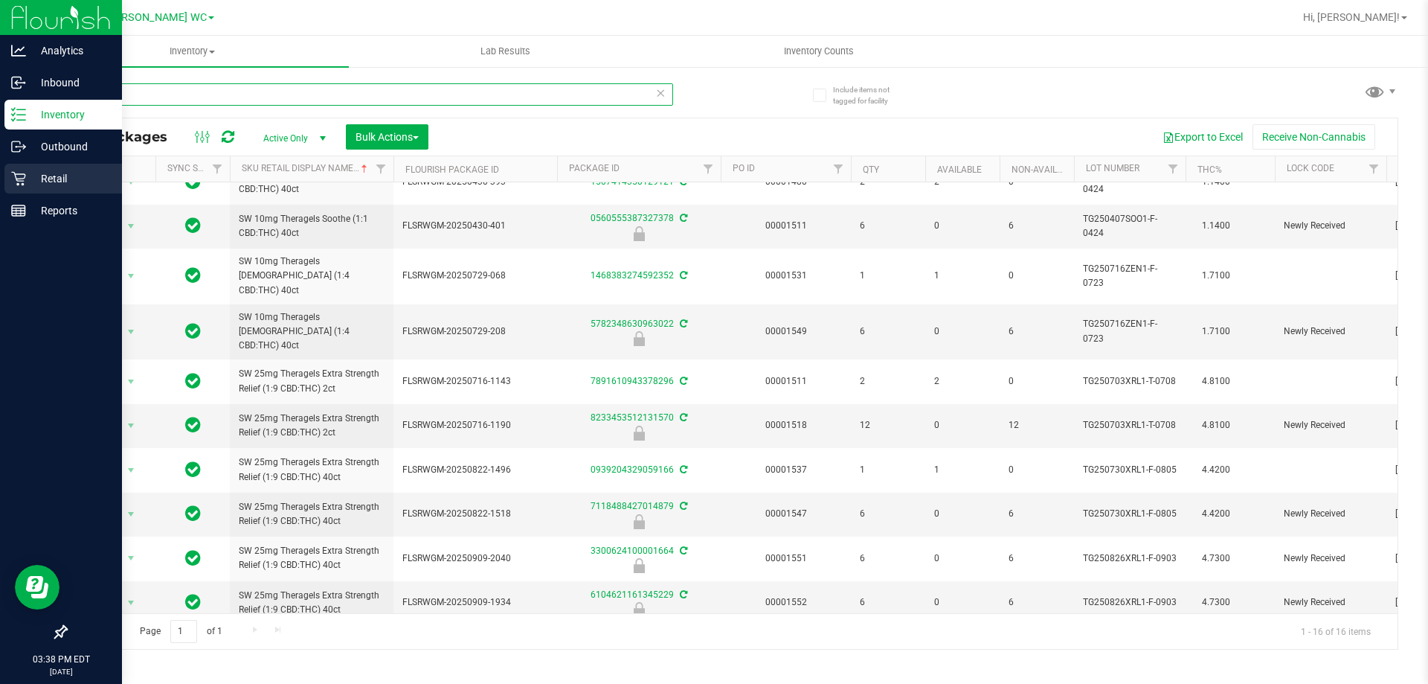
type input "erag"
click at [19, 181] on icon at bounding box center [18, 178] width 15 height 15
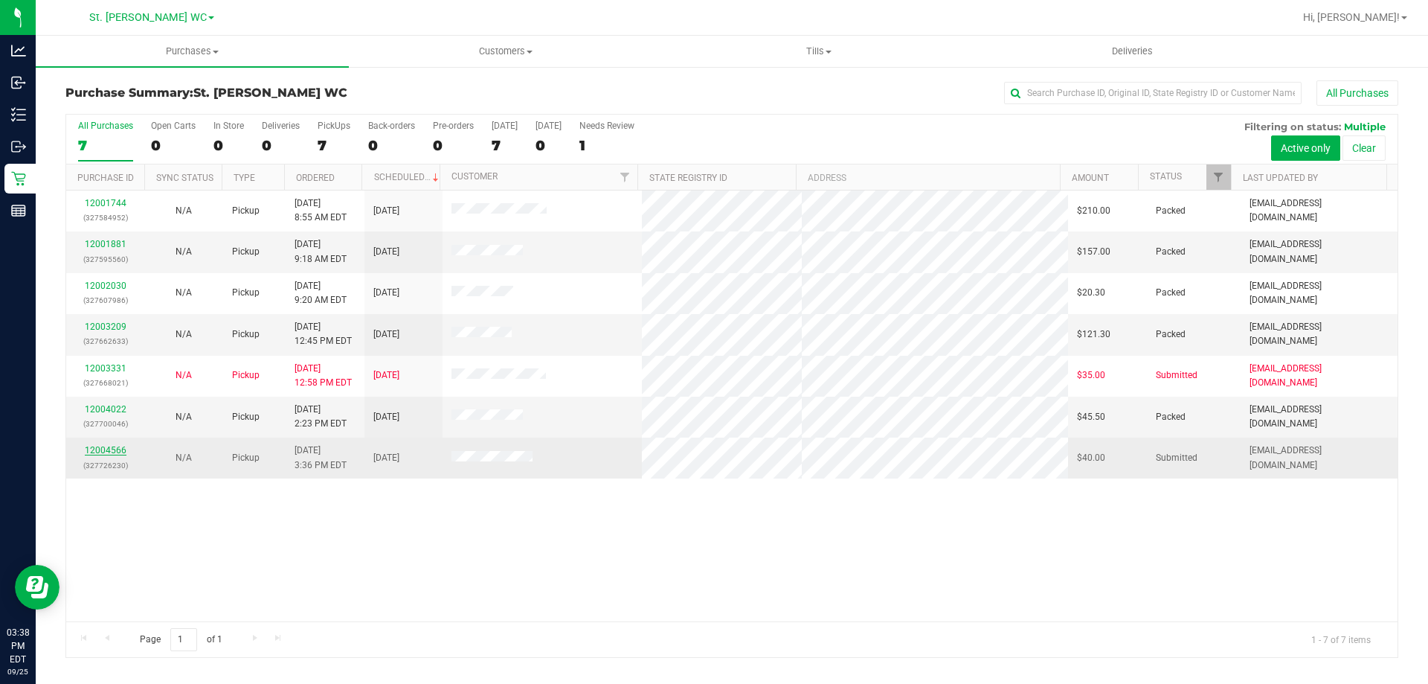
click at [113, 452] on link "12004566" at bounding box center [106, 450] width 42 height 10
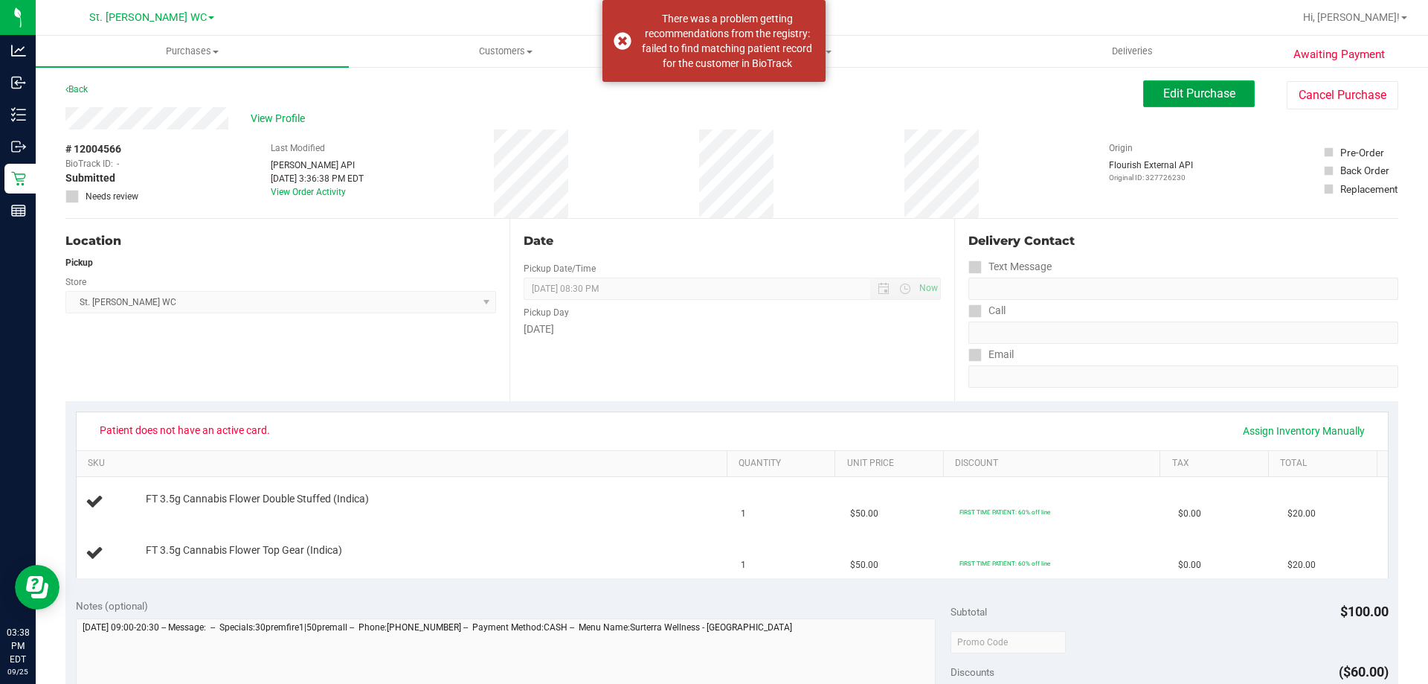
click at [1206, 86] on span "Edit Purchase" at bounding box center [1199, 93] width 72 height 14
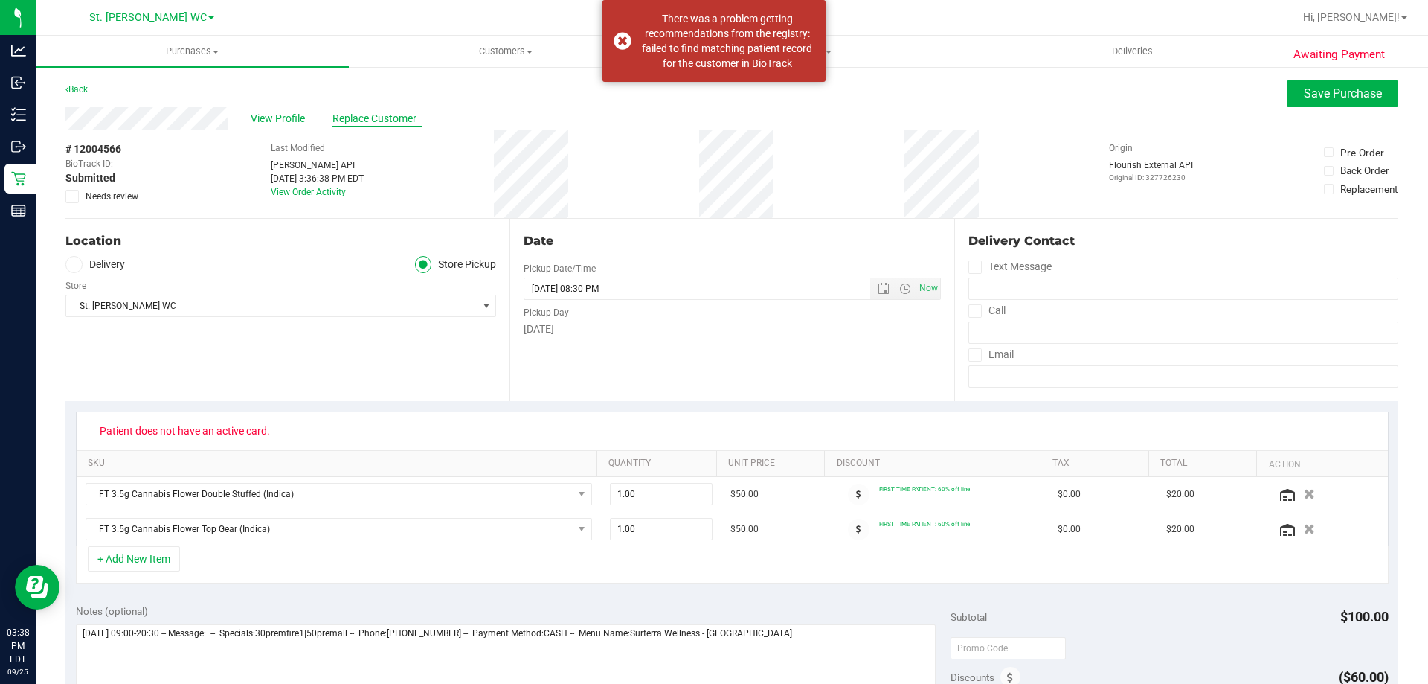
click at [358, 121] on span "Replace Customer" at bounding box center [376, 119] width 89 height 16
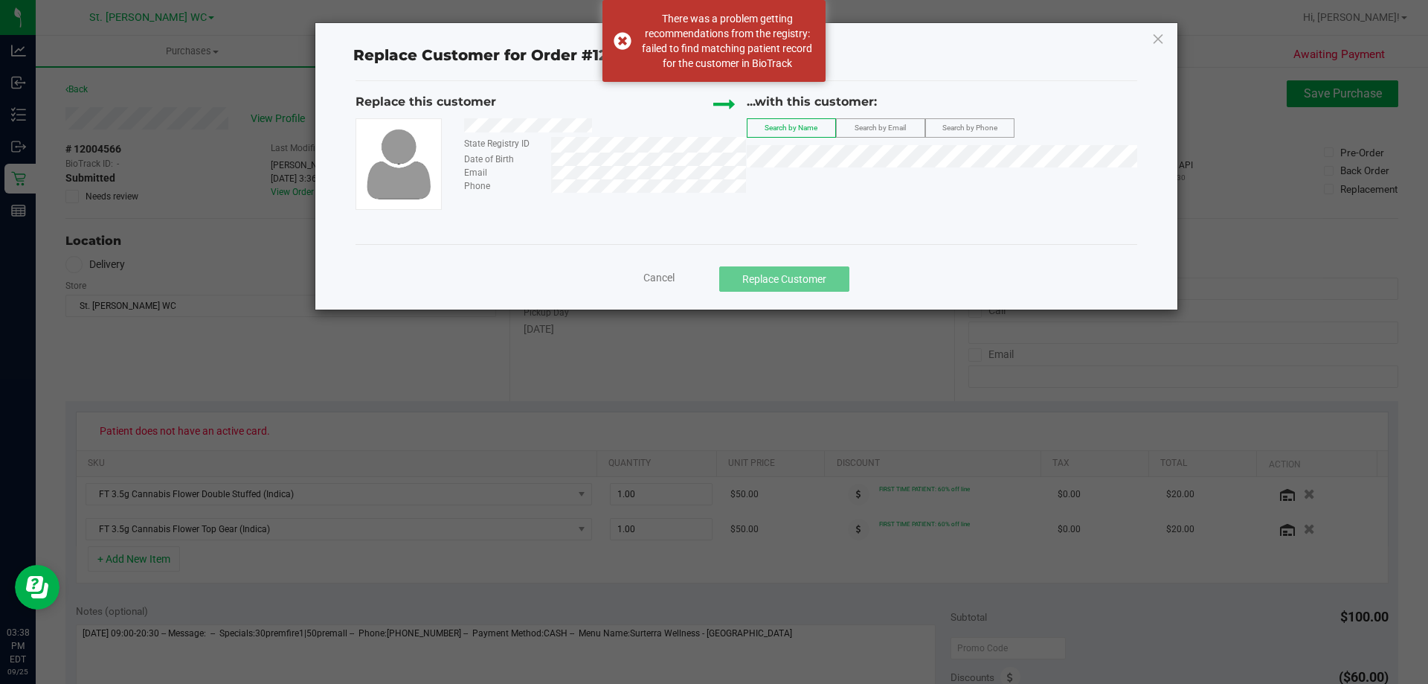
click at [849, 133] on label "Search by Email" at bounding box center [881, 128] width 88 height 18
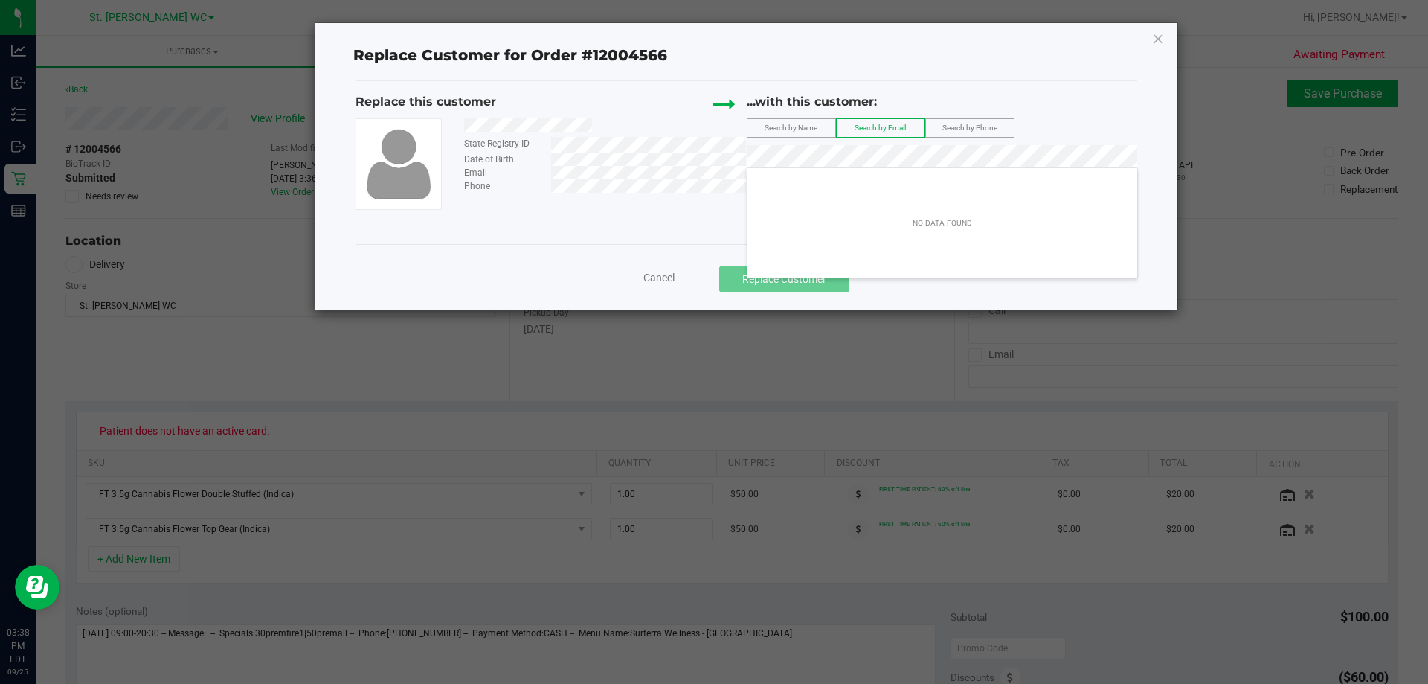
click at [646, 271] on div "Cancel Replace Customer" at bounding box center [746, 278] width 759 height 25
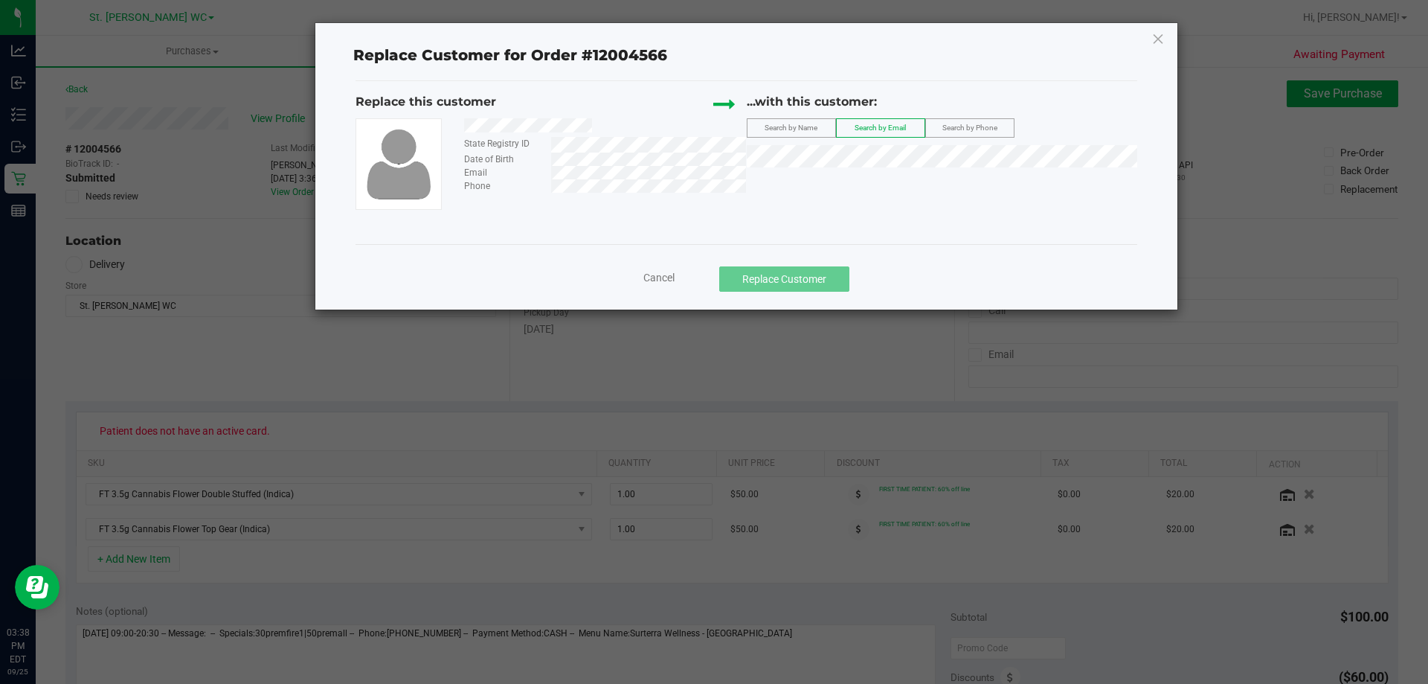
click at [652, 273] on span "Cancel" at bounding box center [658, 277] width 31 height 12
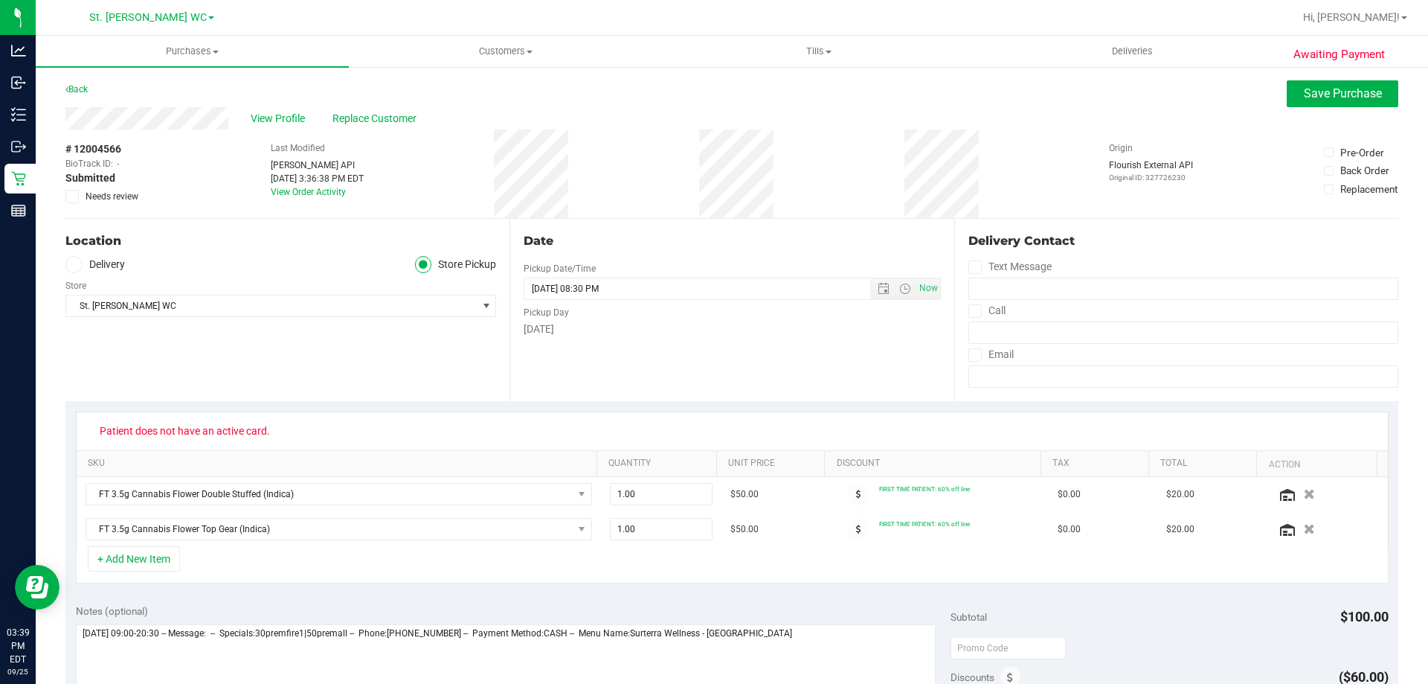
click at [492, 76] on div "Awaiting Payment Back Save Purchase View Profile Replace Customer # 12004566 Bi…" at bounding box center [732, 651] width 1392 height 1172
click at [512, 58] on uib-tab-heading "Customers All customers Add a new customer All physicians" at bounding box center [506, 51] width 312 height 30
click at [416, 90] on span "All customers" at bounding box center [402, 89] width 107 height 13
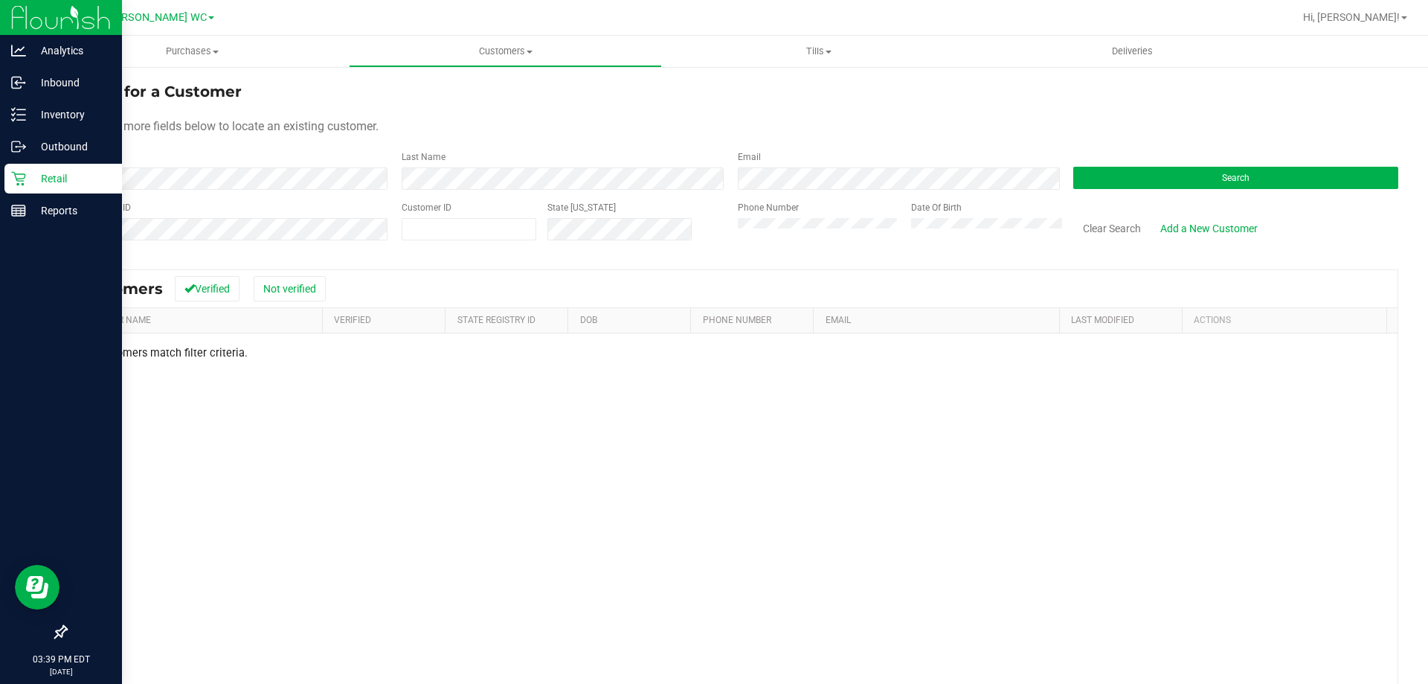
click at [45, 170] on p "Retail" at bounding box center [70, 179] width 89 height 18
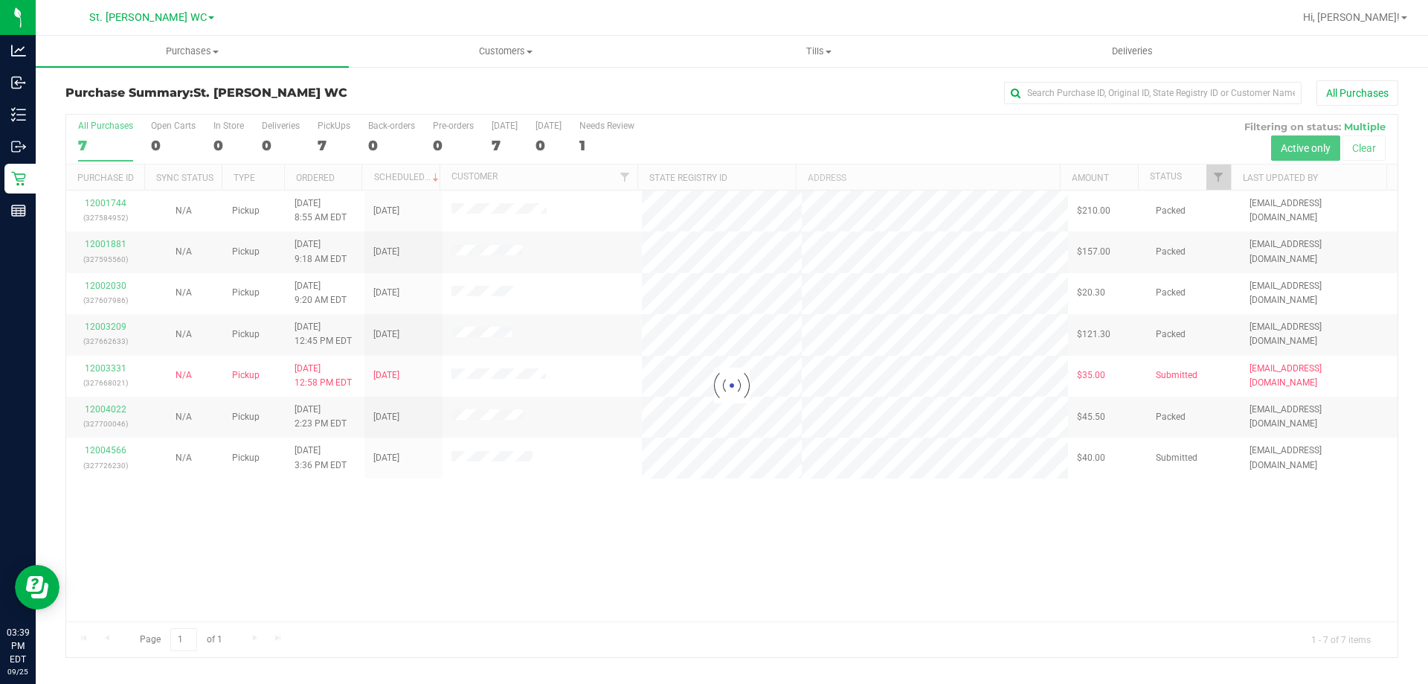
click at [498, 460] on div at bounding box center [731, 386] width 1331 height 542
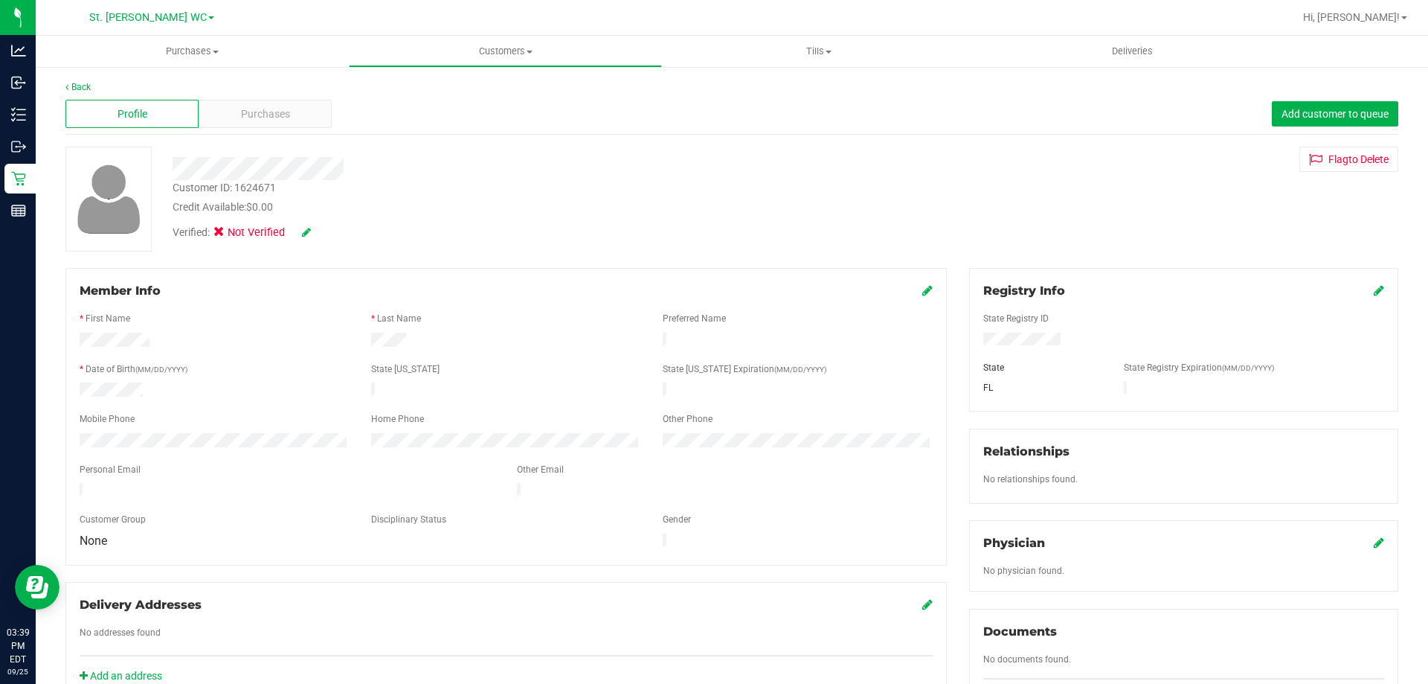
click at [1374, 292] on icon at bounding box center [1379, 290] width 10 height 12
click at [1172, 362] on div at bounding box center [1183, 357] width 401 height 12
click at [1169, 359] on div at bounding box center [1183, 357] width 401 height 12
click at [1372, 292] on icon at bounding box center [1377, 292] width 13 height 12
click at [925, 292] on div "Member Info * First Name * Last Name Preferred Name * Date of Birth (MM/DD/YYYY…" at bounding box center [505, 417] width 881 height 298
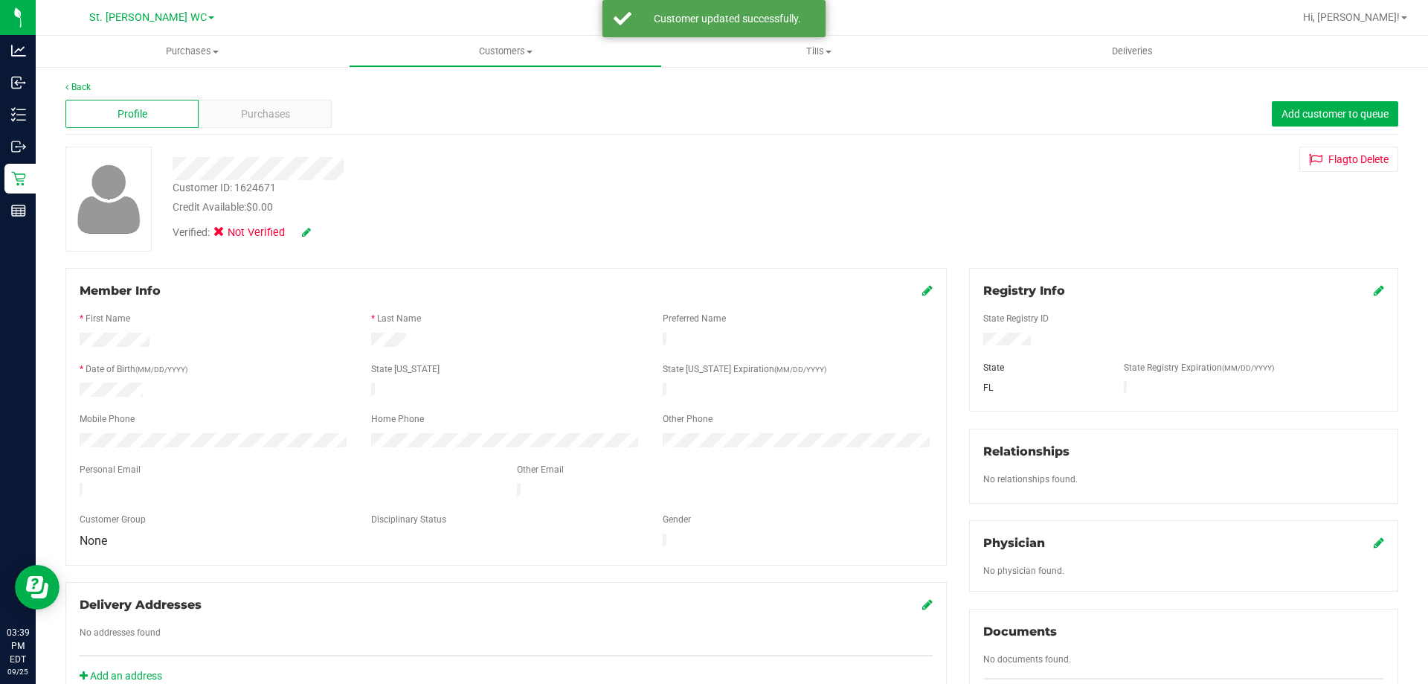
click at [922, 287] on icon at bounding box center [927, 290] width 10 height 12
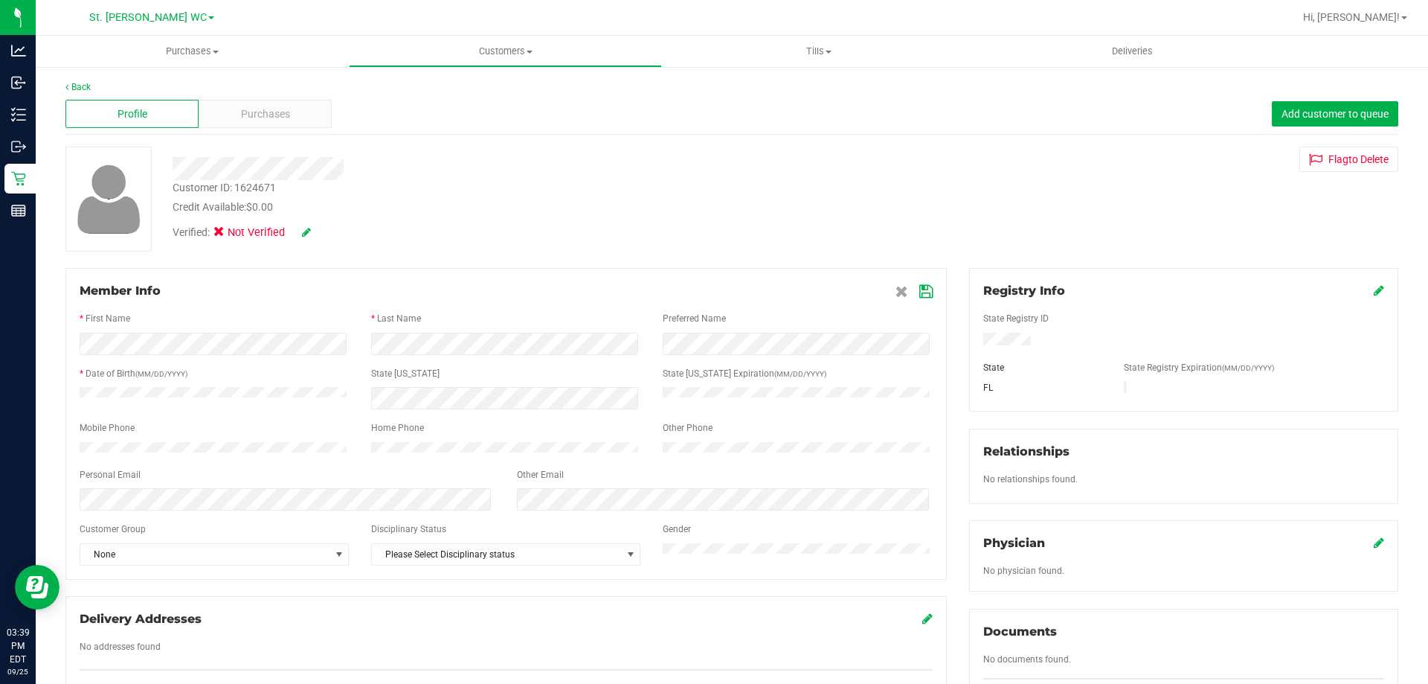
click at [924, 298] on icon at bounding box center [925, 292] width 13 height 12
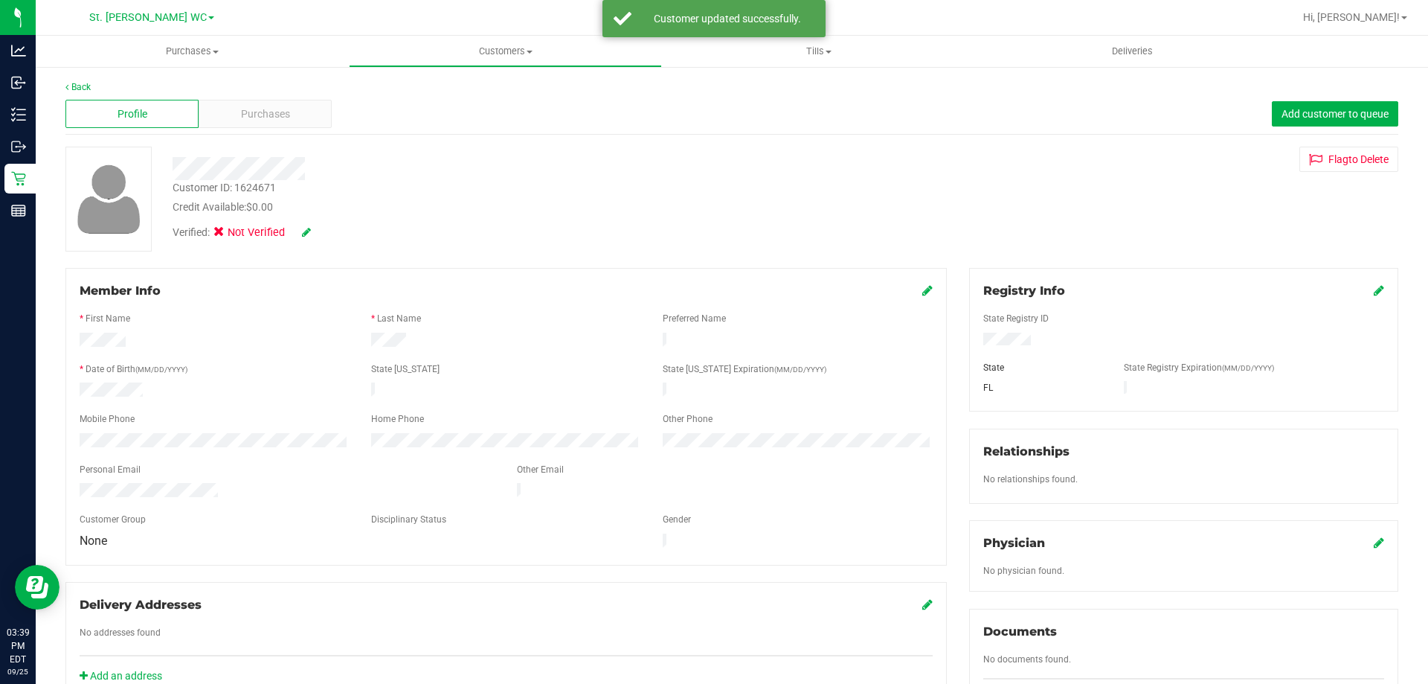
click at [310, 227] on icon at bounding box center [306, 232] width 9 height 10
click at [268, 236] on span "Medical" at bounding box center [258, 235] width 42 height 16
click at [0, 0] on input "Medical" at bounding box center [0, 0] width 0 height 0
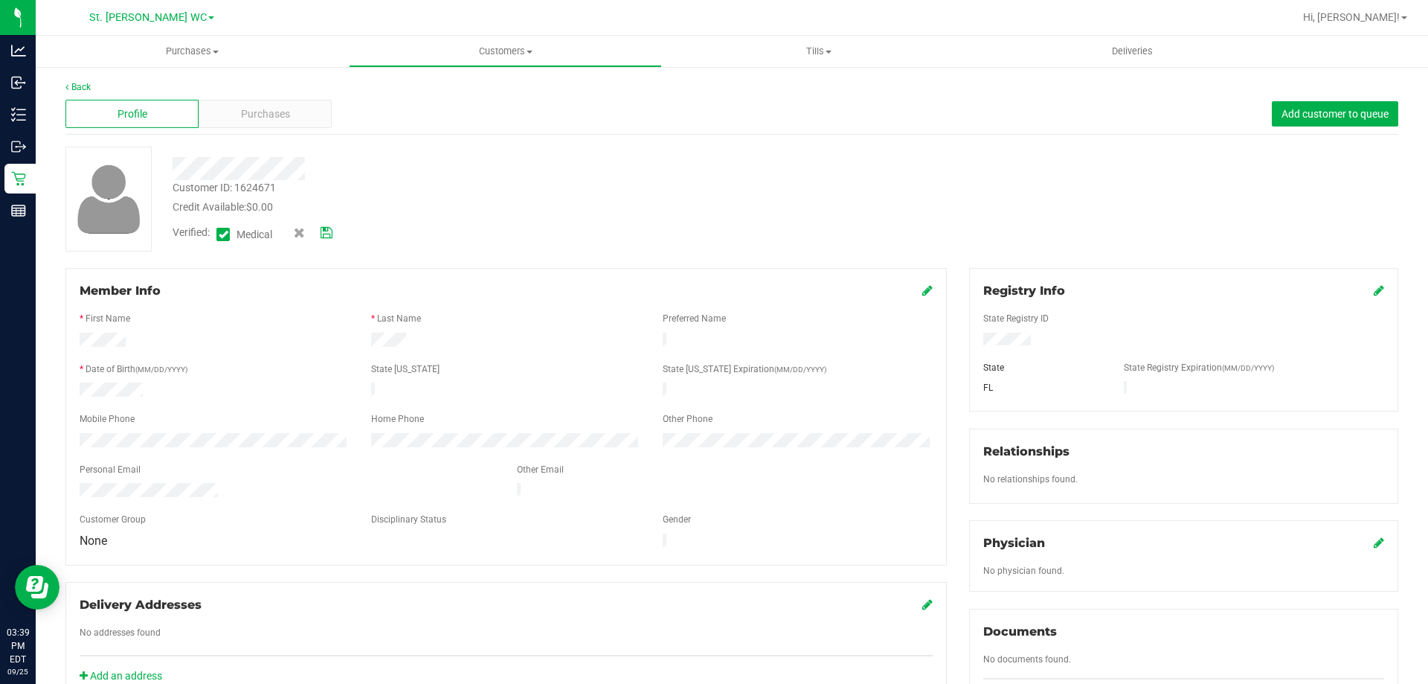
click at [326, 229] on icon at bounding box center [327, 233] width 12 height 10
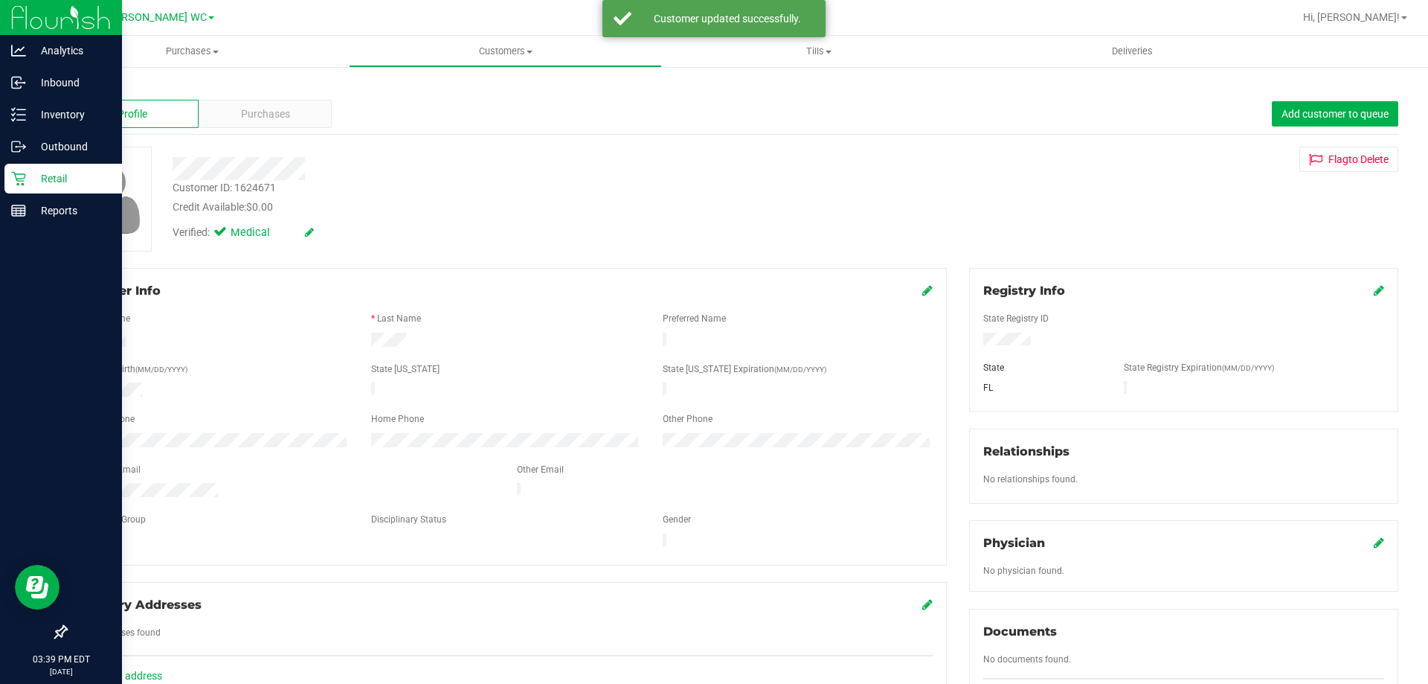
click at [60, 168] on div "Retail" at bounding box center [63, 179] width 118 height 30
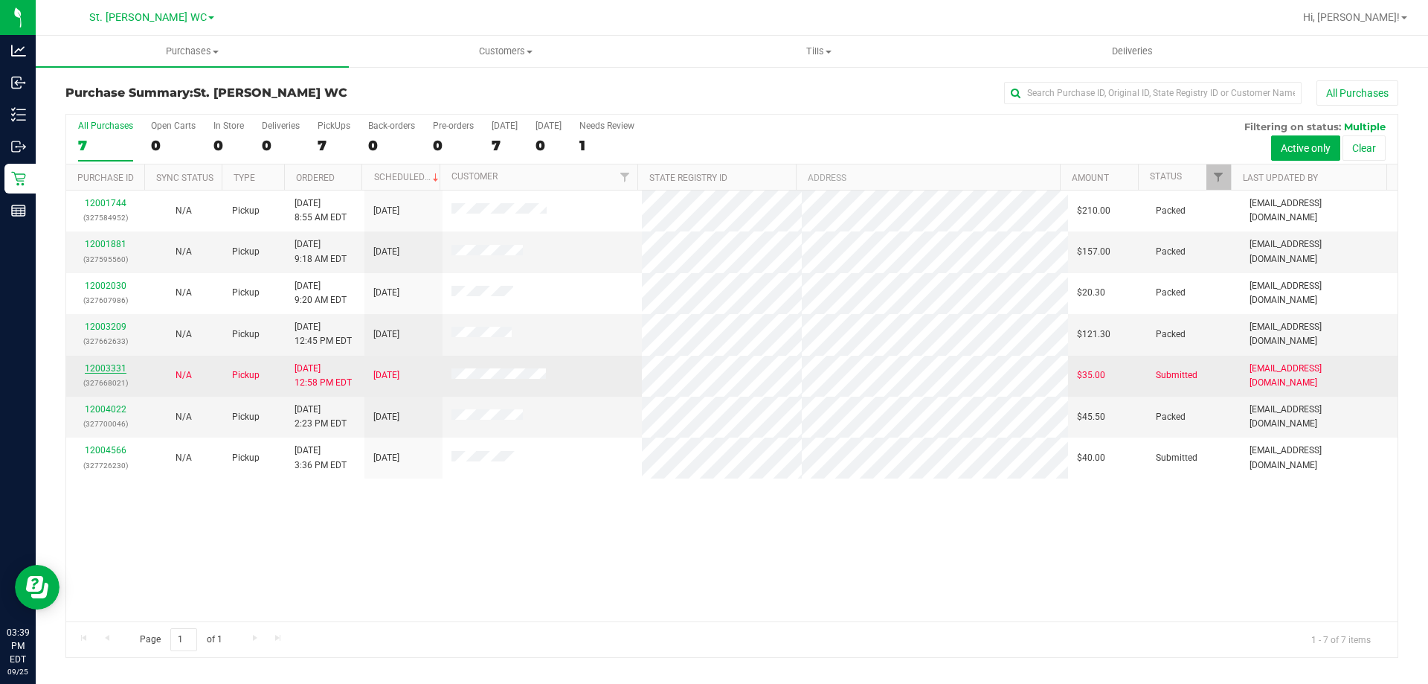
click at [99, 364] on link "12003331" at bounding box center [106, 368] width 42 height 10
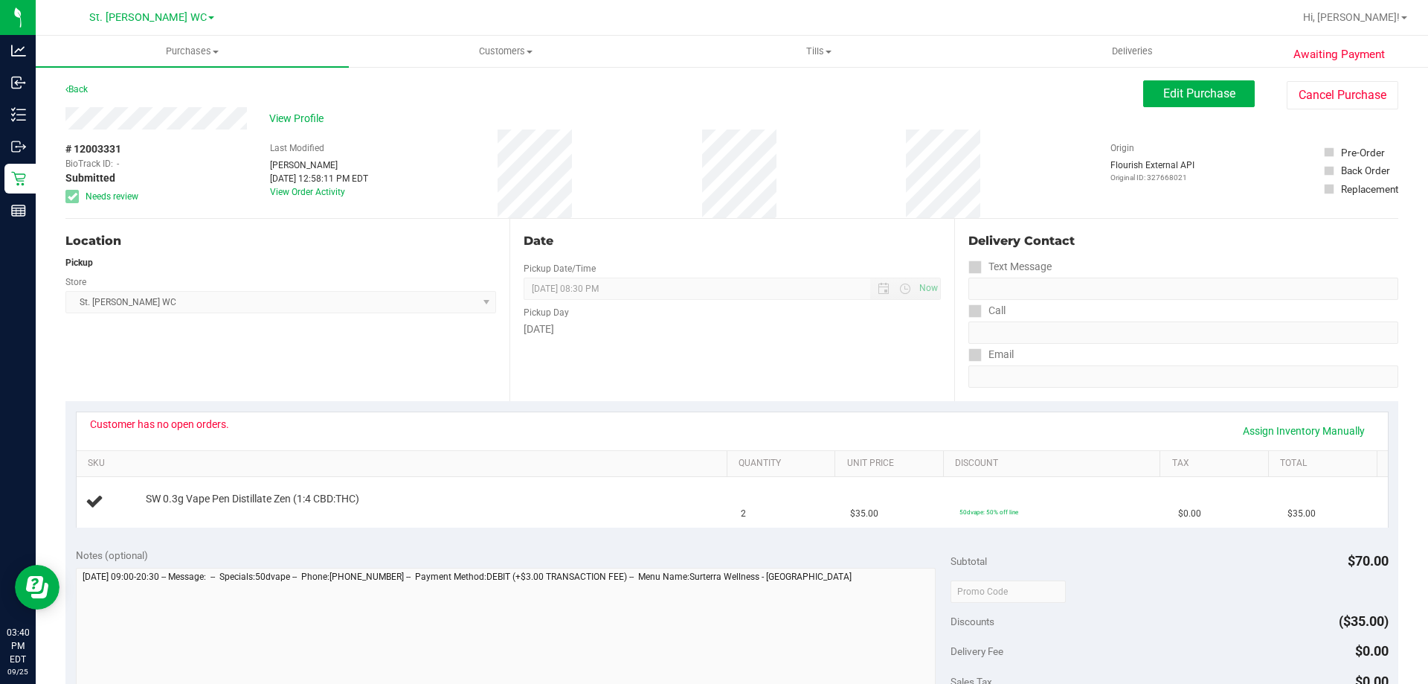
click at [141, 376] on div "Location Pickup Store [GEOGRAPHIC_DATA][PERSON_NAME] WC Select Store [PERSON_NA…" at bounding box center [287, 310] width 444 height 182
click at [287, 116] on span "View Profile" at bounding box center [299, 119] width 60 height 16
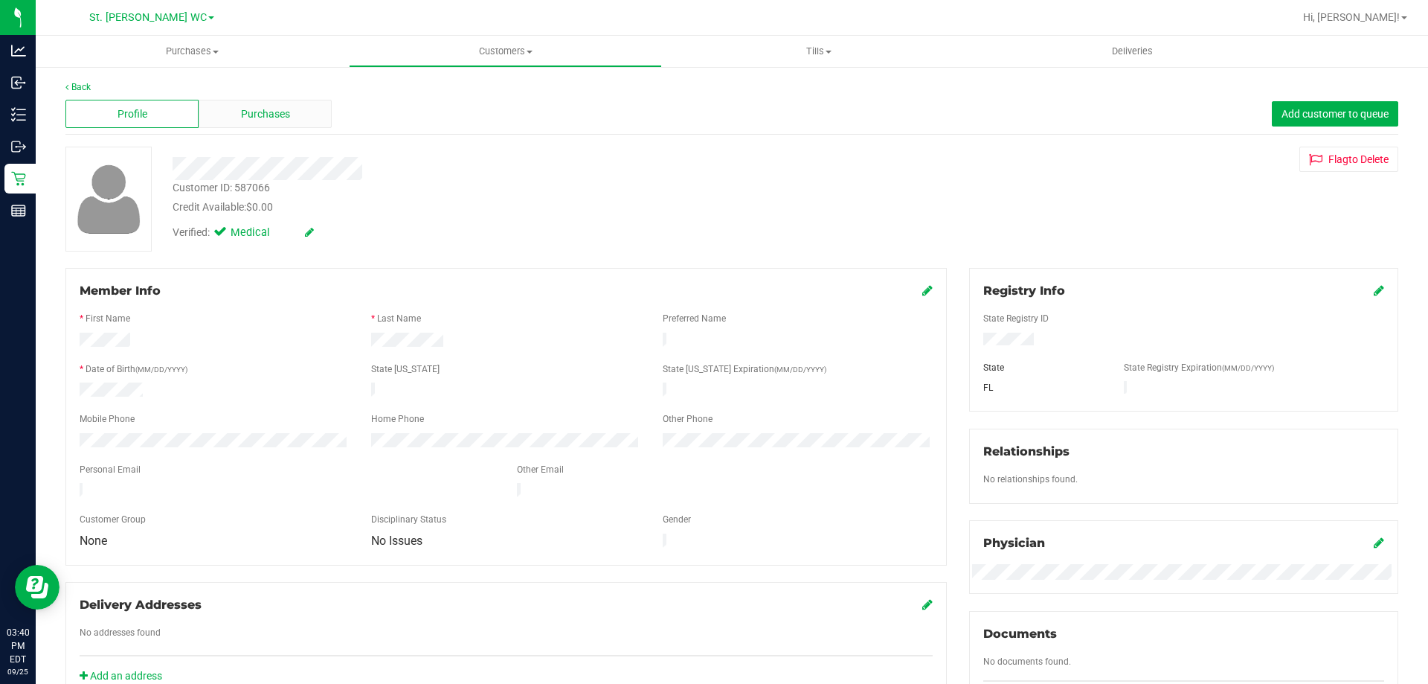
click at [315, 118] on div "Purchases" at bounding box center [265, 114] width 133 height 28
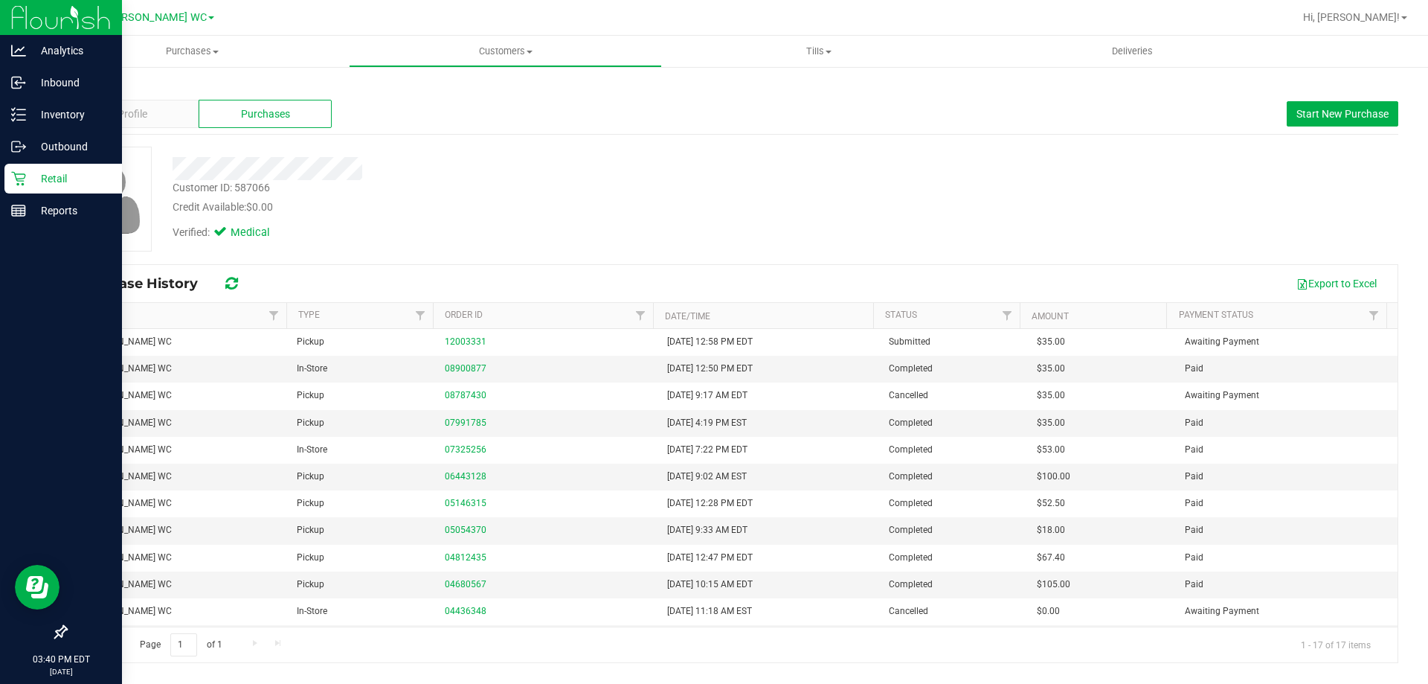
click at [61, 179] on p "Retail" at bounding box center [70, 179] width 89 height 18
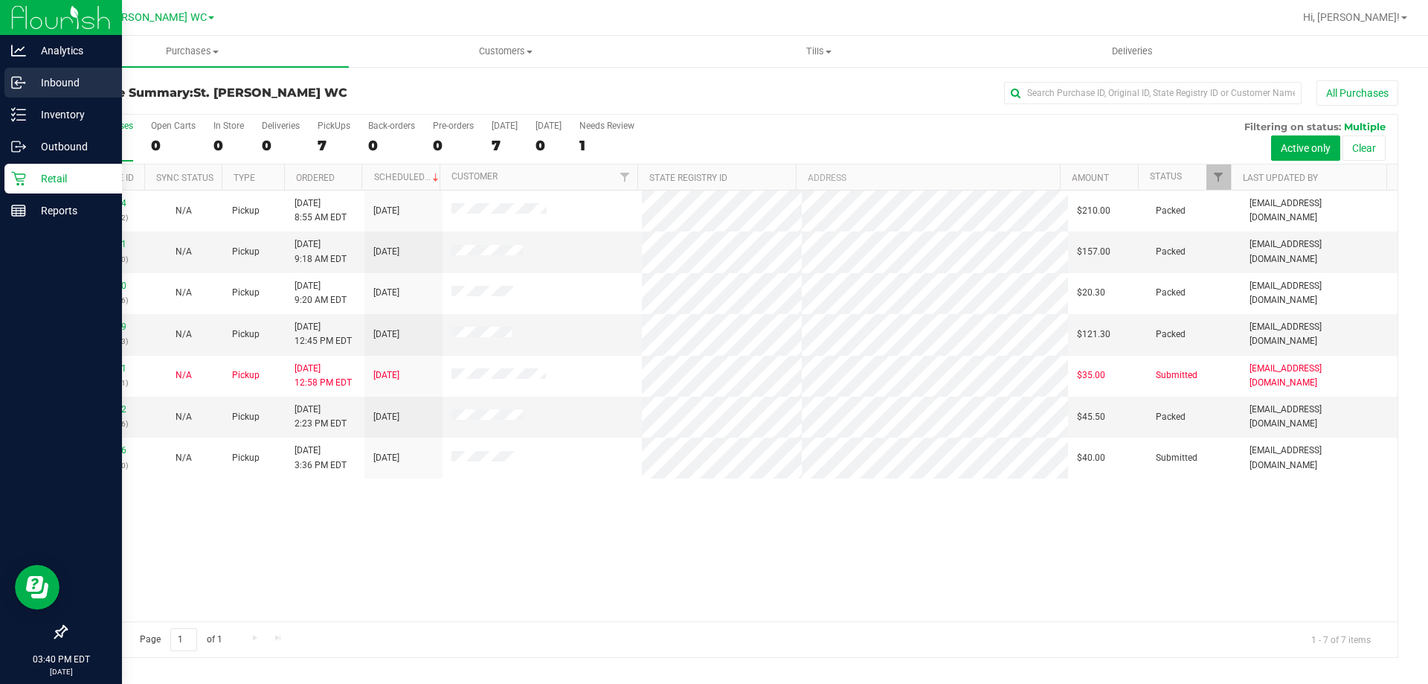
click at [89, 90] on p "Inbound" at bounding box center [70, 83] width 89 height 18
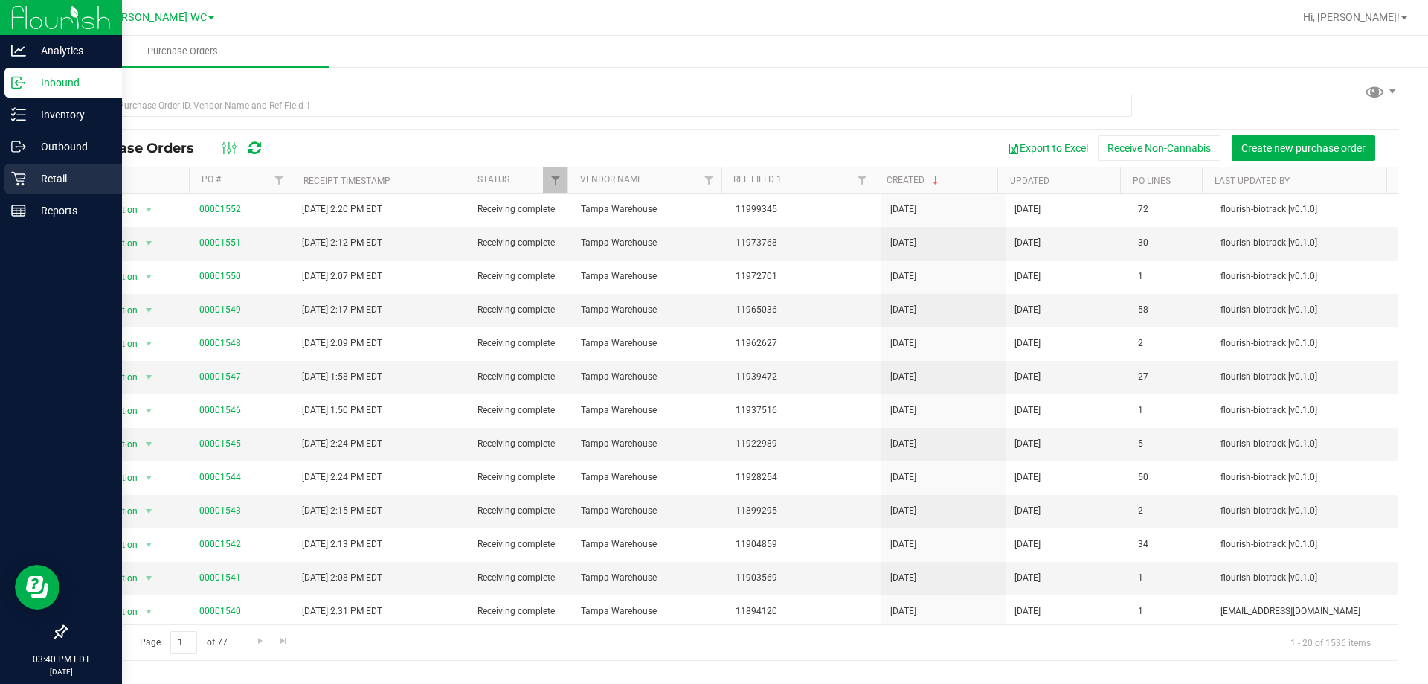
click at [5, 185] on div "Retail" at bounding box center [63, 179] width 118 height 30
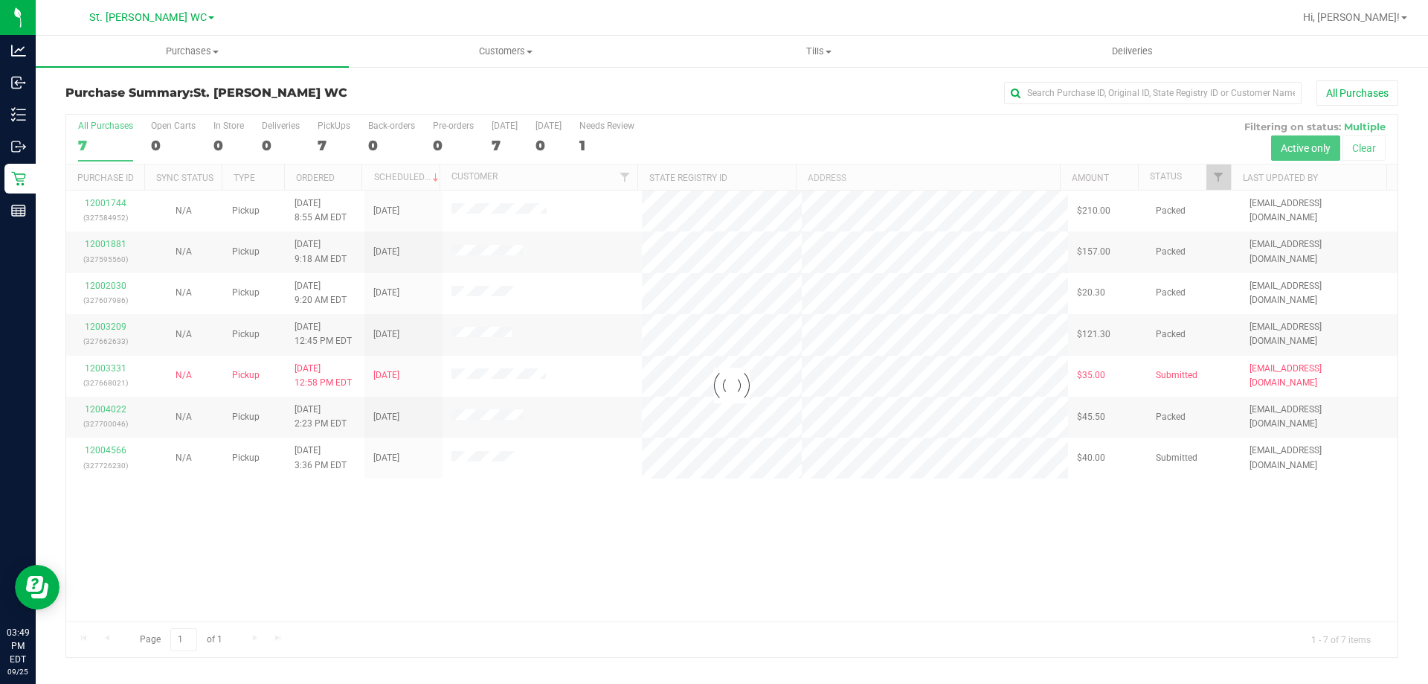
click at [244, 579] on div at bounding box center [731, 386] width 1331 height 542
click at [107, 442] on div at bounding box center [731, 386] width 1331 height 542
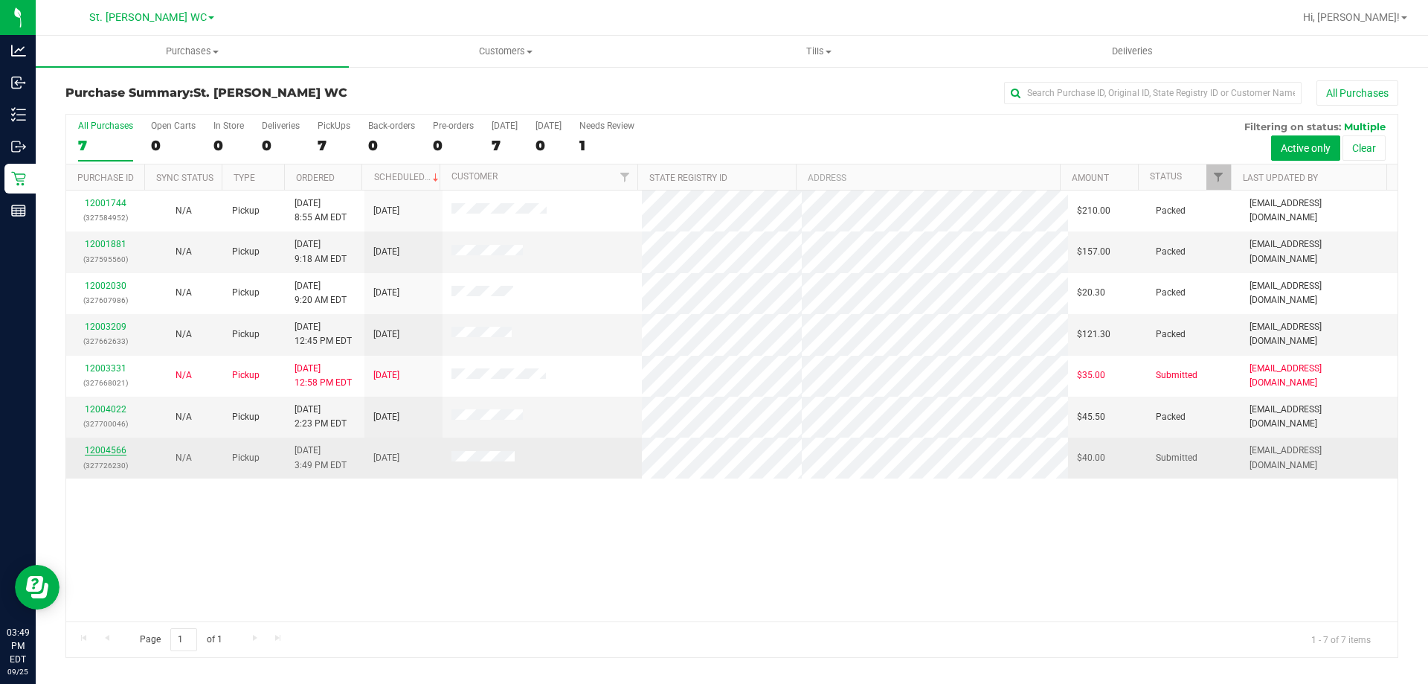
click at [111, 450] on link "12004566" at bounding box center [106, 450] width 42 height 10
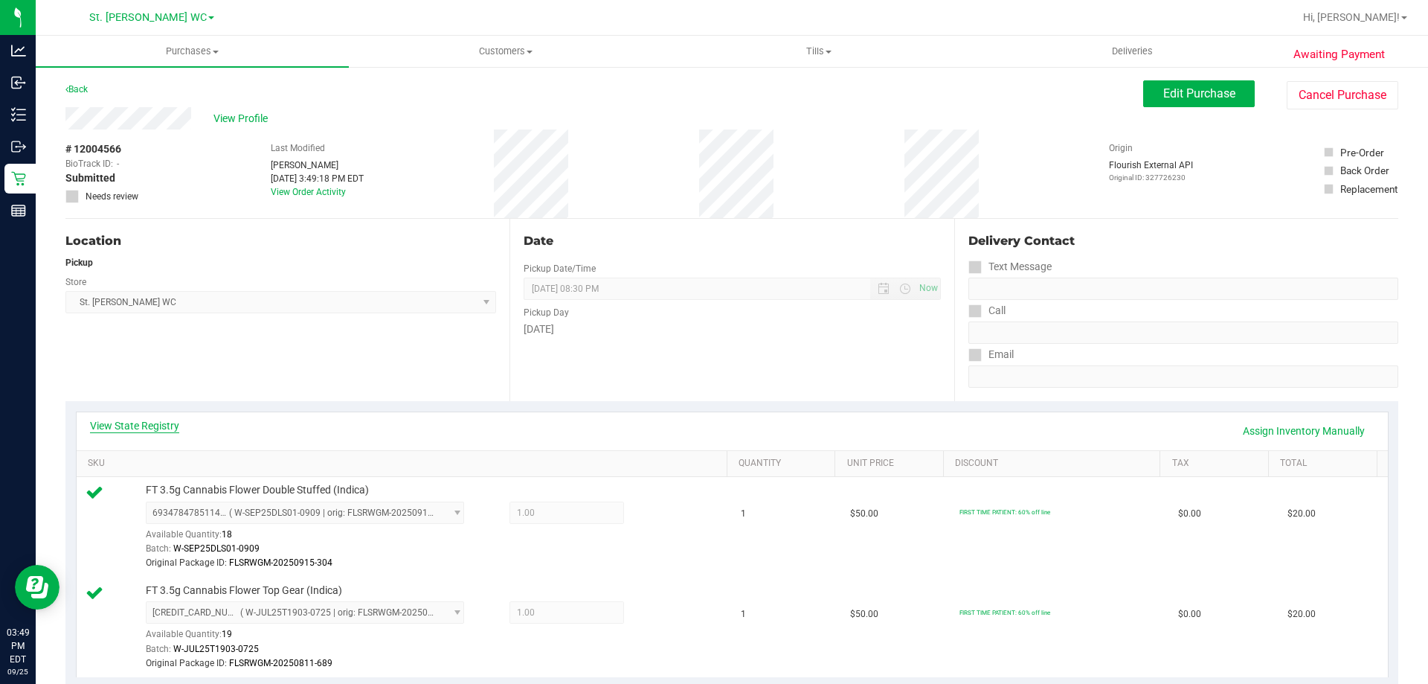
click at [132, 423] on link "View State Registry" at bounding box center [134, 425] width 89 height 15
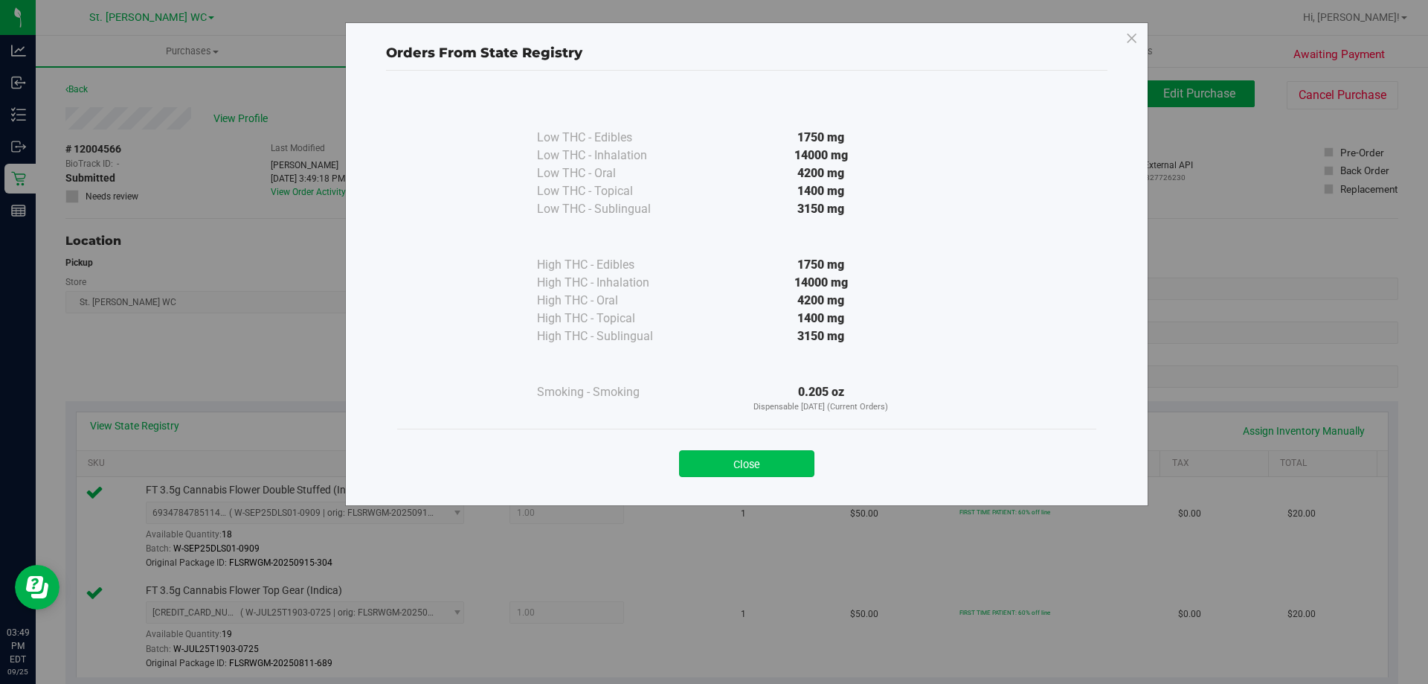
click at [730, 462] on button "Close" at bounding box center [746, 463] width 135 height 27
